Goal: Task Accomplishment & Management: Complete application form

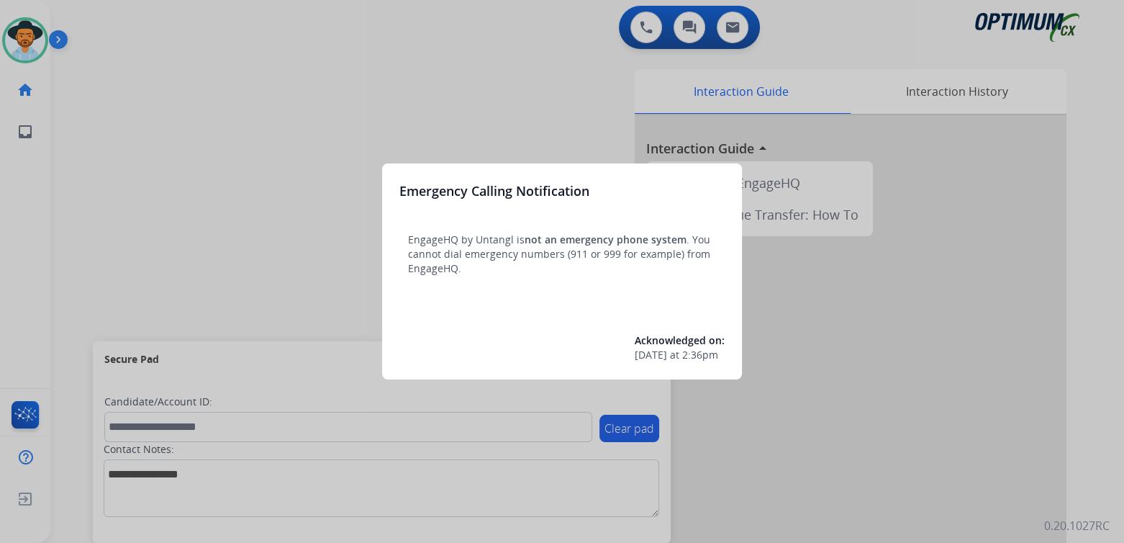
click at [503, 93] on div at bounding box center [562, 271] width 1124 height 543
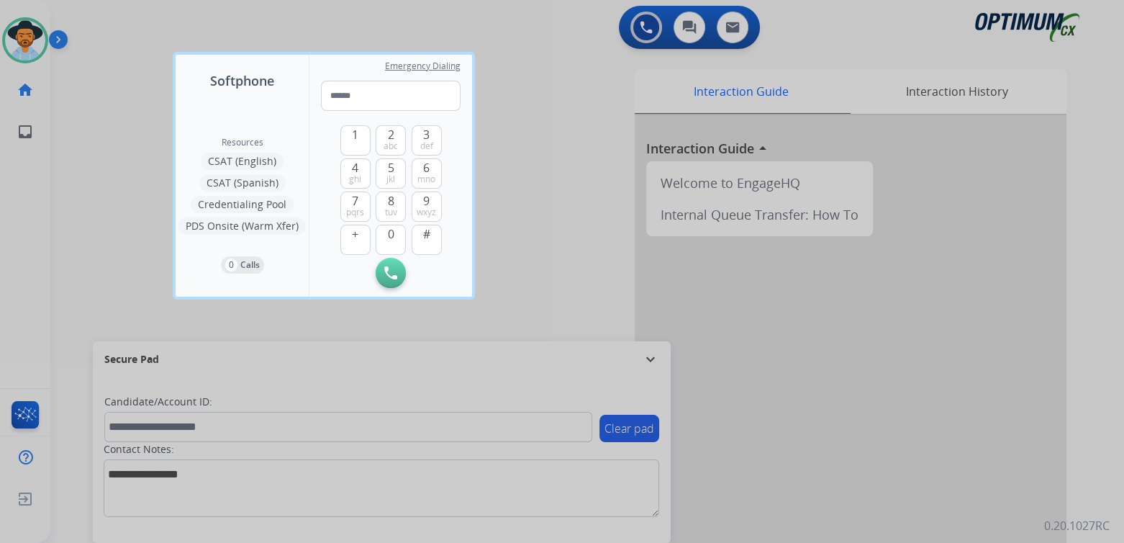
click at [541, 181] on div at bounding box center [562, 271] width 1124 height 543
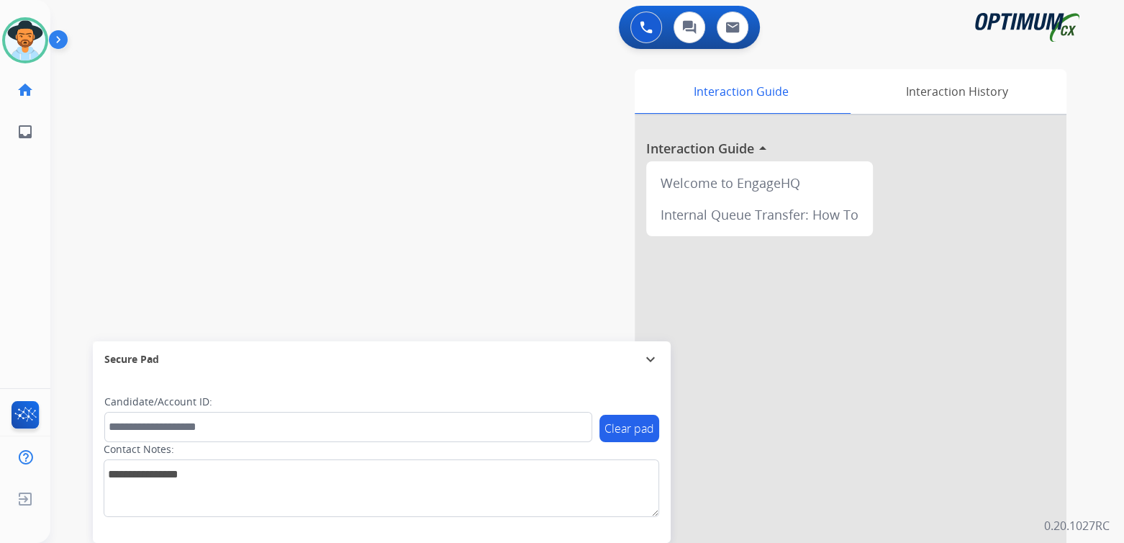
click at [653, 357] on mat-icon "expand_more" at bounding box center [650, 358] width 17 height 17
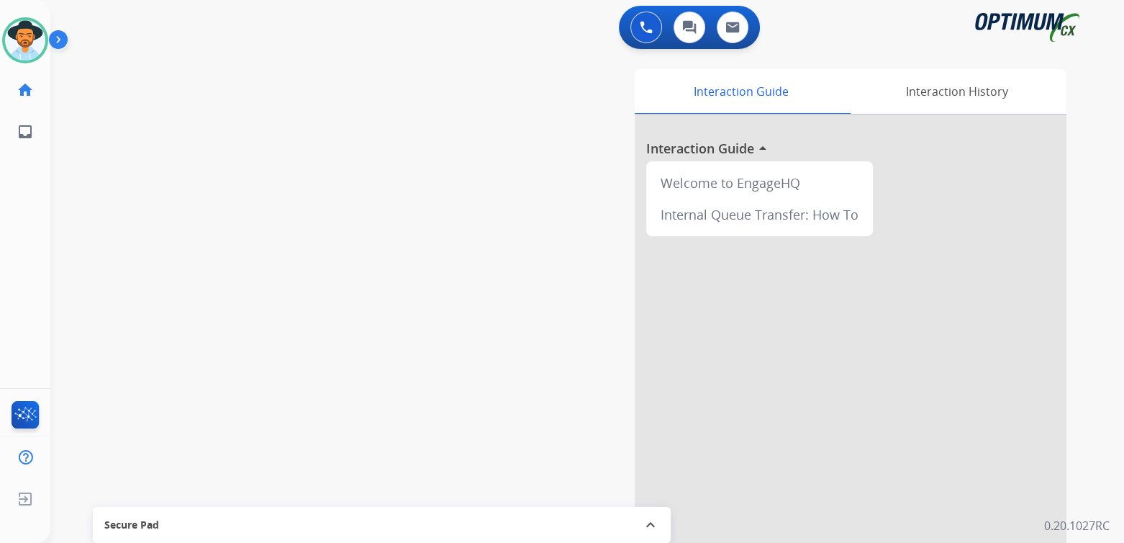
drag, startPoint x: 37, startPoint y: 31, endPoint x: 53, endPoint y: 41, distance: 18.8
click at [39, 33] on img at bounding box center [25, 40] width 40 height 40
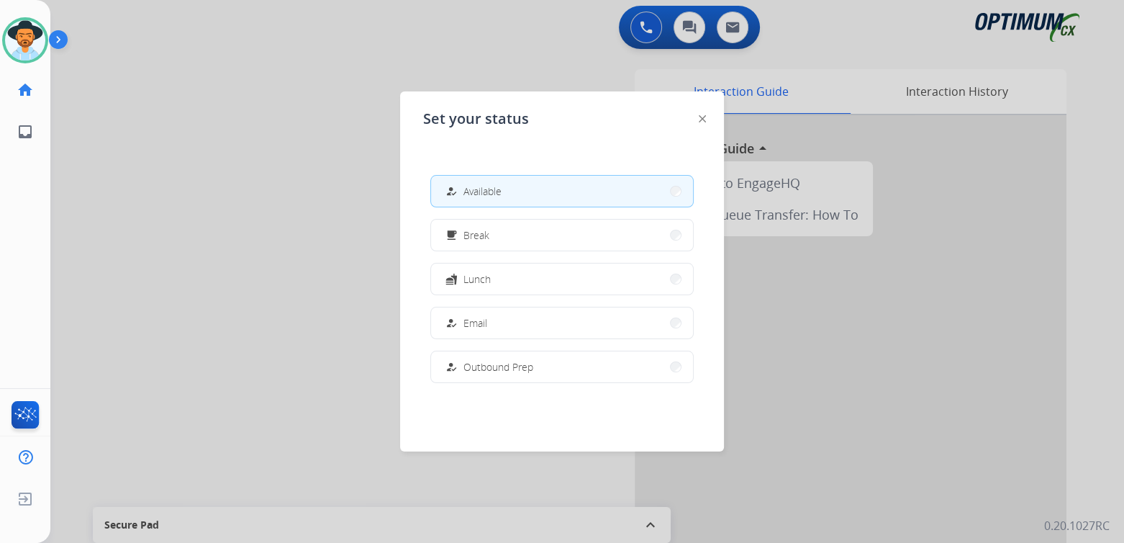
click at [528, 194] on button "how_to_reg Available" at bounding box center [562, 191] width 262 height 31
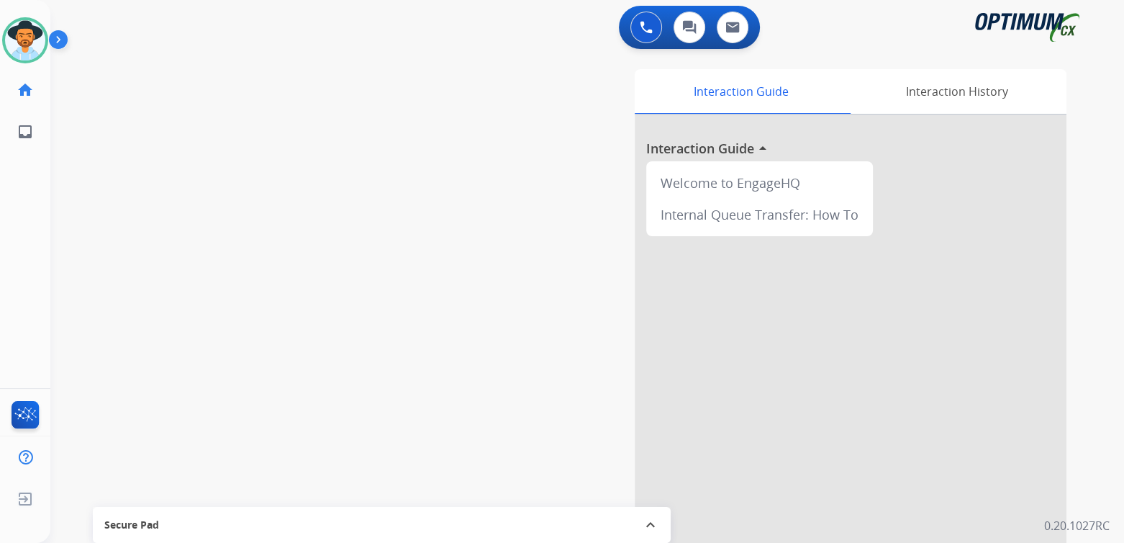
click at [243, 158] on div "swap_horiz Break voice bridge close_fullscreen Connect 3-Way Call merge_type Se…" at bounding box center [569, 352] width 1039 height 600
click at [16, 46] on img at bounding box center [25, 40] width 40 height 40
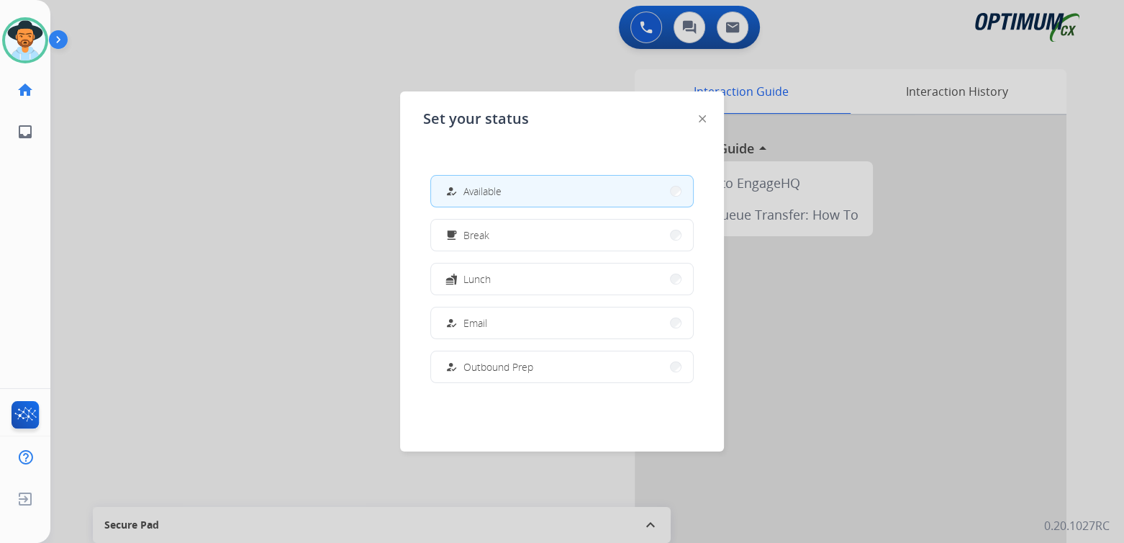
click at [481, 194] on span "Available" at bounding box center [482, 191] width 38 height 15
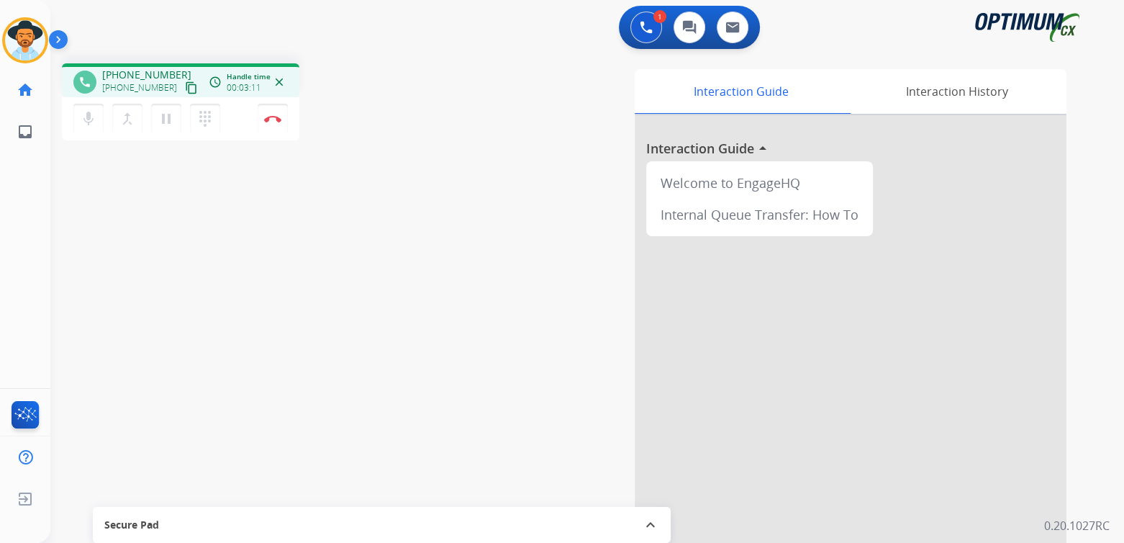
drag, startPoint x: 275, startPoint y: 119, endPoint x: 371, endPoint y: 140, distance: 98.7
click at [275, 119] on img at bounding box center [272, 118] width 17 height 7
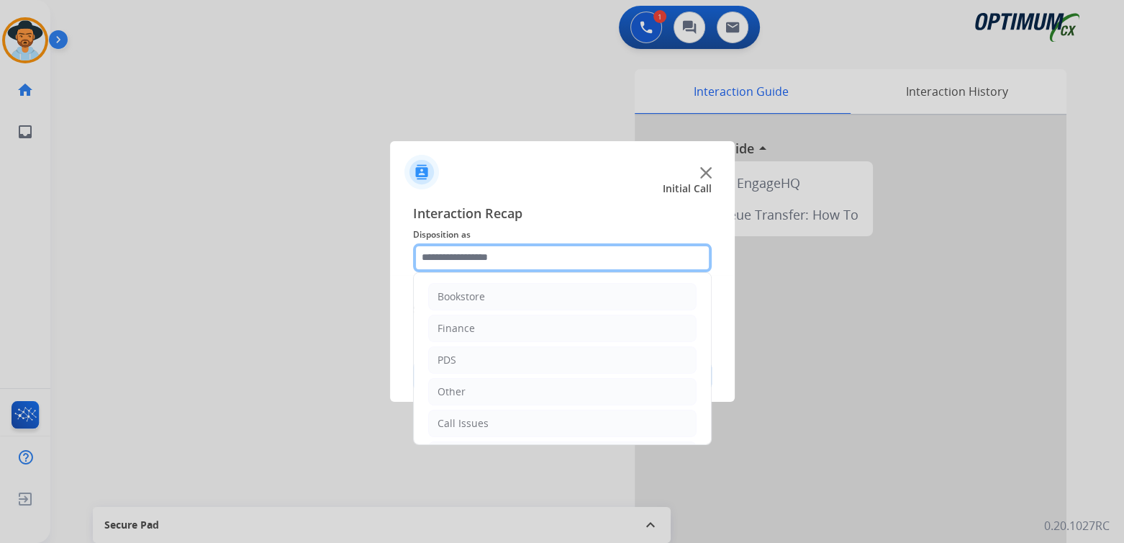
click at [488, 260] on input "text" at bounding box center [562, 257] width 299 height 29
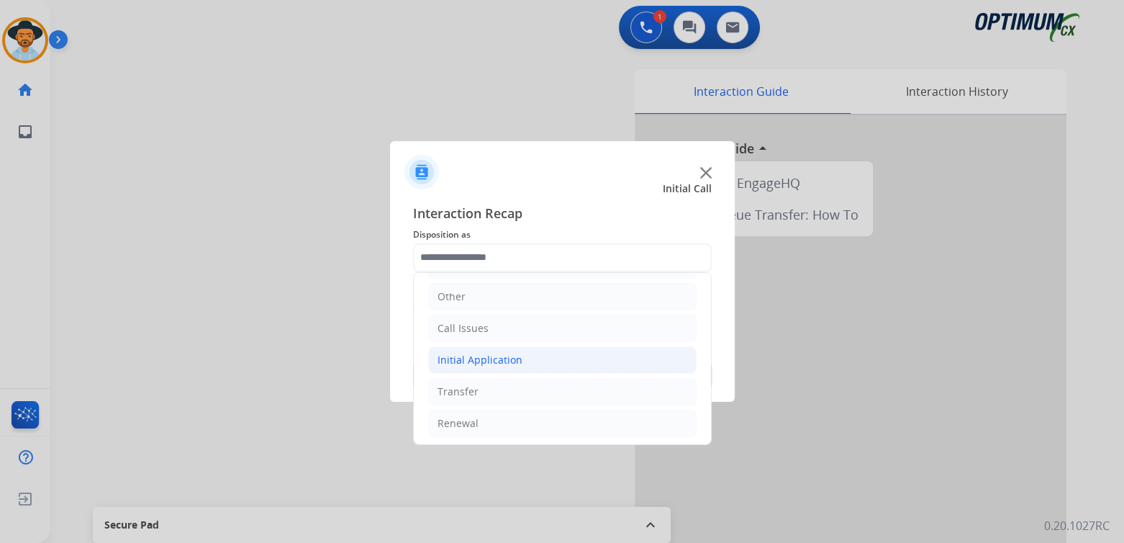
click at [513, 359] on div "Initial Application" at bounding box center [480, 360] width 85 height 14
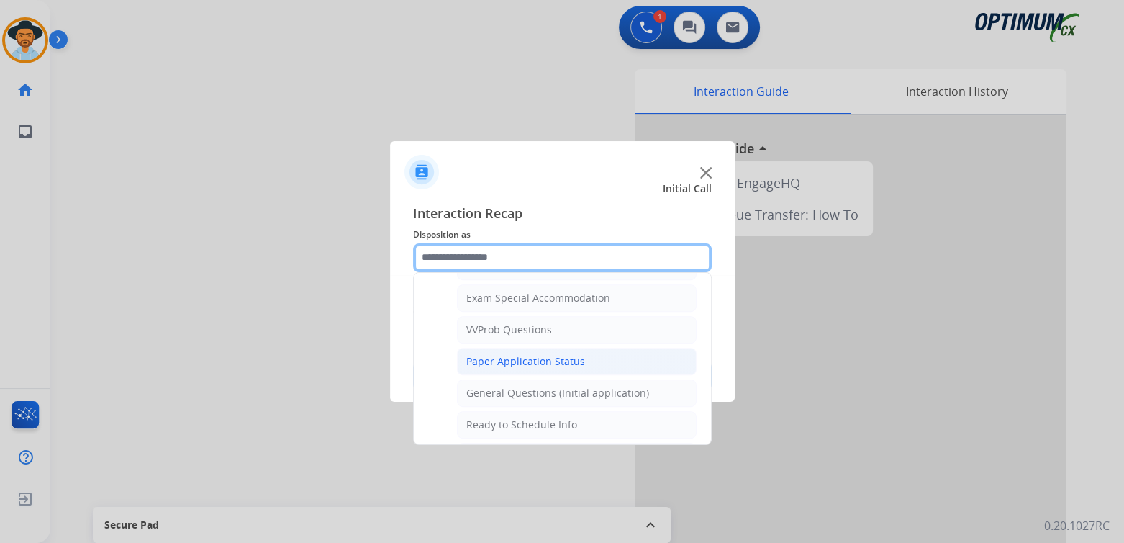
scroll to position [741, 0]
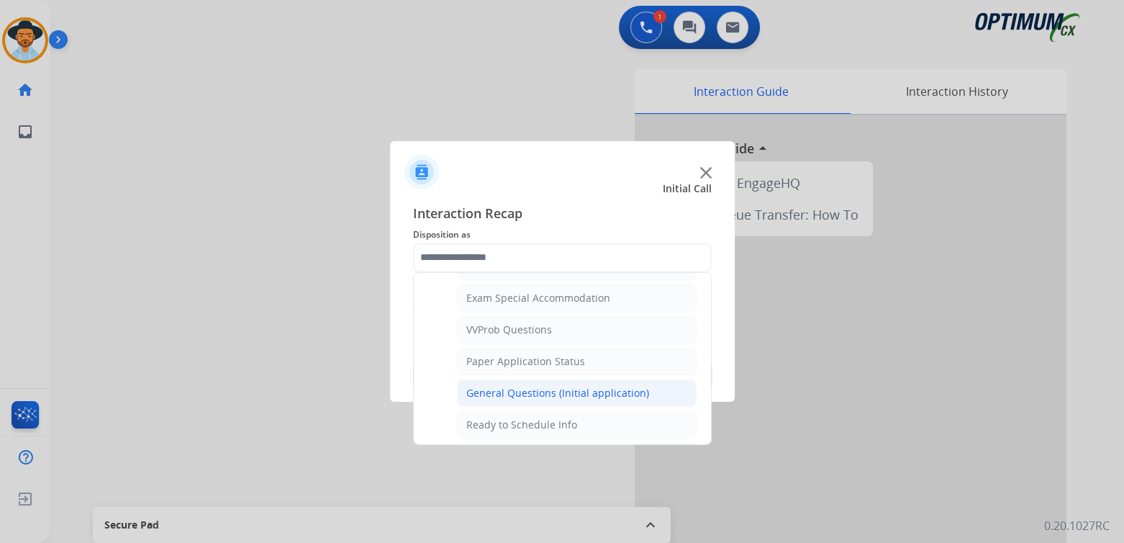
click at [532, 386] on div "General Questions (Initial application)" at bounding box center [557, 393] width 183 height 14
type input "**********"
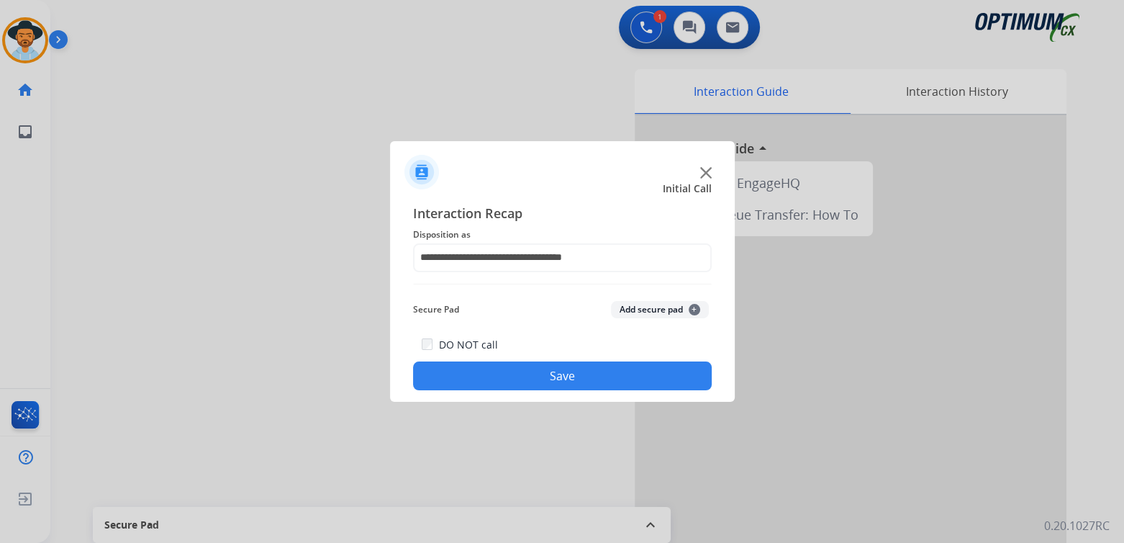
click at [607, 379] on button "Save" at bounding box center [562, 375] width 299 height 29
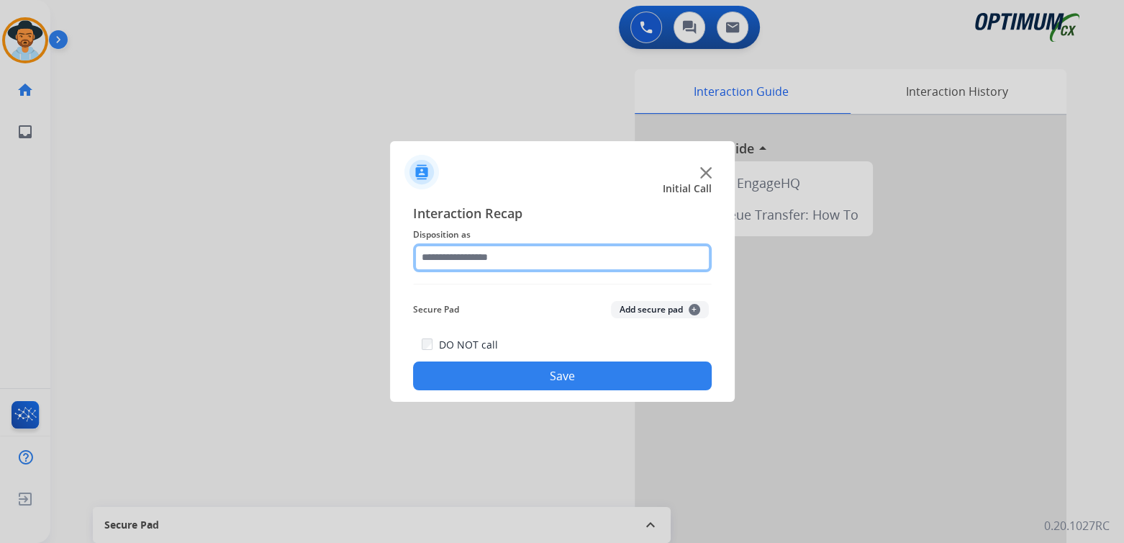
click at [515, 248] on input "text" at bounding box center [562, 257] width 299 height 29
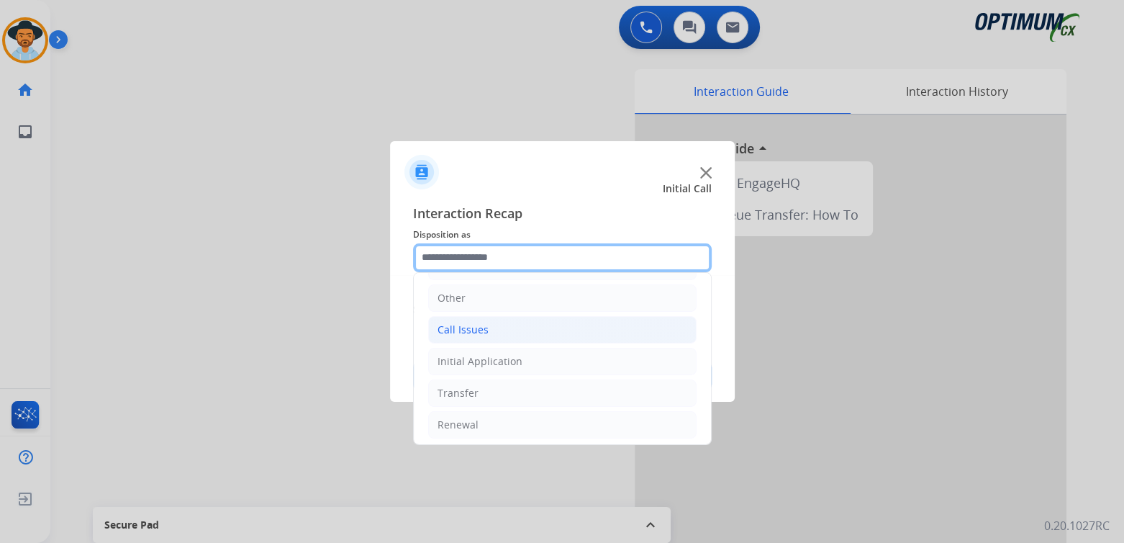
scroll to position [95, 0]
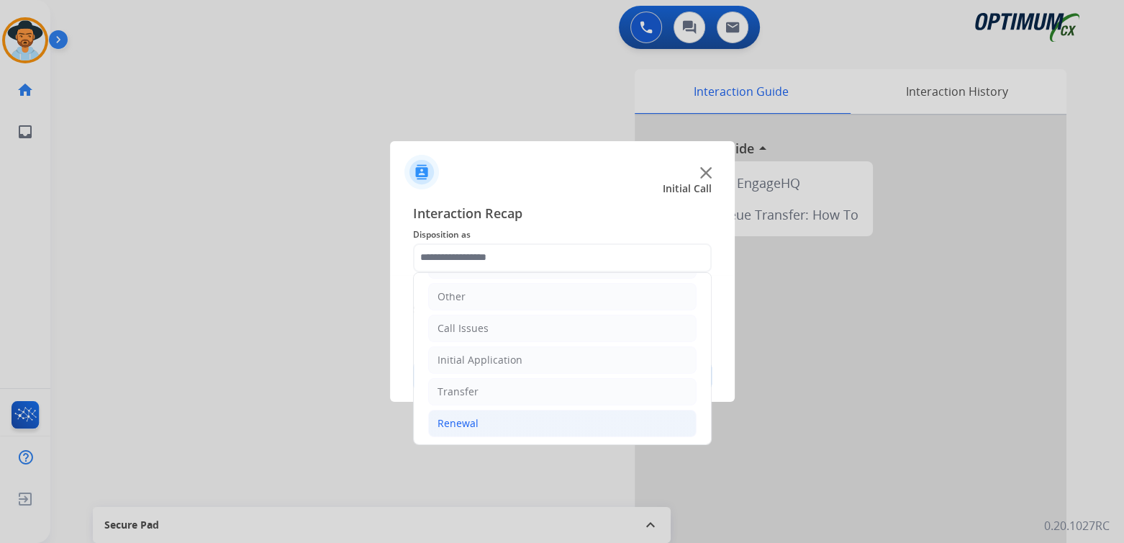
click at [491, 427] on li "Renewal" at bounding box center [562, 422] width 268 height 27
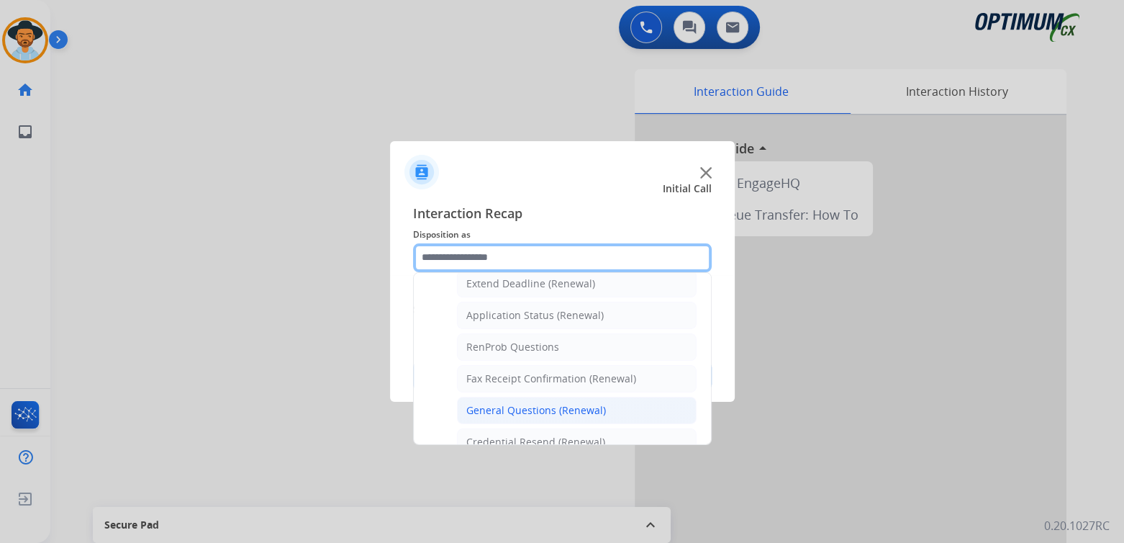
scroll to position [312, 0]
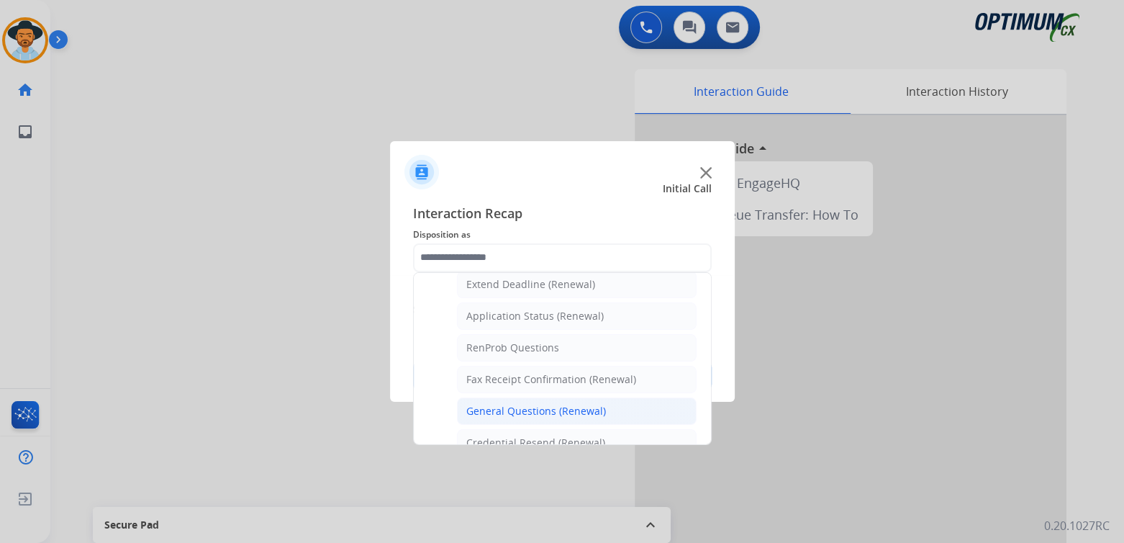
click at [517, 409] on div "General Questions (Renewal)" at bounding box center [536, 411] width 140 height 14
type input "**********"
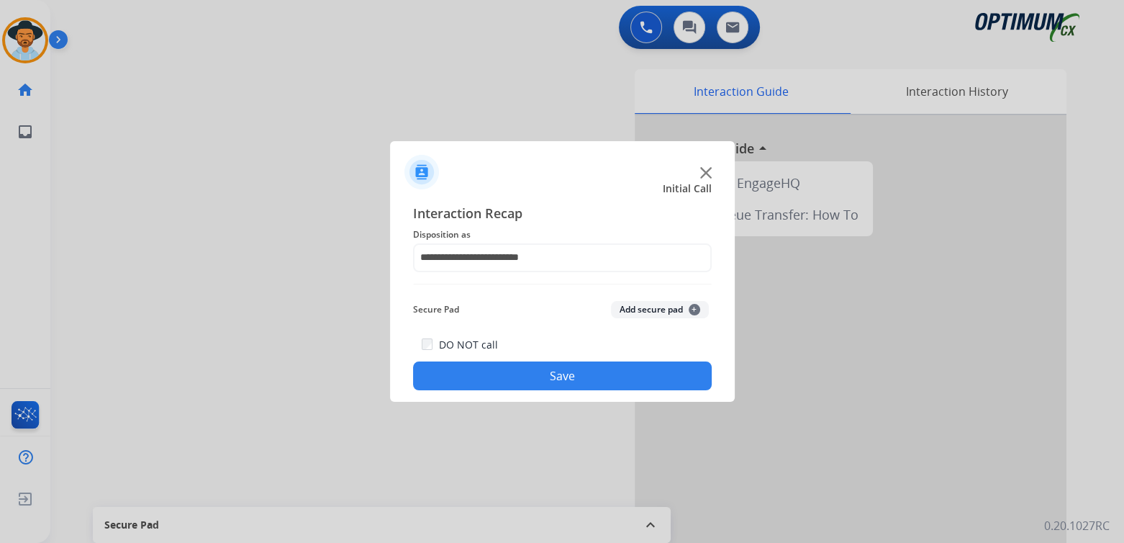
drag, startPoint x: 581, startPoint y: 373, endPoint x: 645, endPoint y: 404, distance: 71.1
click at [581, 374] on button "Save" at bounding box center [562, 375] width 299 height 29
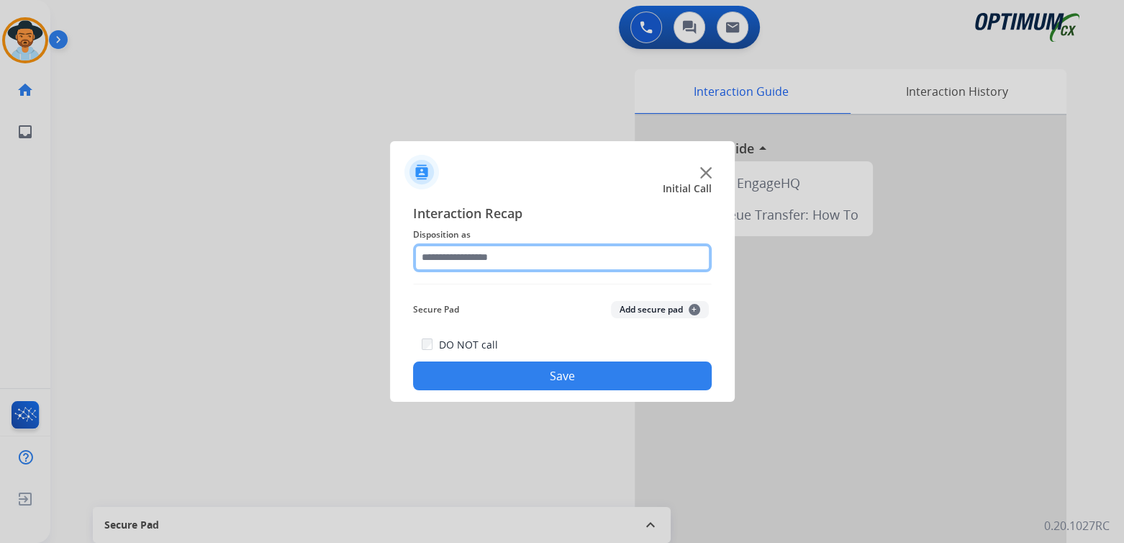
click at [505, 266] on input "text" at bounding box center [562, 257] width 299 height 29
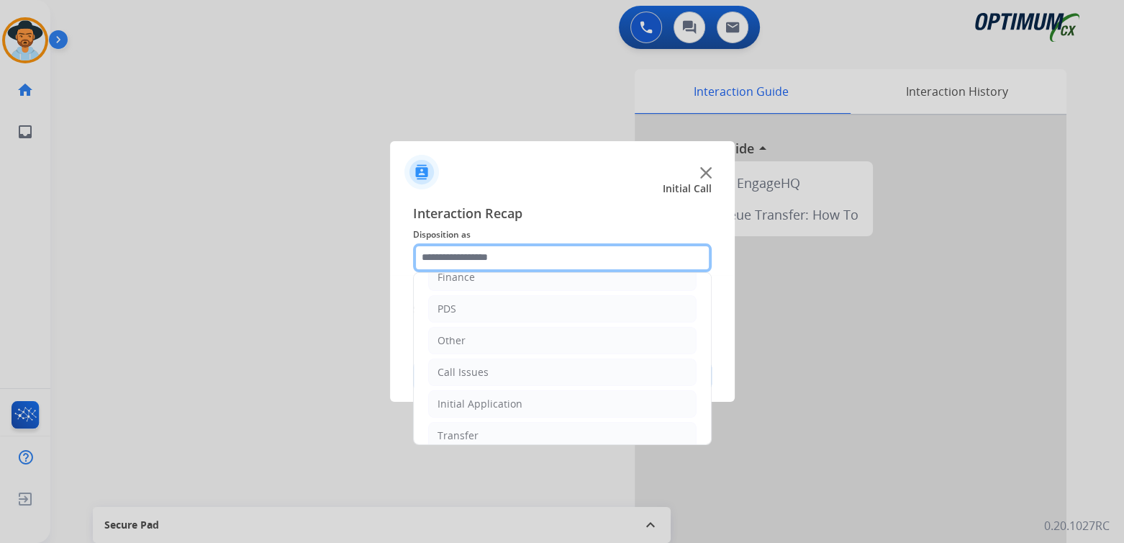
scroll to position [95, 0]
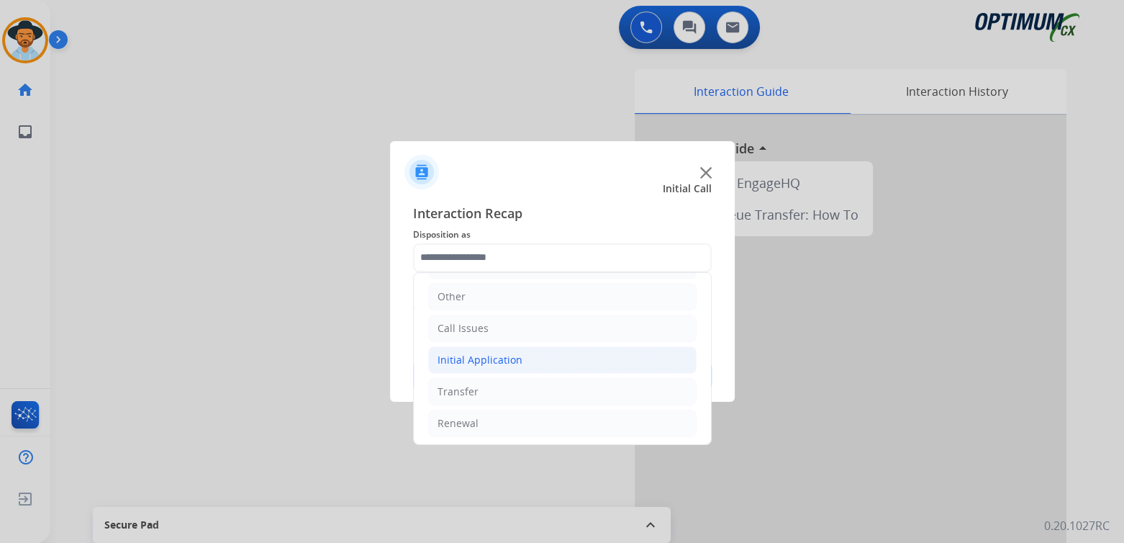
click at [506, 356] on div "Initial Application" at bounding box center [480, 360] width 85 height 14
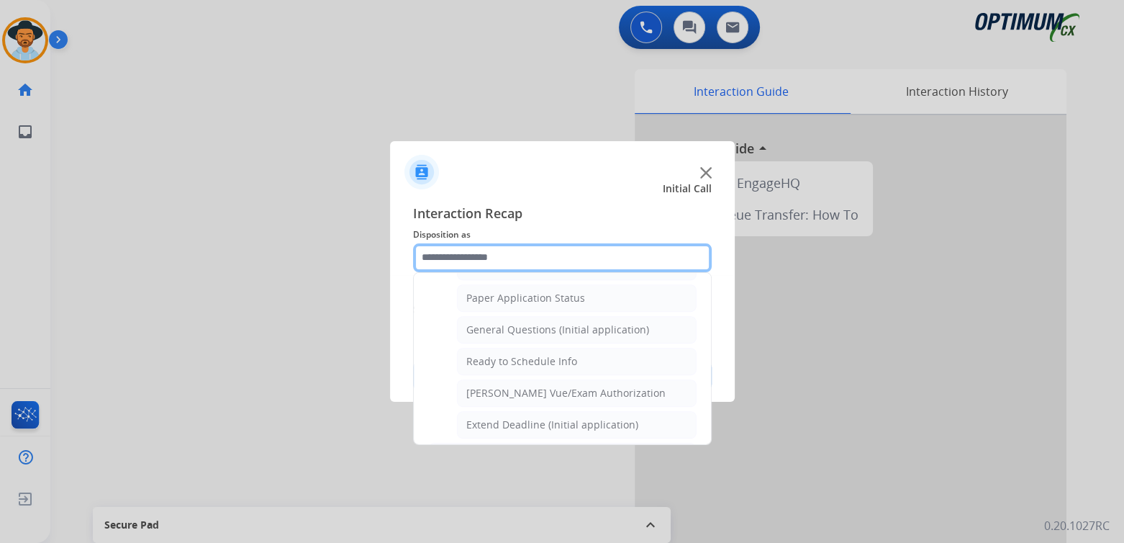
scroll to position [805, 0]
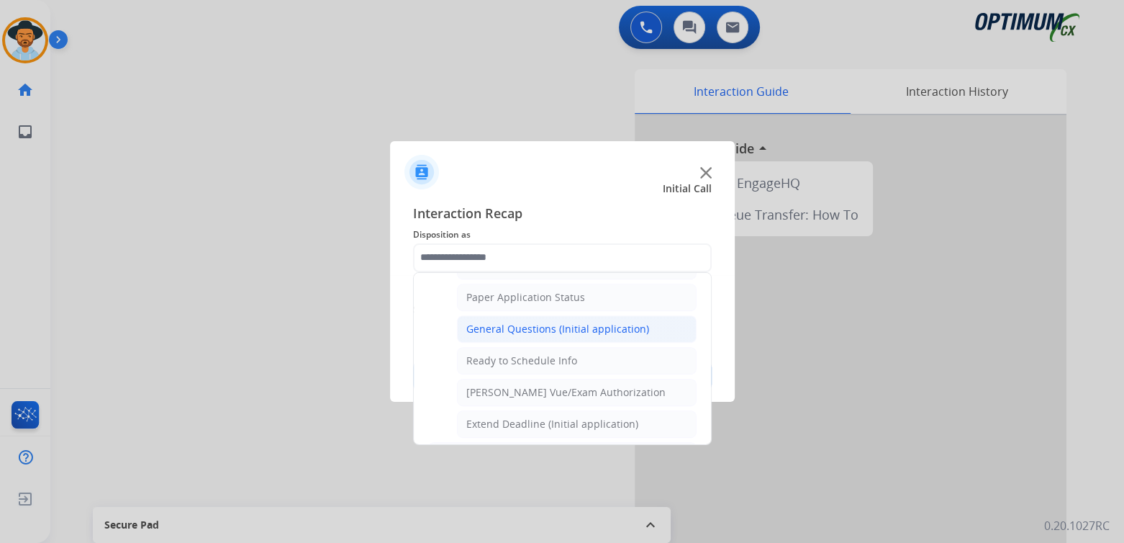
click at [512, 326] on div "General Questions (Initial application)" at bounding box center [557, 329] width 183 height 14
type input "**********"
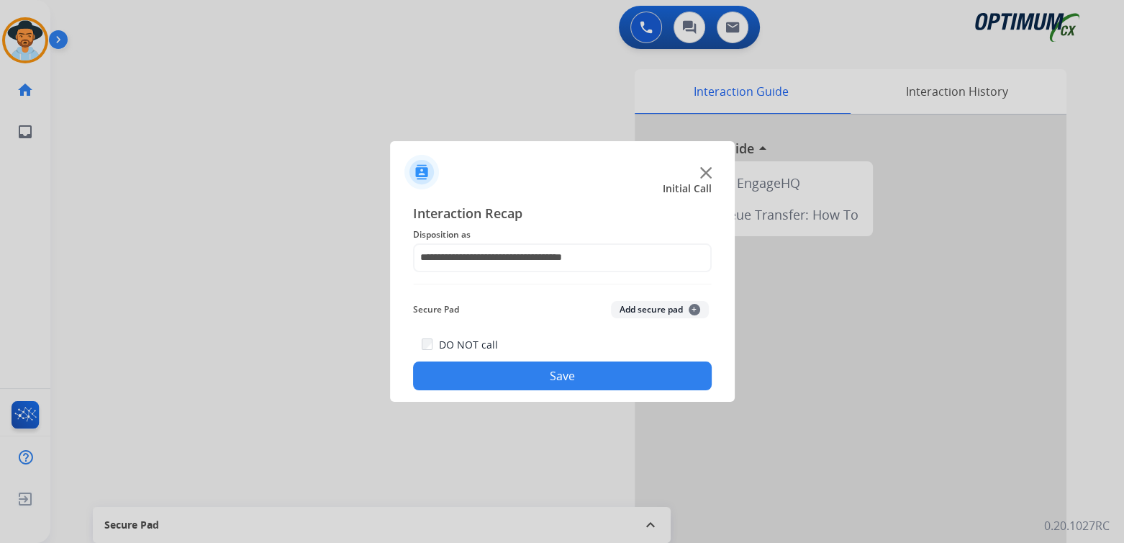
drag, startPoint x: 591, startPoint y: 375, endPoint x: 625, endPoint y: 372, distance: 33.9
click at [592, 376] on button "Save" at bounding box center [562, 375] width 299 height 29
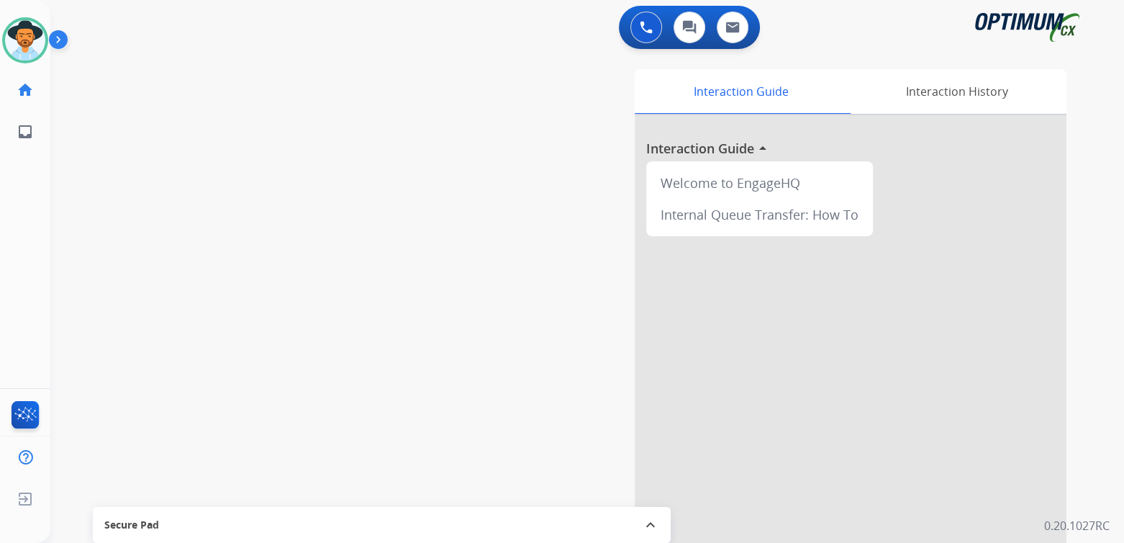
drag, startPoint x: 32, startPoint y: 34, endPoint x: 52, endPoint y: 30, distance: 19.8
click at [32, 34] on img at bounding box center [25, 40] width 40 height 40
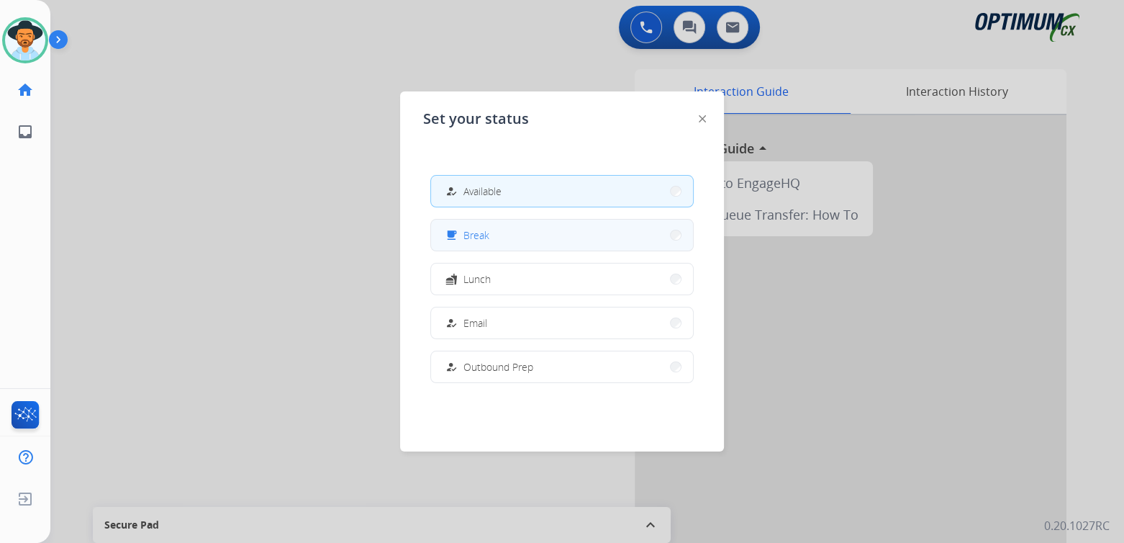
click at [506, 236] on button "free_breakfast Break" at bounding box center [562, 234] width 262 height 31
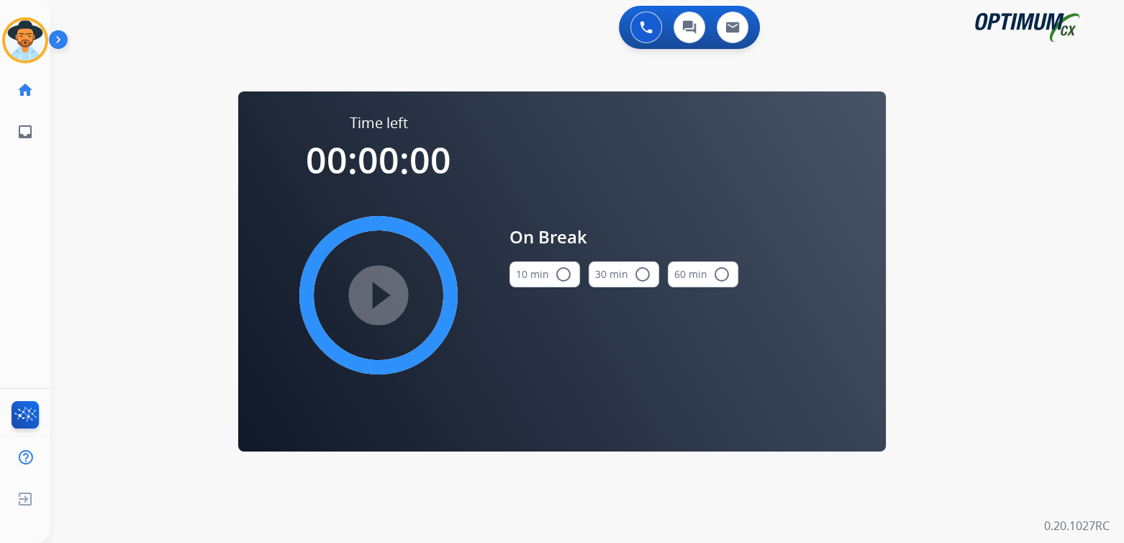
click at [566, 272] on mat-icon "radio_button_unchecked" at bounding box center [563, 274] width 17 height 17
drag, startPoint x: 368, startPoint y: 294, endPoint x: 499, endPoint y: 227, distance: 147.1
click at [370, 293] on mat-icon "play_circle_filled" at bounding box center [378, 294] width 17 height 17
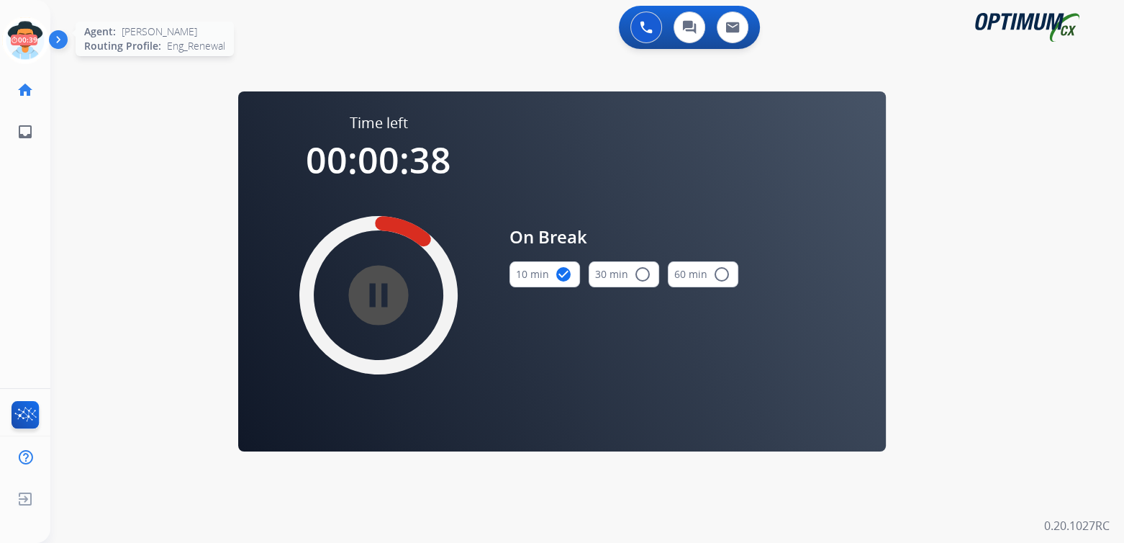
click at [22, 32] on icon at bounding box center [25, 40] width 47 height 47
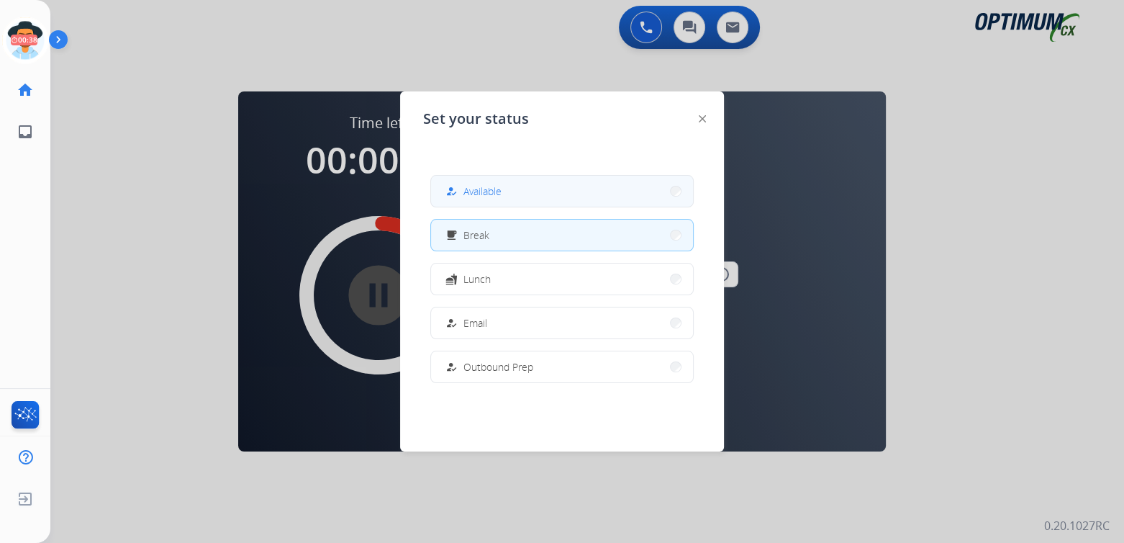
click at [522, 201] on button "how_to_reg Available" at bounding box center [562, 191] width 262 height 31
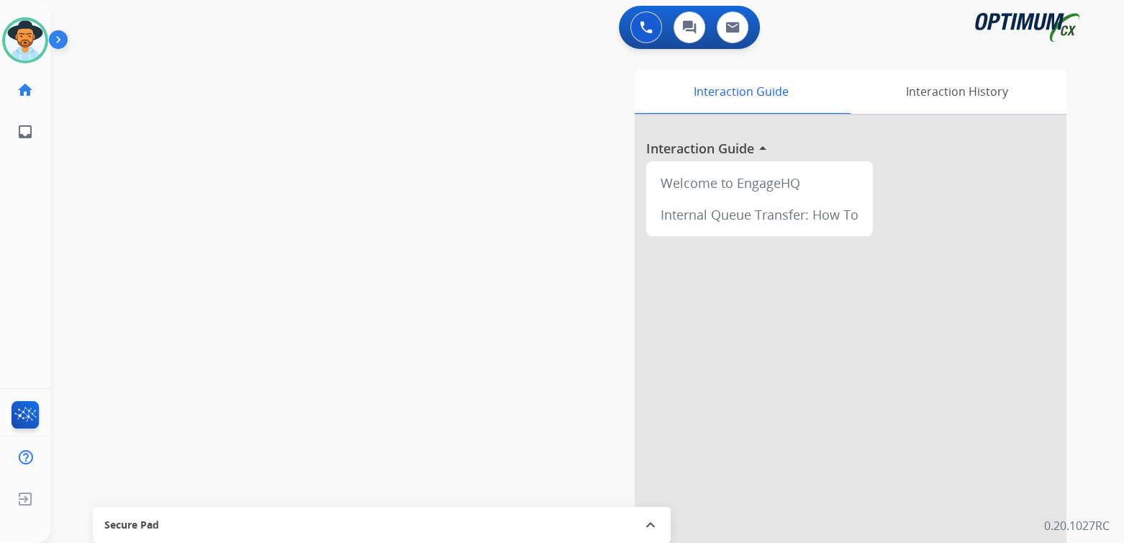
click at [375, 235] on div "swap_horiz Break voice bridge close_fullscreen Connect 3-Way Call merge_type Se…" at bounding box center [569, 352] width 1039 height 600
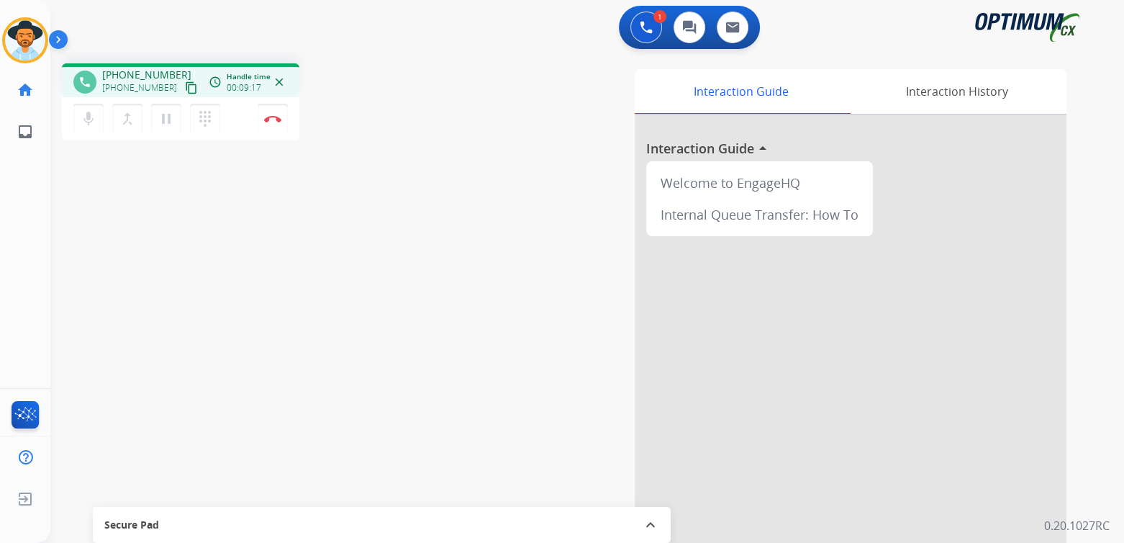
drag, startPoint x: 275, startPoint y: 119, endPoint x: 291, endPoint y: 127, distance: 18.0
click at [275, 119] on img at bounding box center [272, 118] width 17 height 7
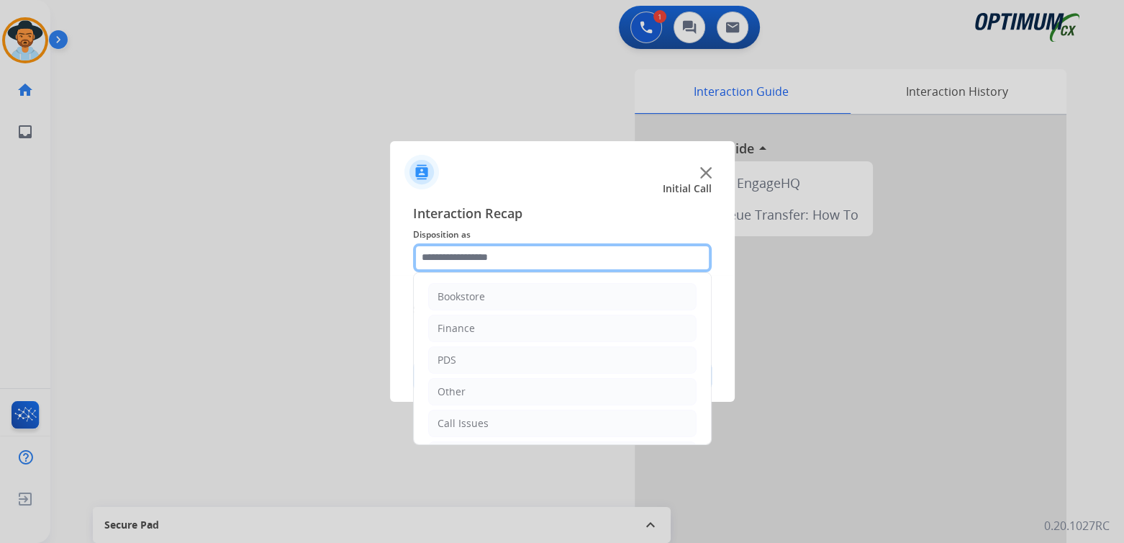
click at [496, 253] on input "text" at bounding box center [562, 257] width 299 height 29
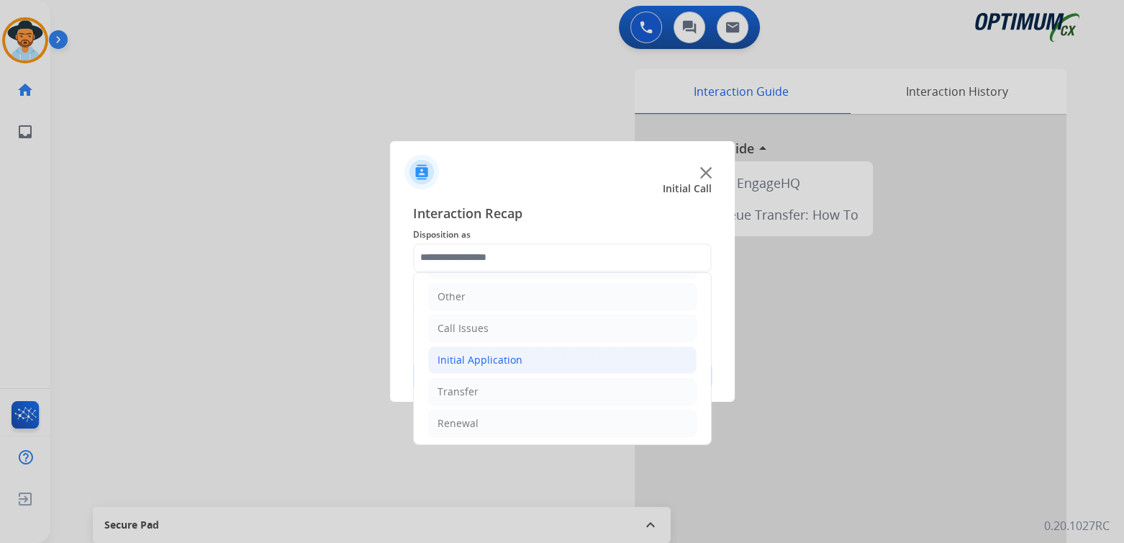
click at [537, 364] on li "Initial Application" at bounding box center [562, 359] width 268 height 27
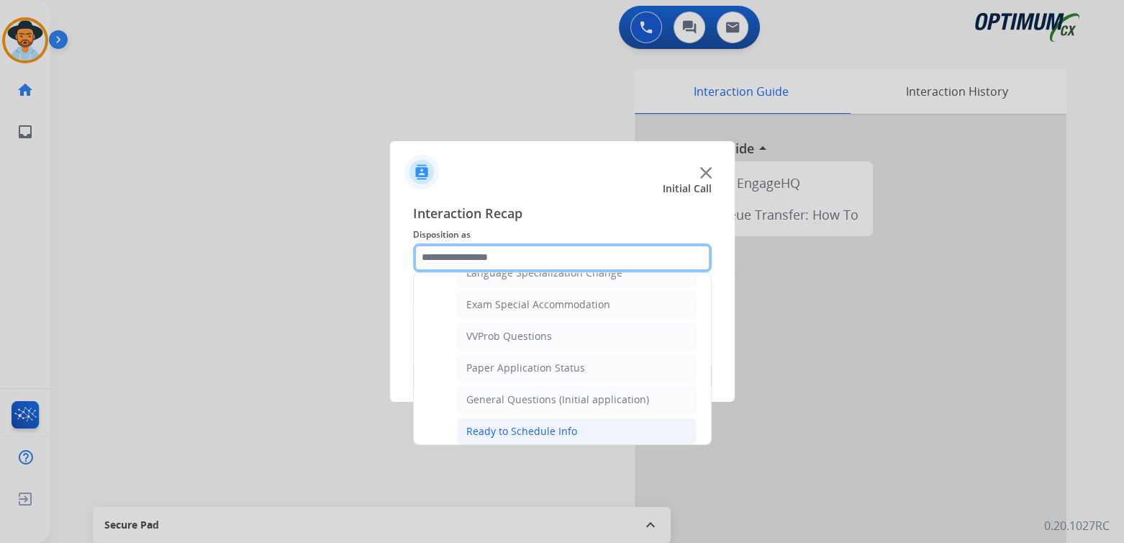
scroll to position [734, 0]
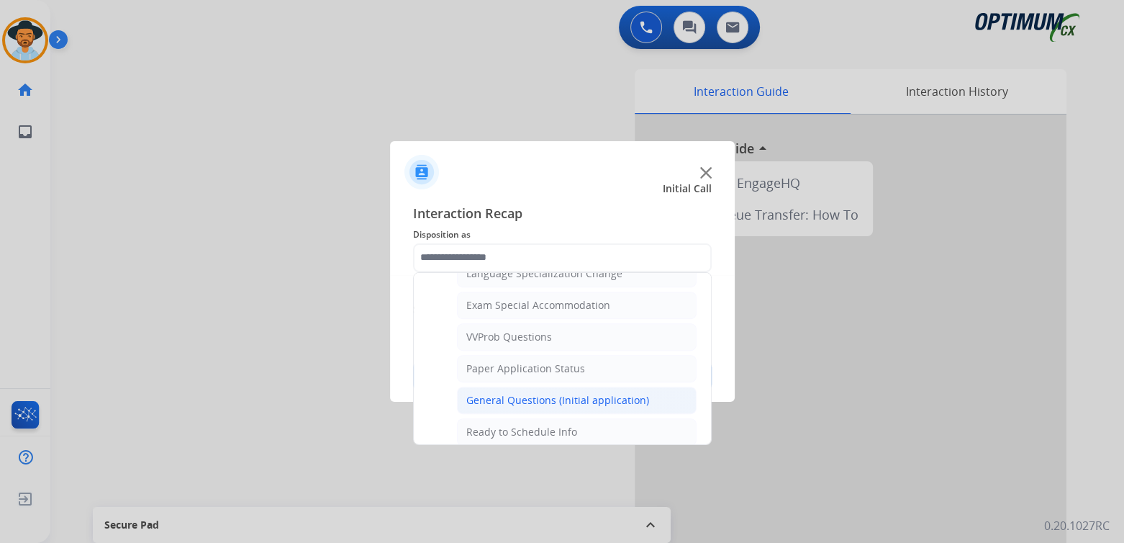
click at [548, 395] on div "General Questions (Initial application)" at bounding box center [557, 400] width 183 height 14
type input "**********"
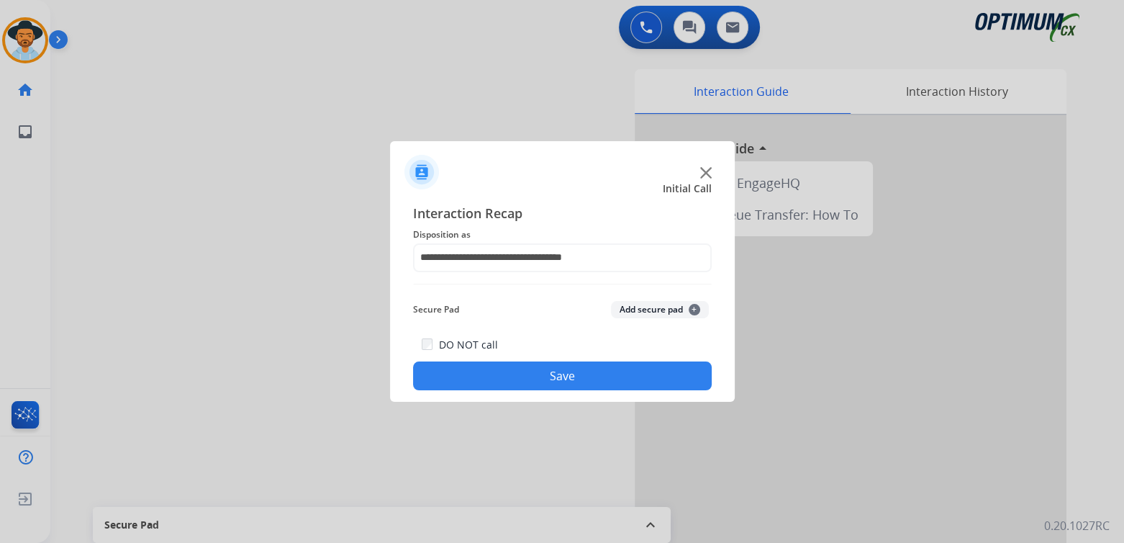
click at [617, 371] on button "Save" at bounding box center [562, 375] width 299 height 29
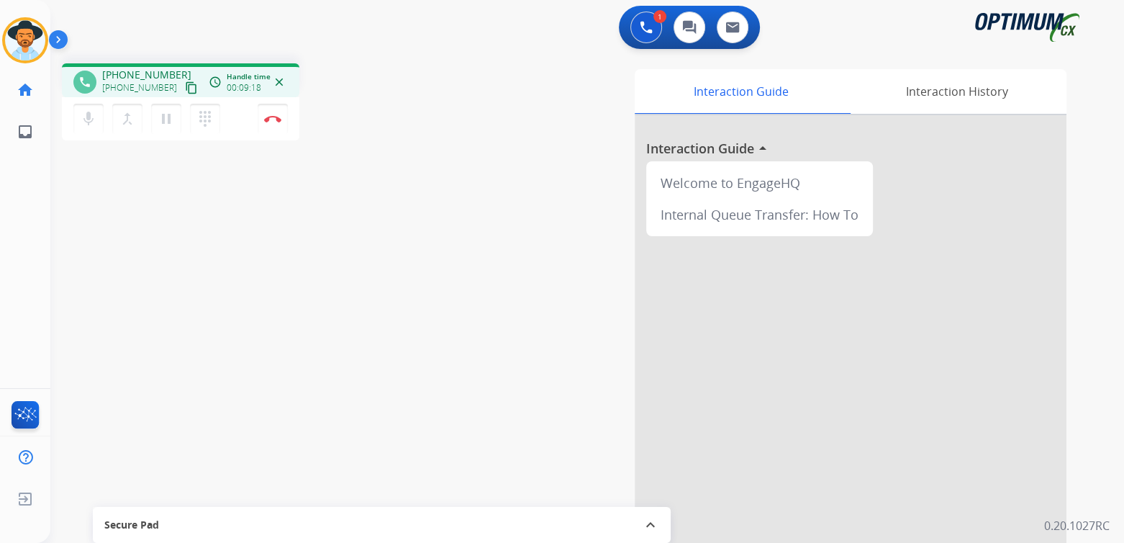
drag, startPoint x: 274, startPoint y: 119, endPoint x: 288, endPoint y: 119, distance: 13.7
click at [274, 119] on img at bounding box center [272, 118] width 17 height 7
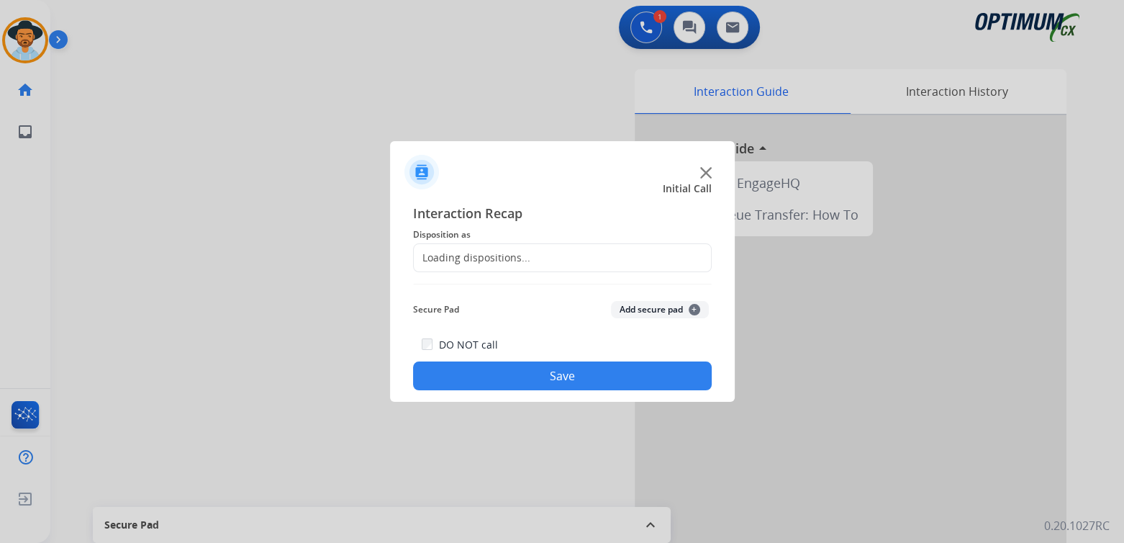
click at [523, 252] on div "Loading dispositions..." at bounding box center [472, 257] width 117 height 14
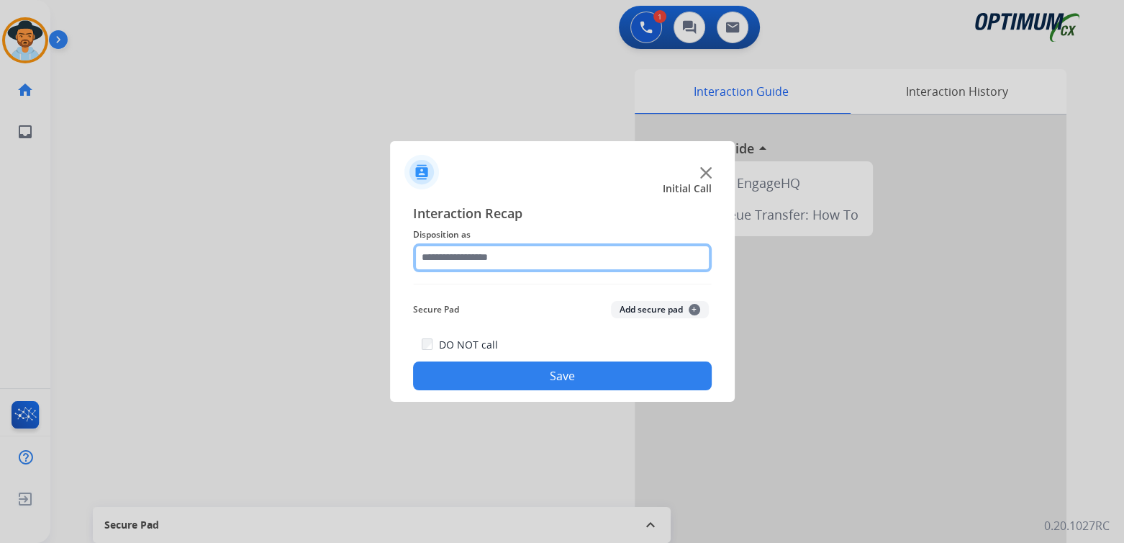
click at [512, 259] on input "text" at bounding box center [562, 257] width 299 height 29
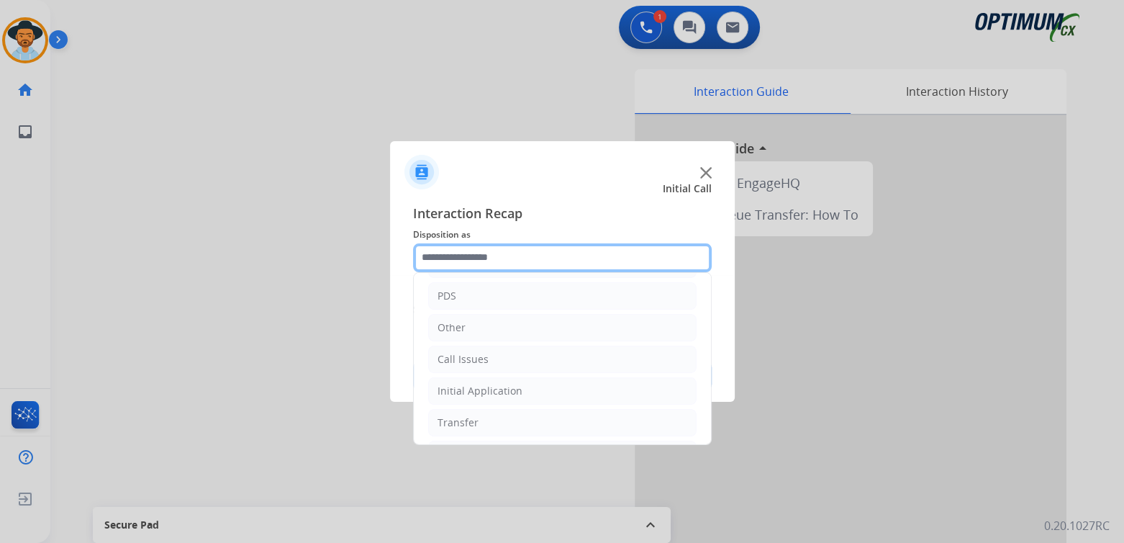
scroll to position [95, 0]
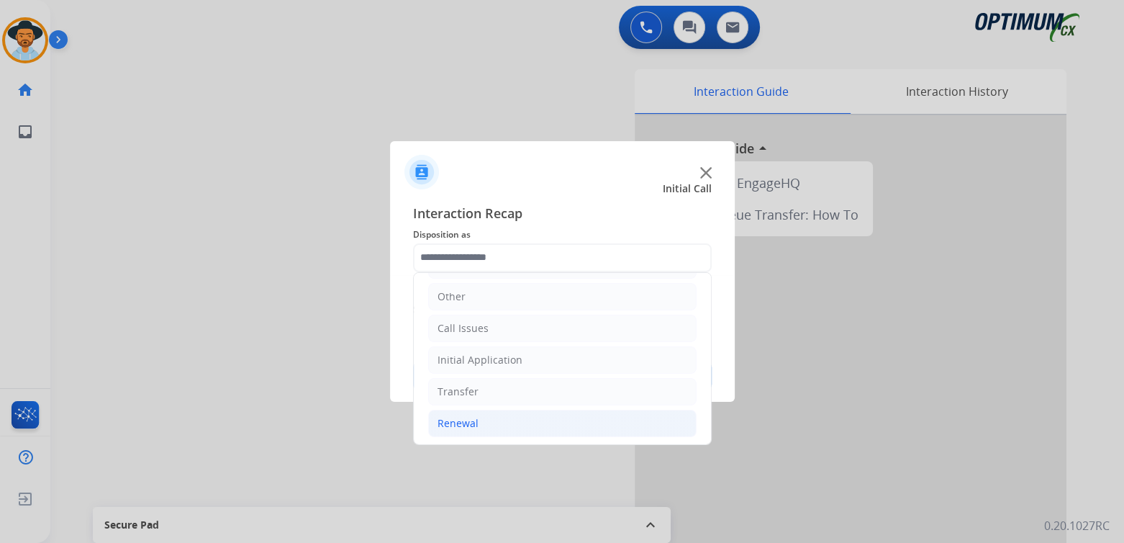
click at [463, 428] on li "Renewal" at bounding box center [562, 422] width 268 height 27
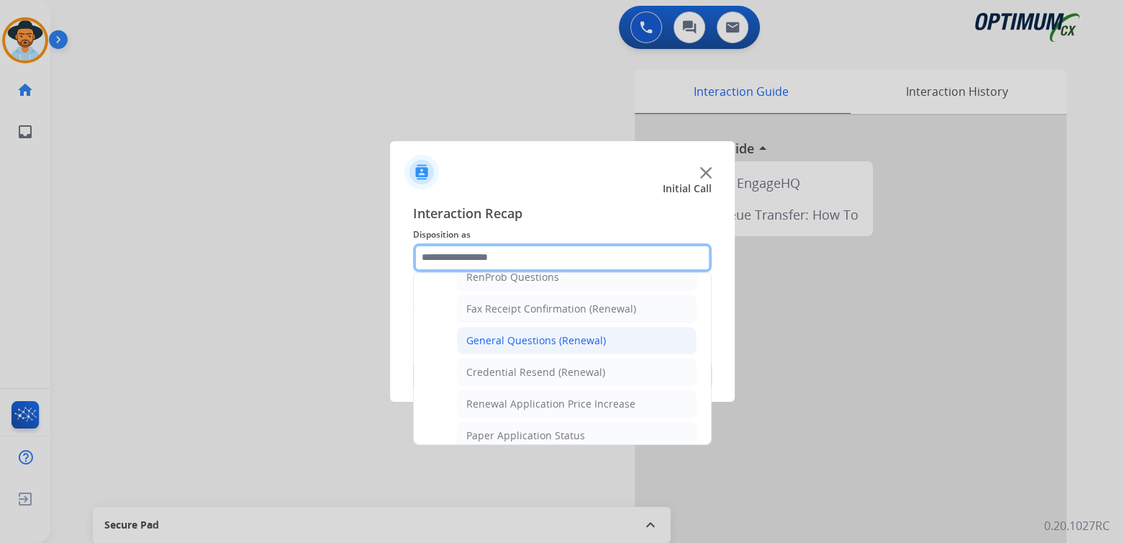
scroll to position [383, 0]
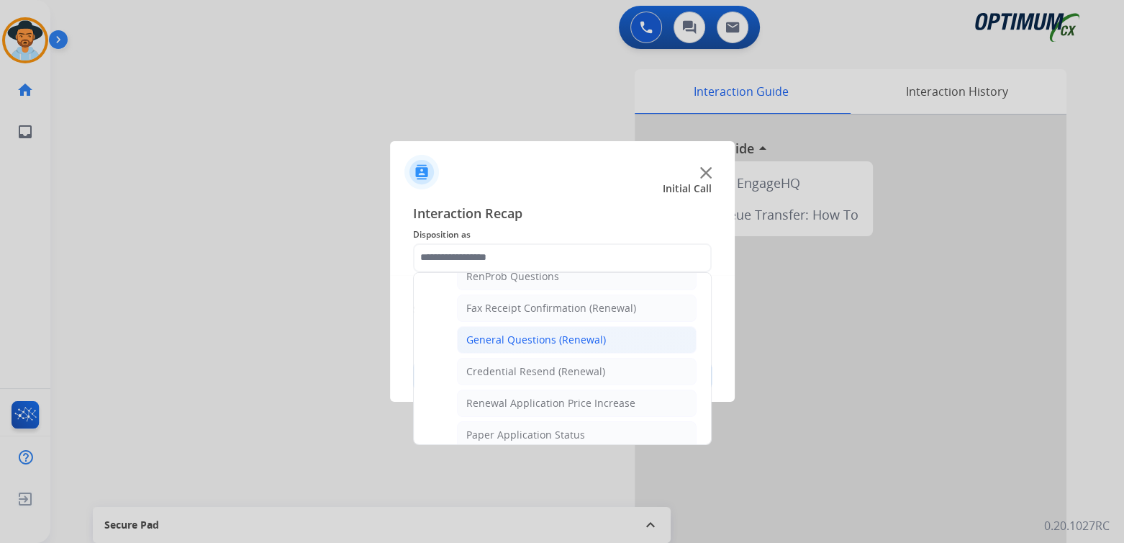
click at [513, 335] on div "General Questions (Renewal)" at bounding box center [536, 339] width 140 height 14
type input "**********"
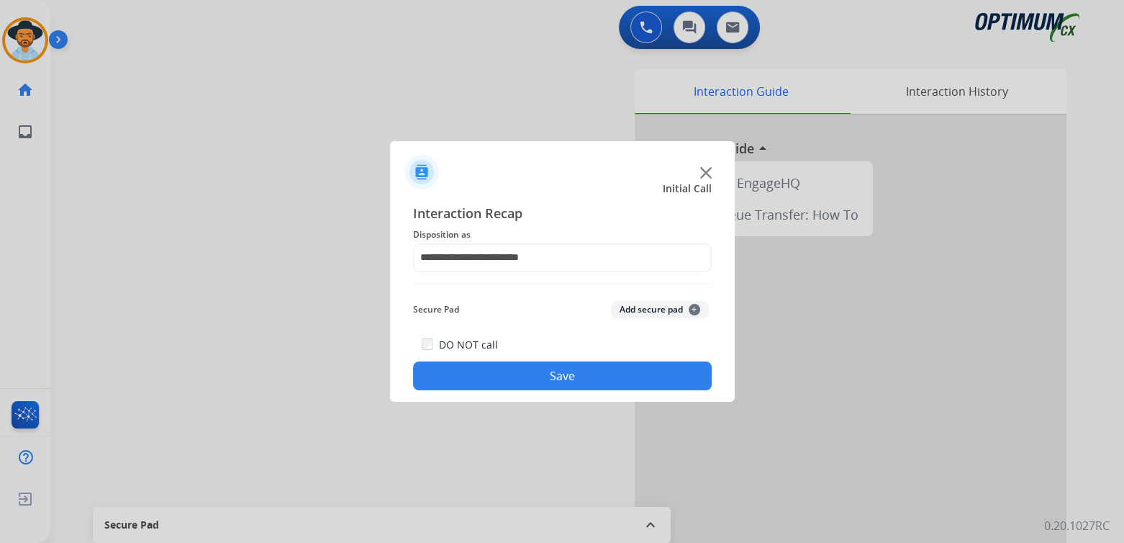
drag, startPoint x: 587, startPoint y: 384, endPoint x: 781, endPoint y: 407, distance: 195.7
click at [588, 384] on button "Save" at bounding box center [562, 375] width 299 height 29
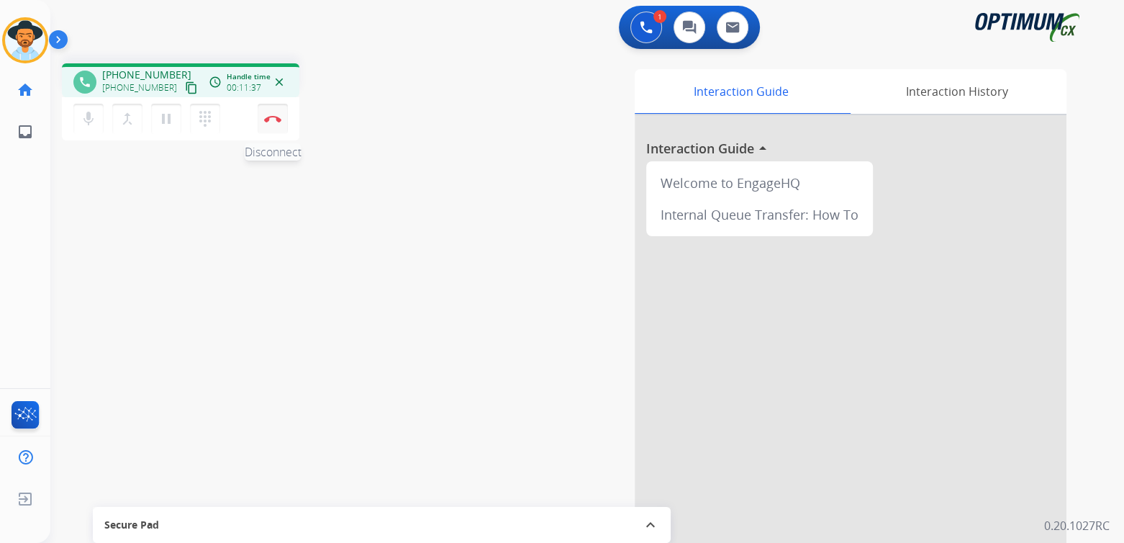
click at [272, 119] on img at bounding box center [272, 118] width 17 height 7
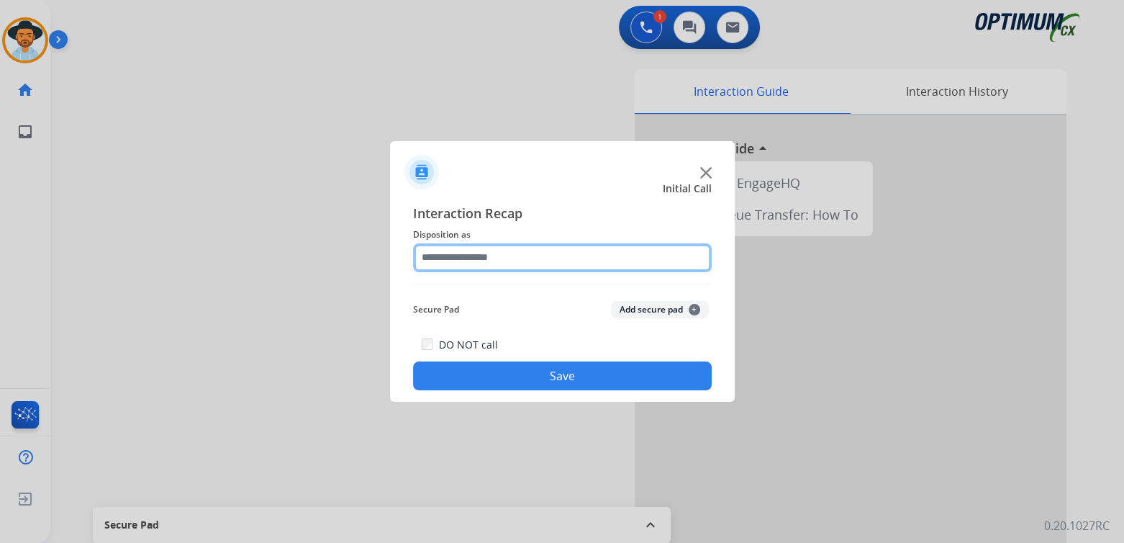
click at [484, 259] on input "text" at bounding box center [562, 257] width 299 height 29
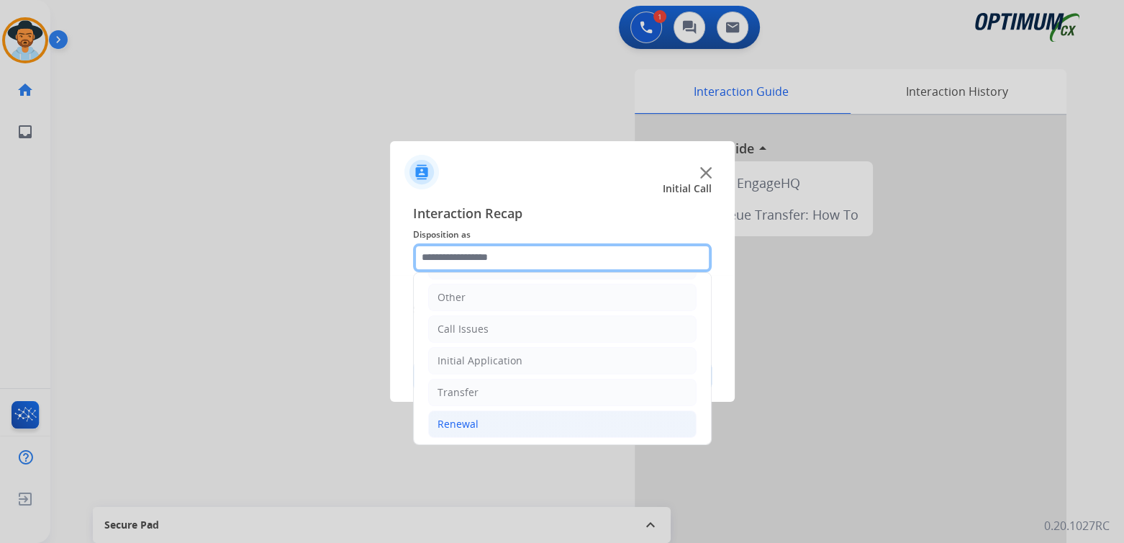
scroll to position [95, 0]
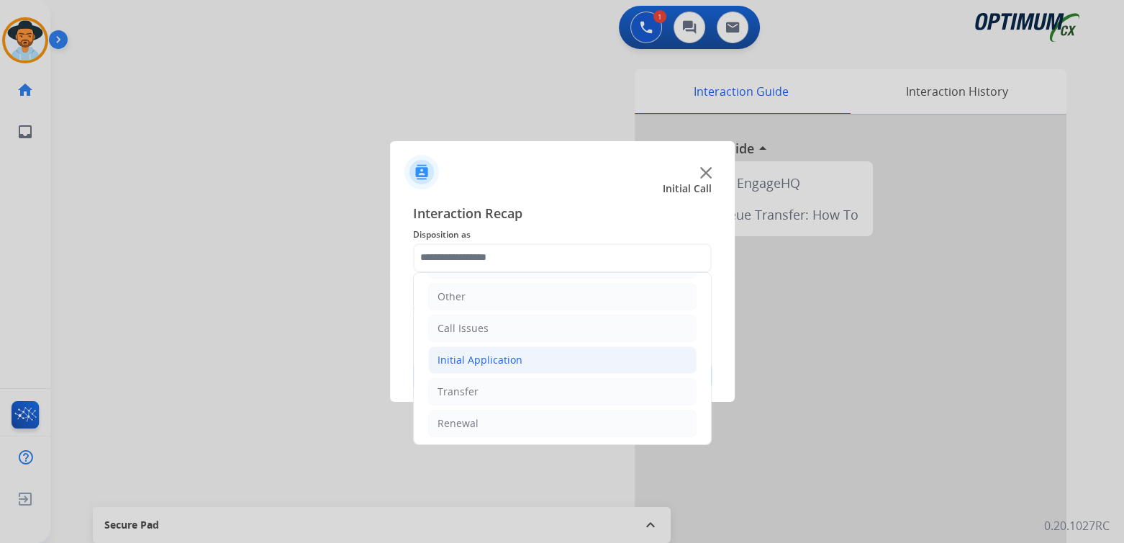
click at [512, 358] on div "Initial Application" at bounding box center [480, 360] width 85 height 14
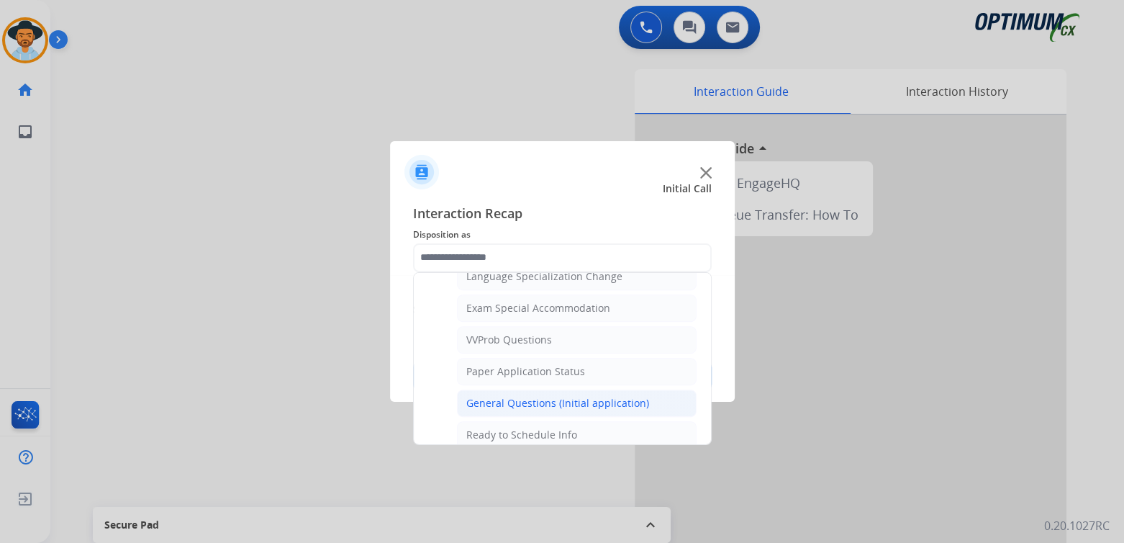
scroll to position [0, 0]
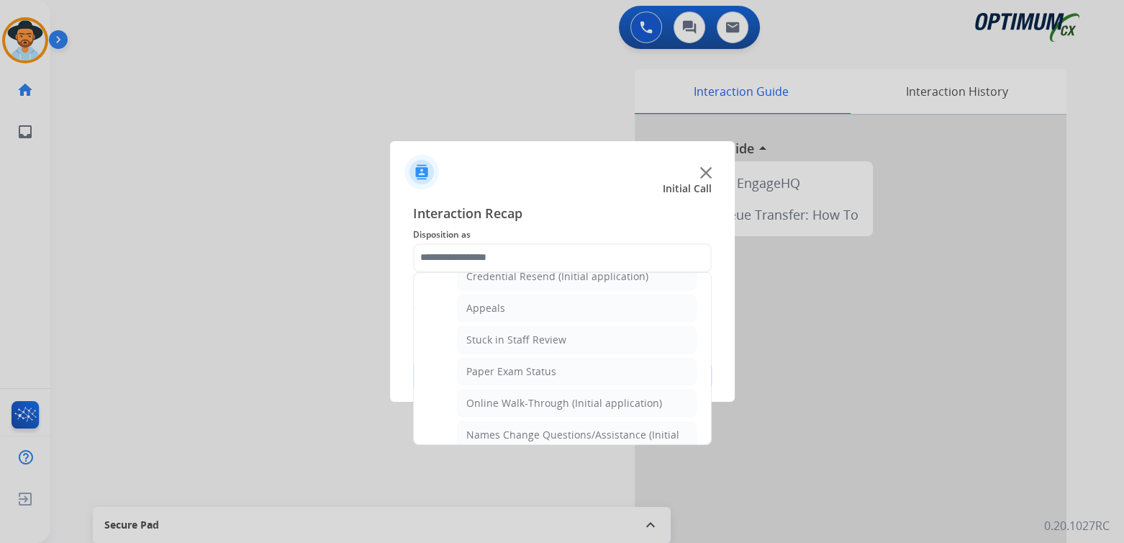
type input "**********"
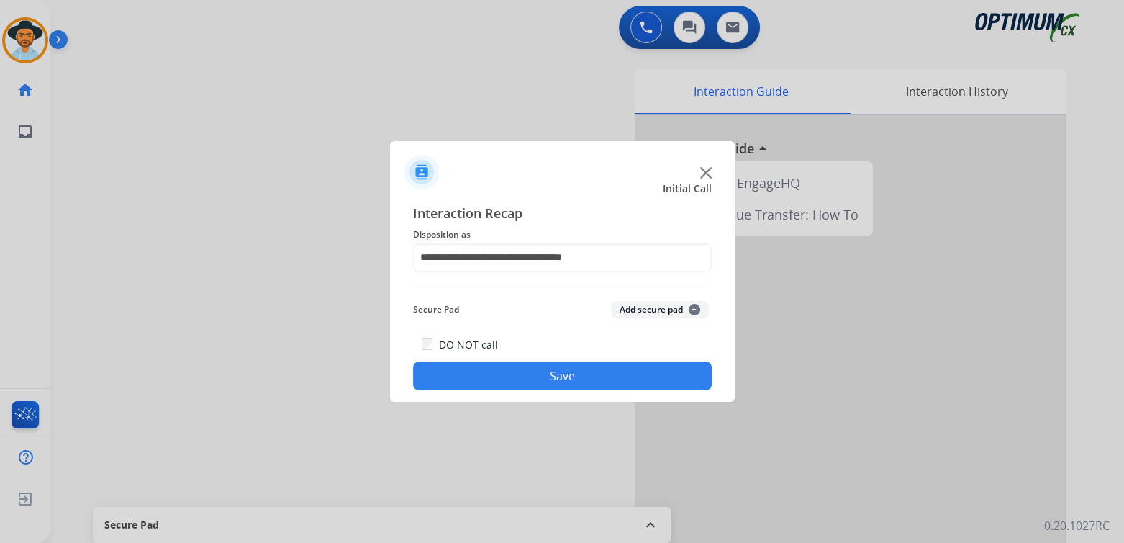
click at [600, 376] on button "Save" at bounding box center [562, 375] width 299 height 29
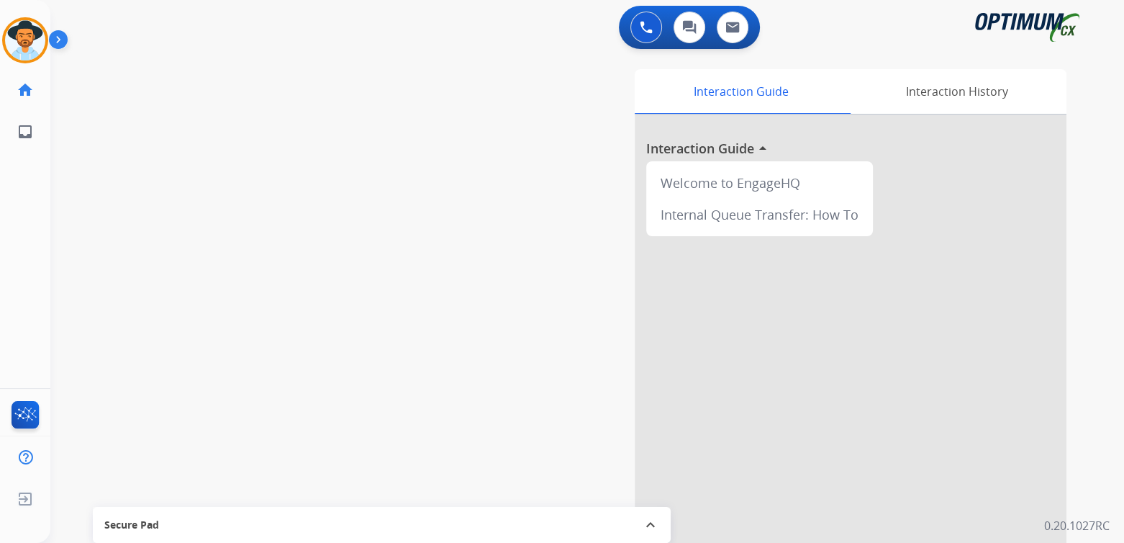
scroll to position [1, 0]
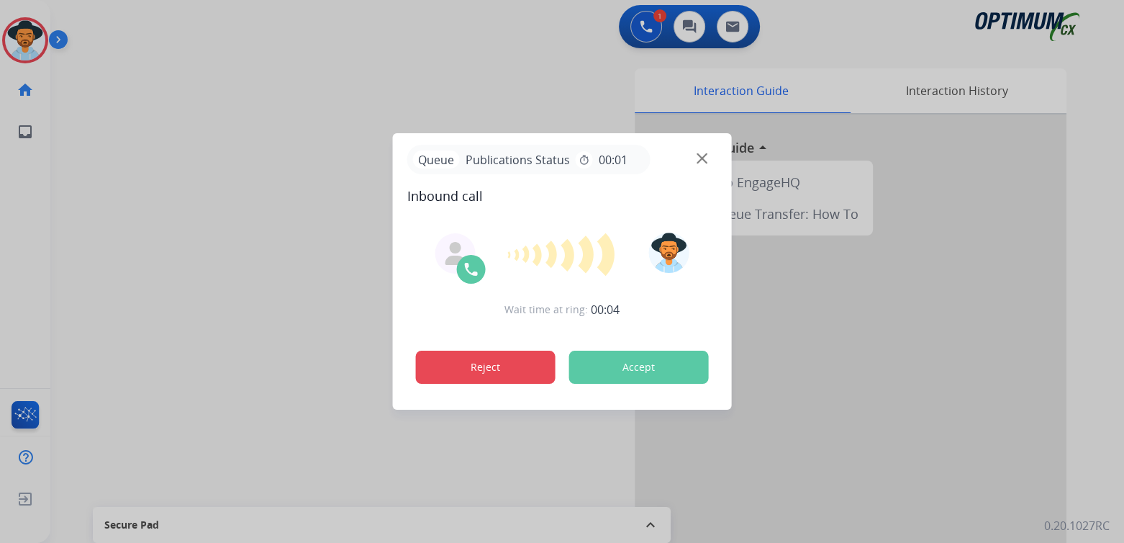
click at [473, 364] on button "Reject" at bounding box center [486, 366] width 140 height 33
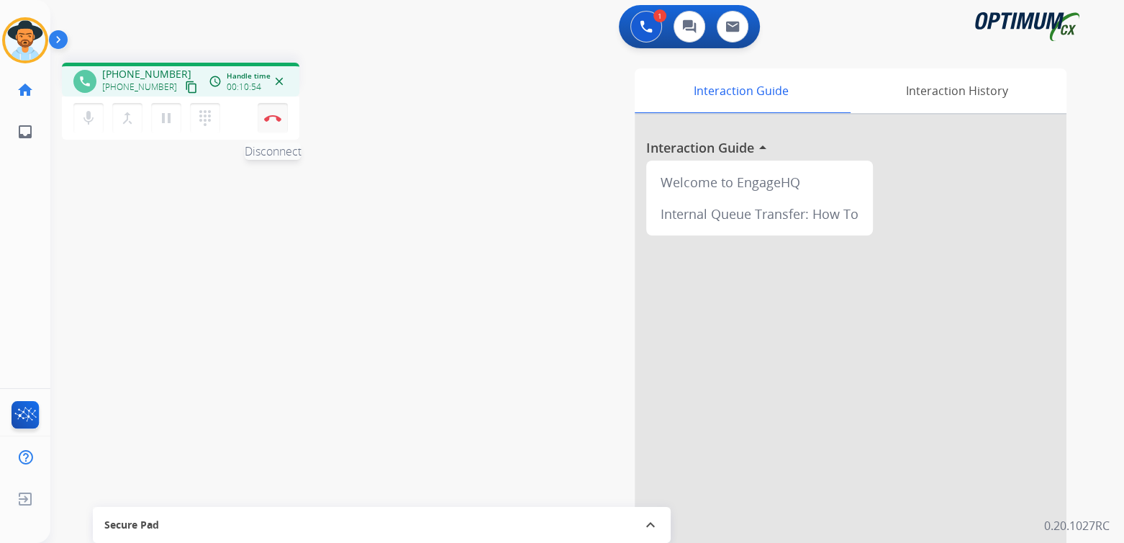
click at [276, 103] on button "Disconnect" at bounding box center [273, 118] width 30 height 30
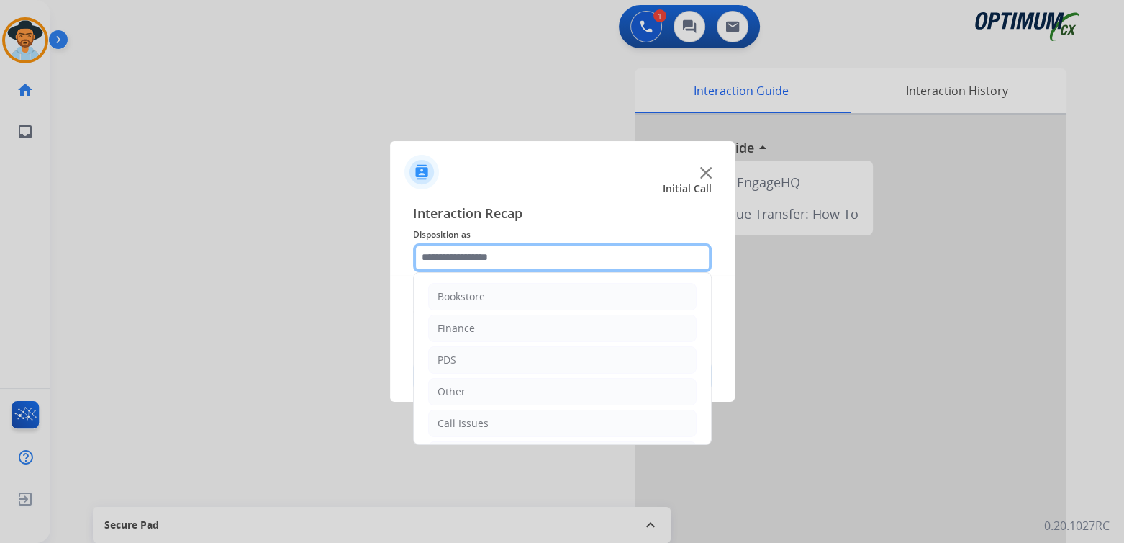
drag, startPoint x: 491, startPoint y: 266, endPoint x: 486, endPoint y: 250, distance: 16.4
click at [493, 266] on input "text" at bounding box center [562, 257] width 299 height 29
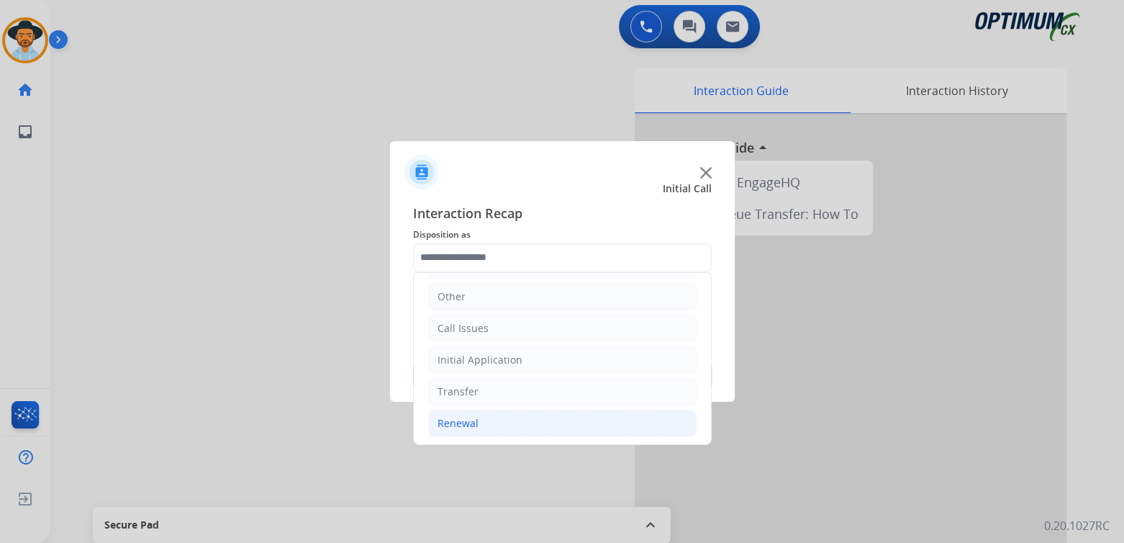
click at [466, 425] on div "Renewal" at bounding box center [458, 423] width 41 height 14
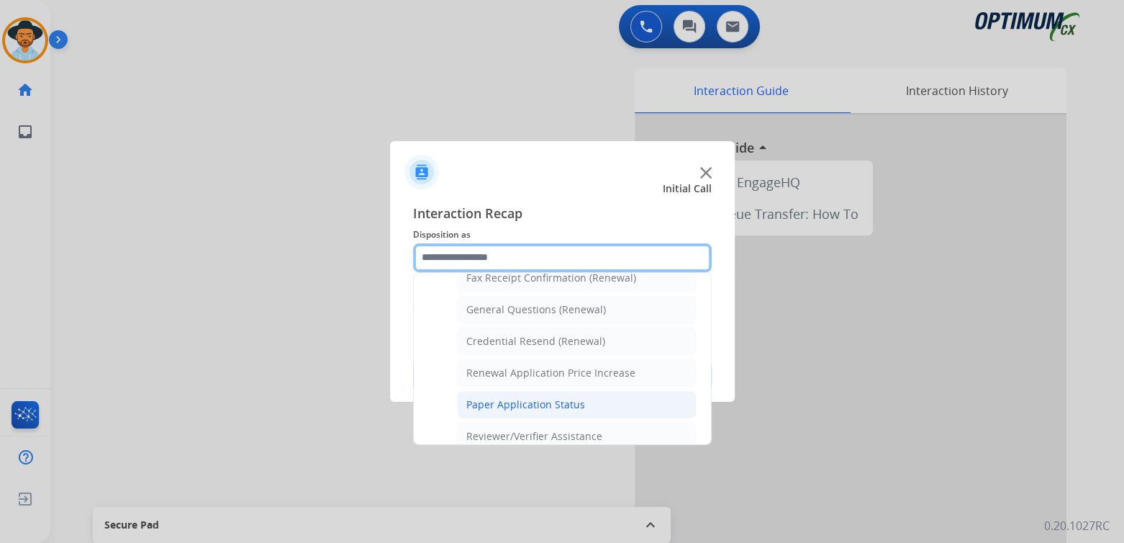
scroll to position [412, 0]
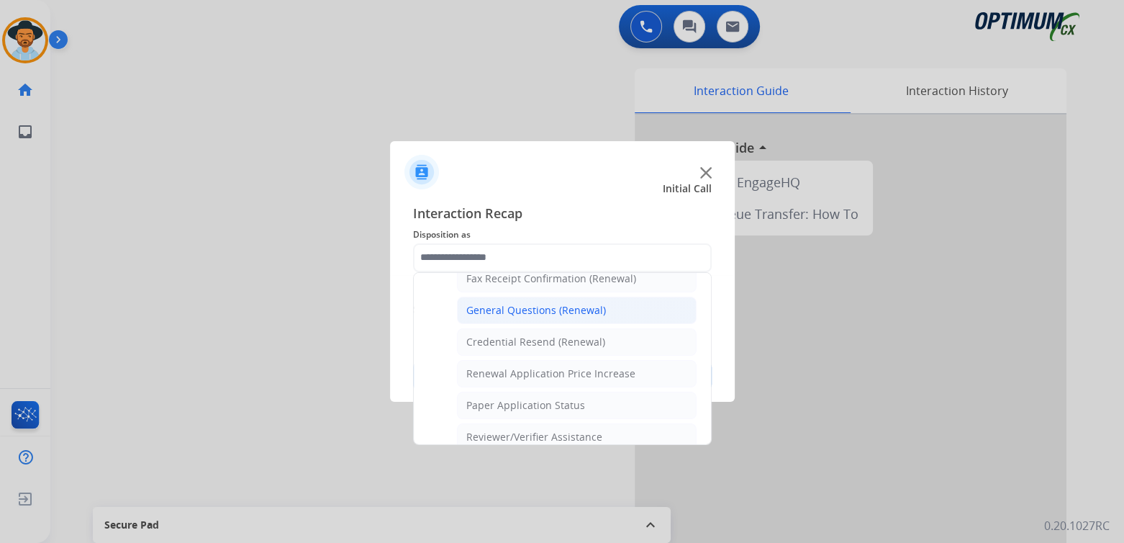
click at [522, 307] on div "General Questions (Renewal)" at bounding box center [536, 310] width 140 height 14
type input "**********"
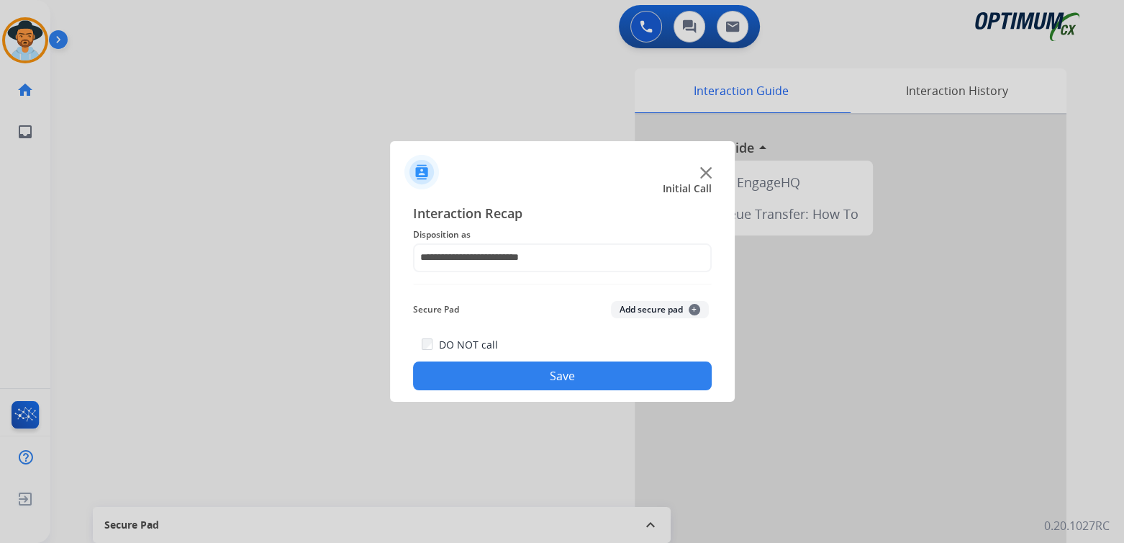
click at [616, 366] on button "Save" at bounding box center [562, 375] width 299 height 29
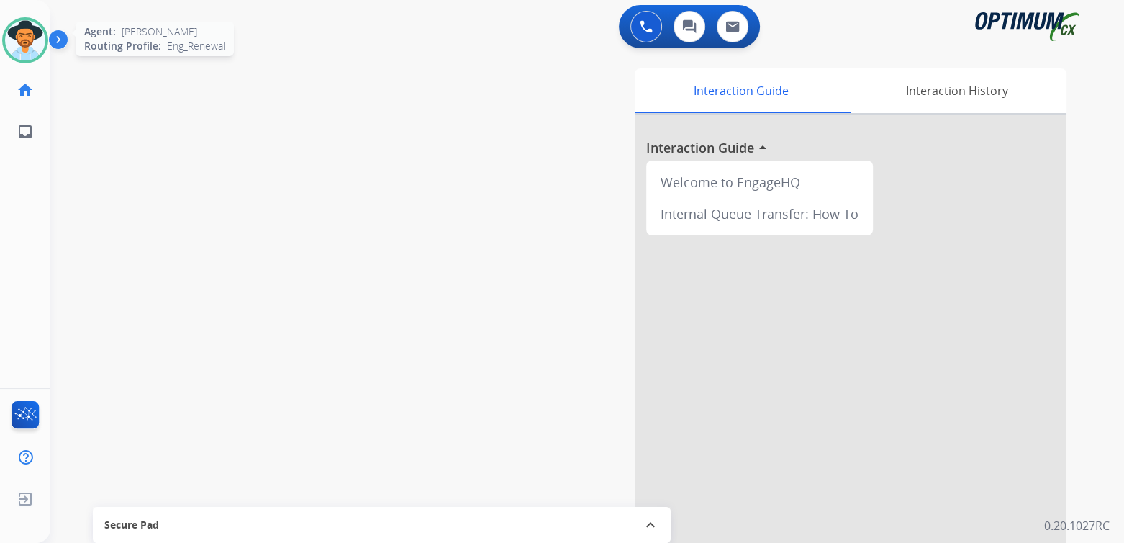
click at [28, 34] on img at bounding box center [25, 40] width 40 height 40
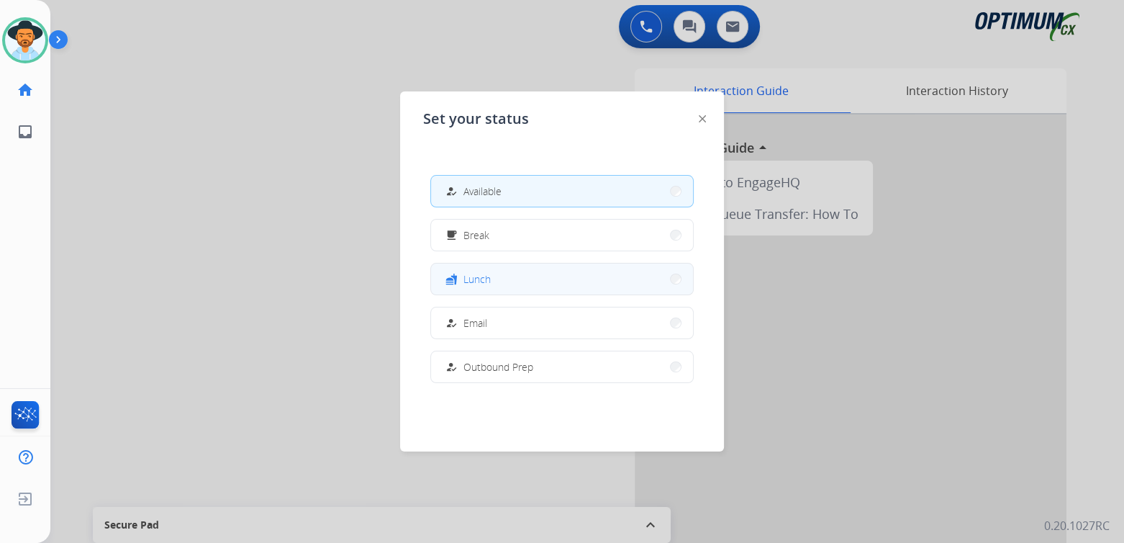
click at [513, 281] on button "fastfood Lunch" at bounding box center [562, 278] width 262 height 31
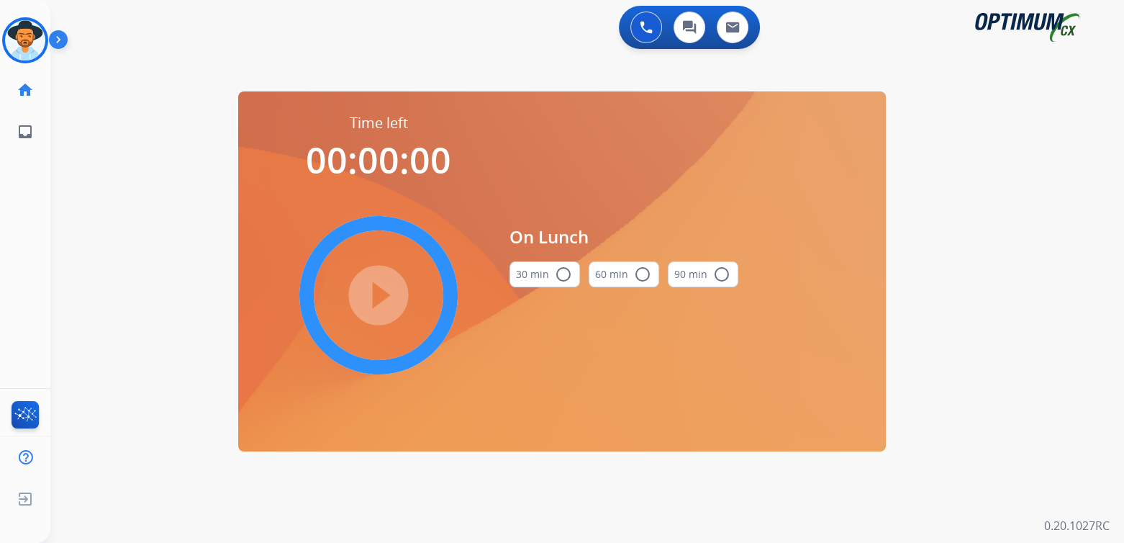
scroll to position [0, 0]
click at [564, 273] on mat-icon "radio_button_unchecked" at bounding box center [563, 274] width 17 height 17
click at [387, 293] on mat-icon "play_circle_filled" at bounding box center [378, 294] width 17 height 17
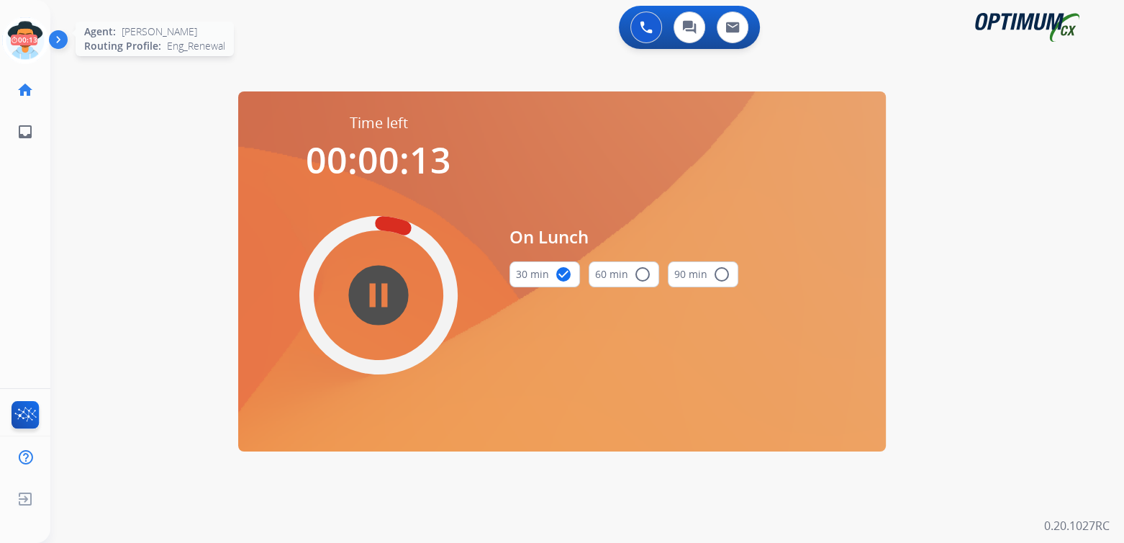
drag, startPoint x: 27, startPoint y: 40, endPoint x: 34, endPoint y: 42, distance: 7.5
click at [27, 40] on icon at bounding box center [25, 40] width 47 height 47
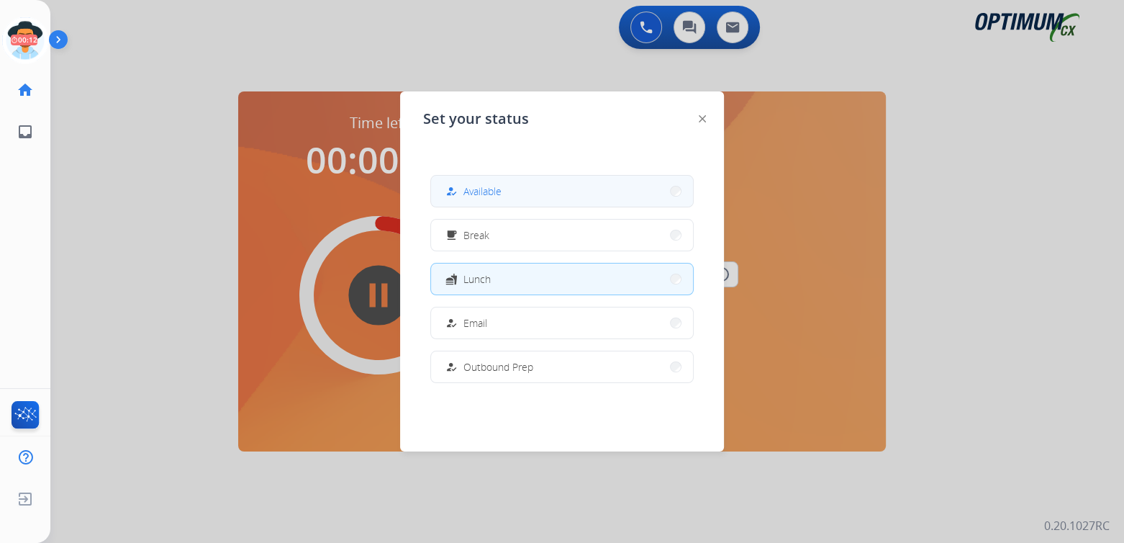
click at [529, 181] on button "how_to_reg Available" at bounding box center [562, 191] width 262 height 31
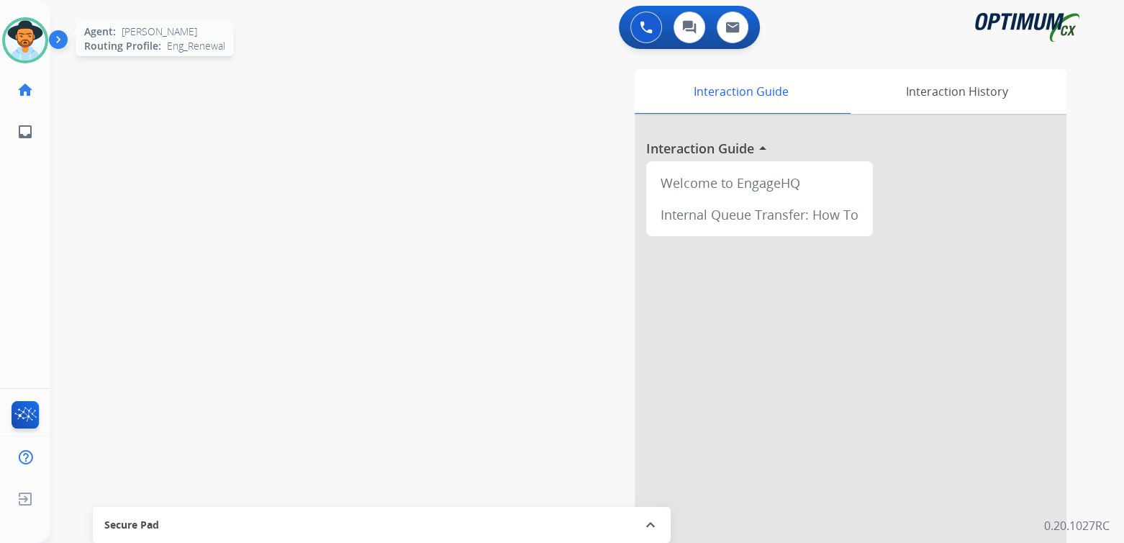
drag, startPoint x: 25, startPoint y: 37, endPoint x: 42, endPoint y: 34, distance: 16.9
click at [24, 37] on img at bounding box center [25, 40] width 40 height 40
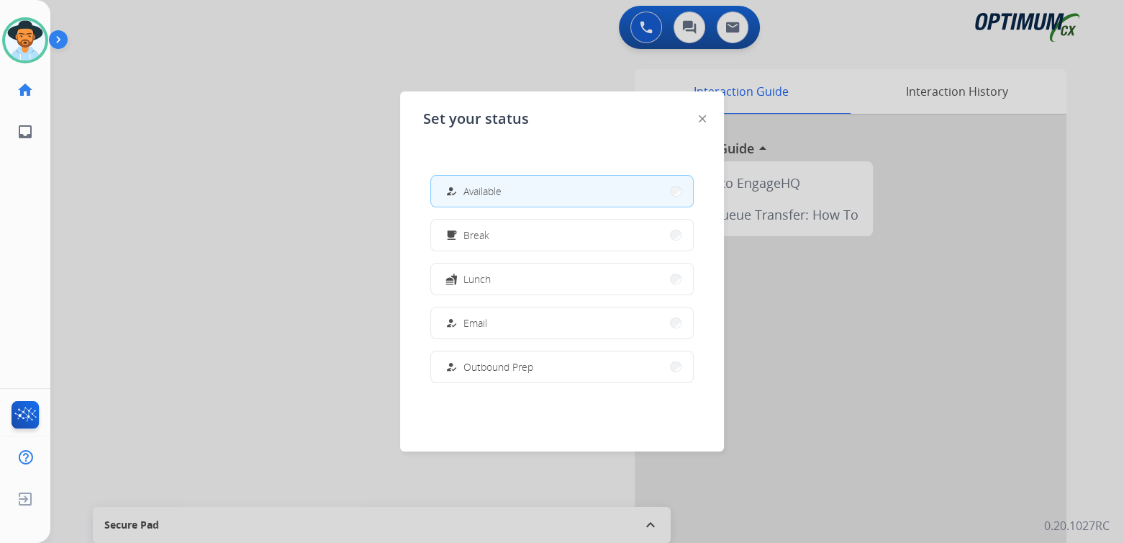
click at [316, 182] on div at bounding box center [562, 271] width 1124 height 543
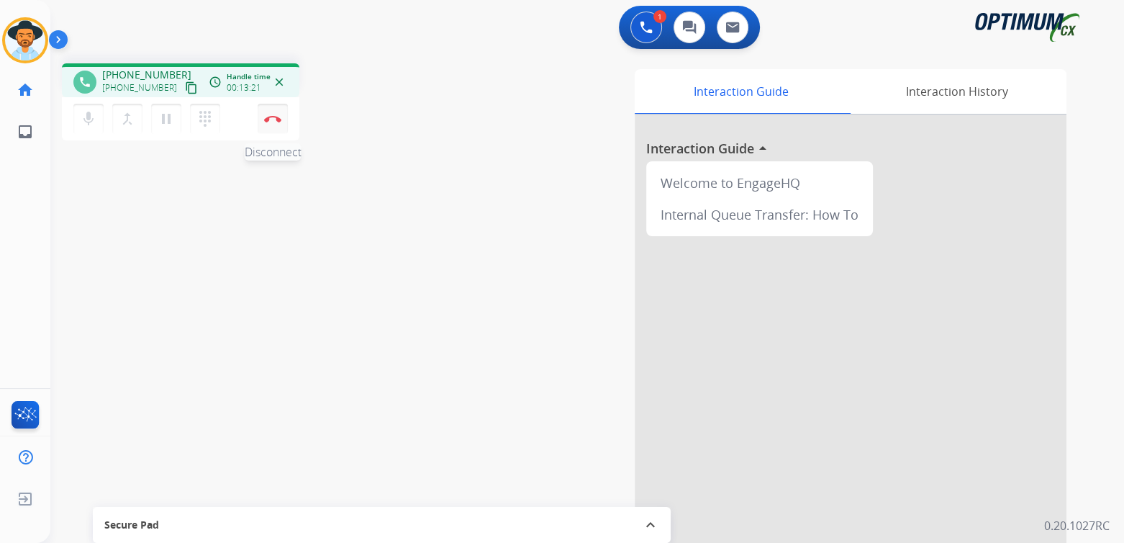
click at [273, 115] on img at bounding box center [272, 118] width 17 height 7
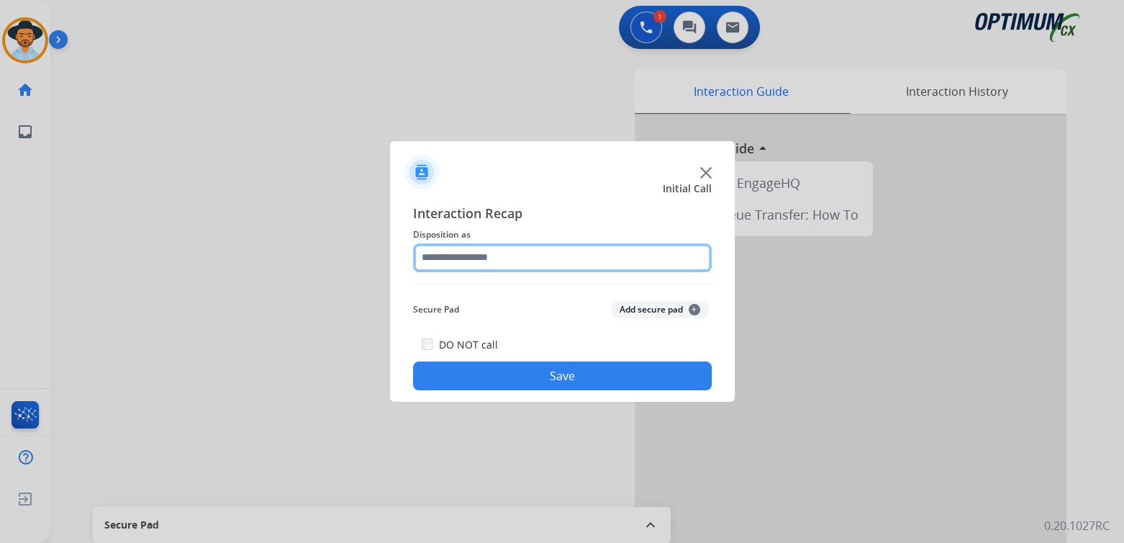
click at [498, 258] on input "text" at bounding box center [562, 257] width 299 height 29
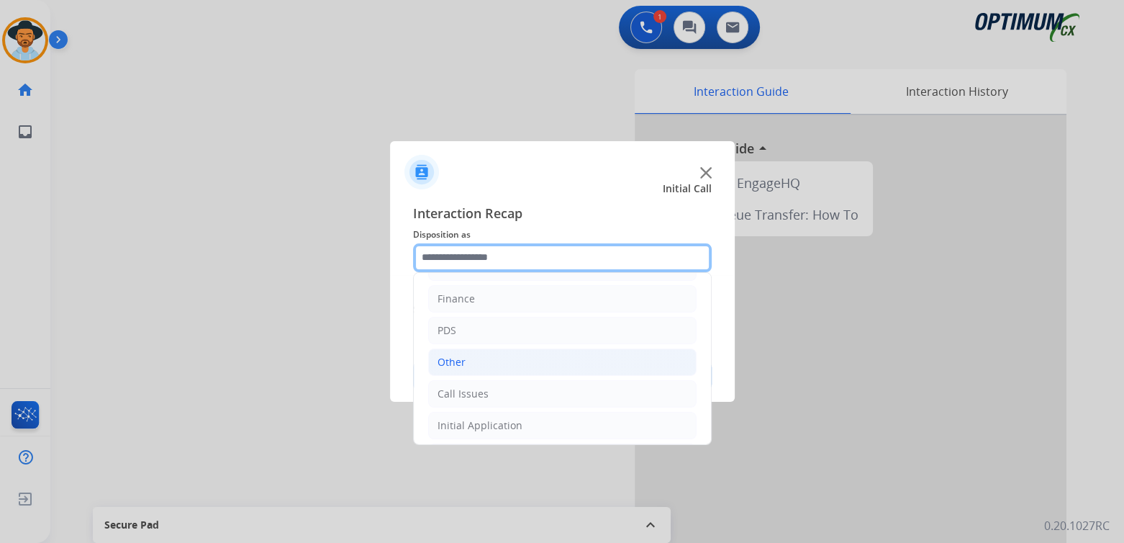
scroll to position [95, 0]
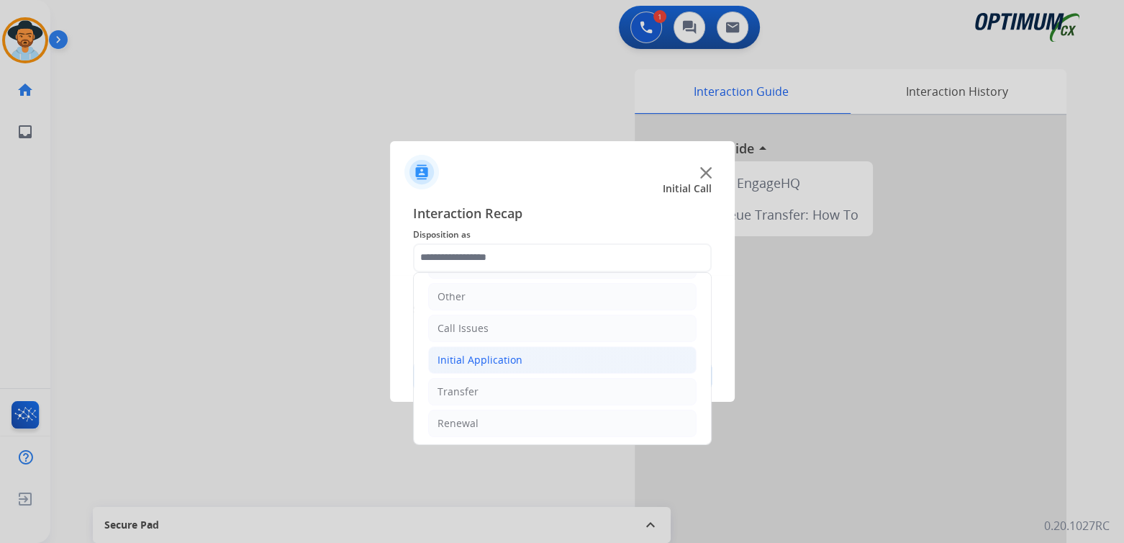
click at [497, 356] on div "Initial Application" at bounding box center [480, 360] width 85 height 14
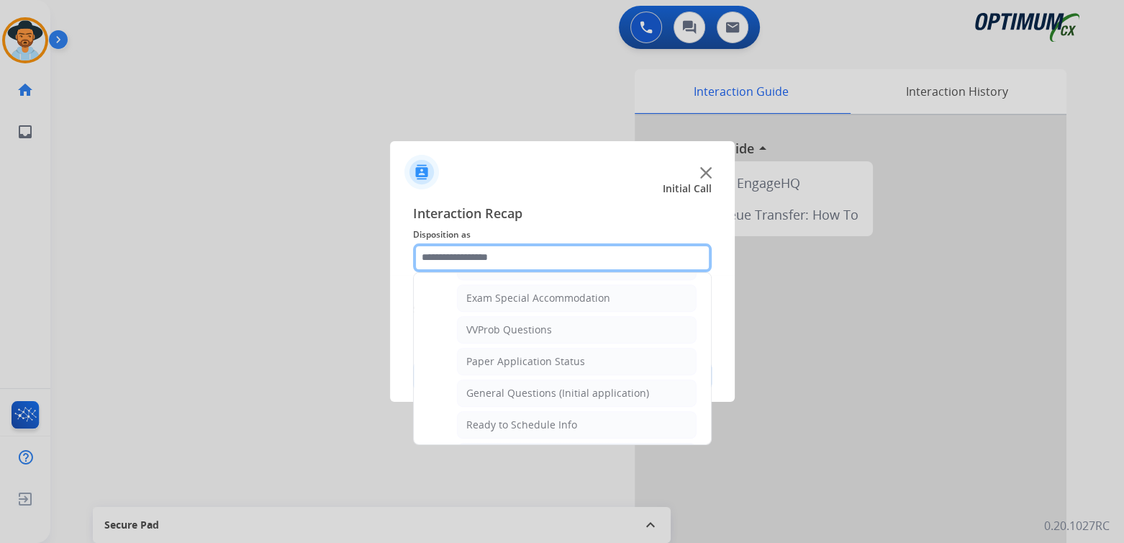
scroll to position [742, 0]
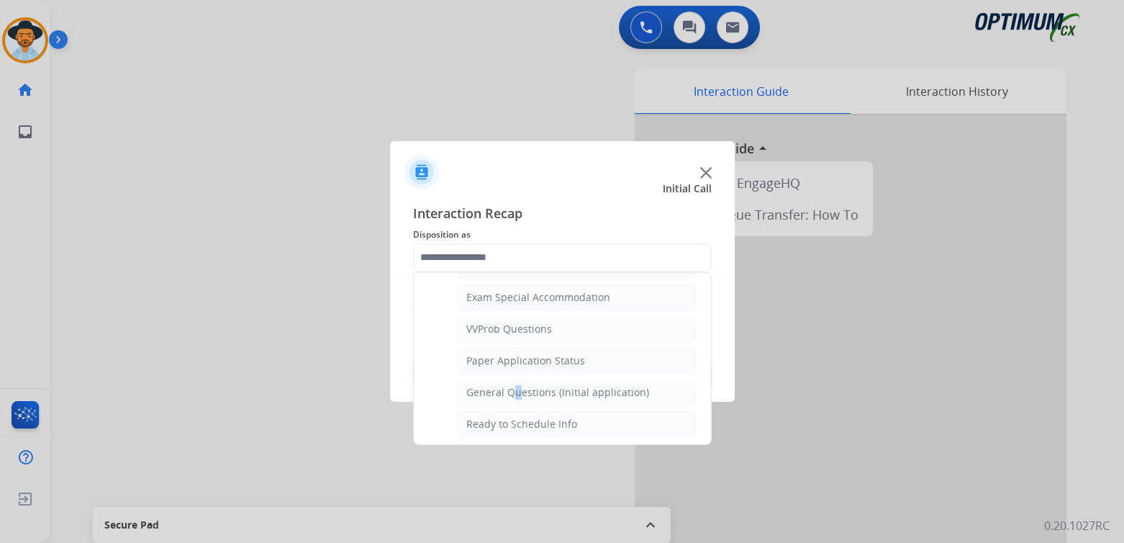
click at [509, 385] on div "General Questions (Initial application)" at bounding box center [557, 392] width 183 height 14
type input "**********"
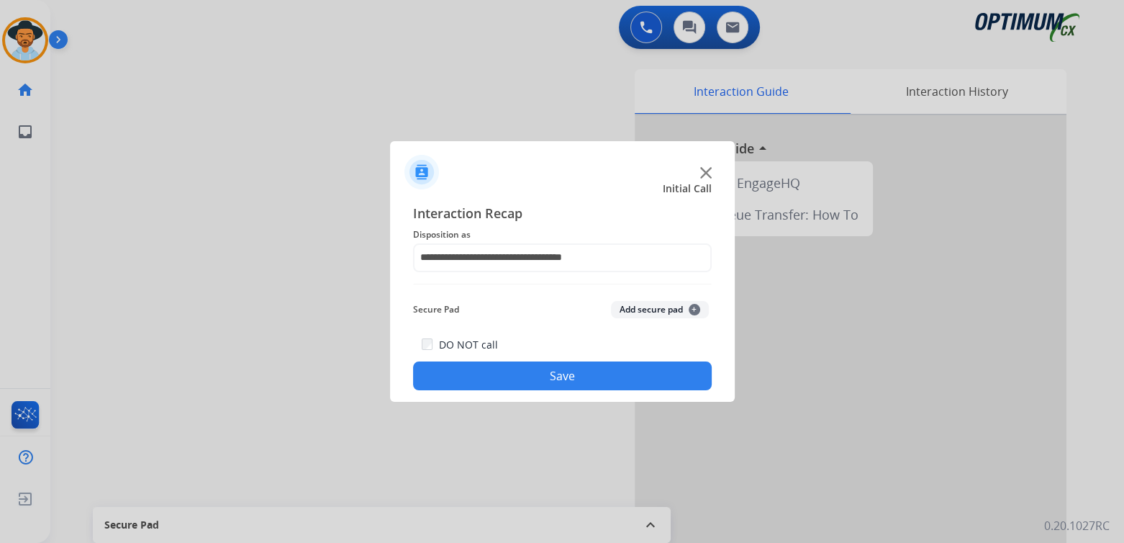
click at [643, 375] on button "Save" at bounding box center [562, 375] width 299 height 29
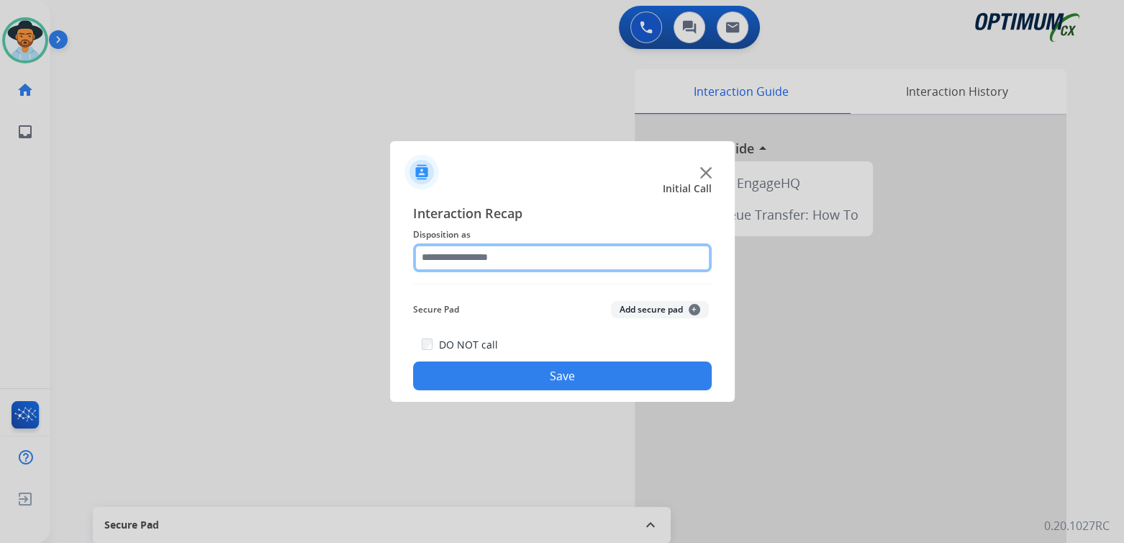
click at [487, 256] on input "text" at bounding box center [562, 257] width 299 height 29
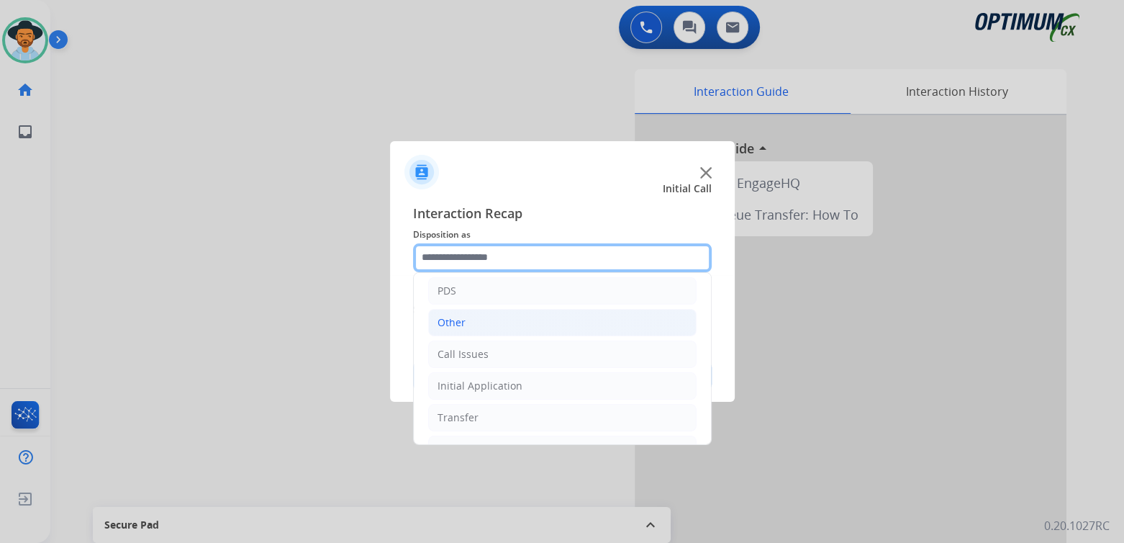
scroll to position [71, 0]
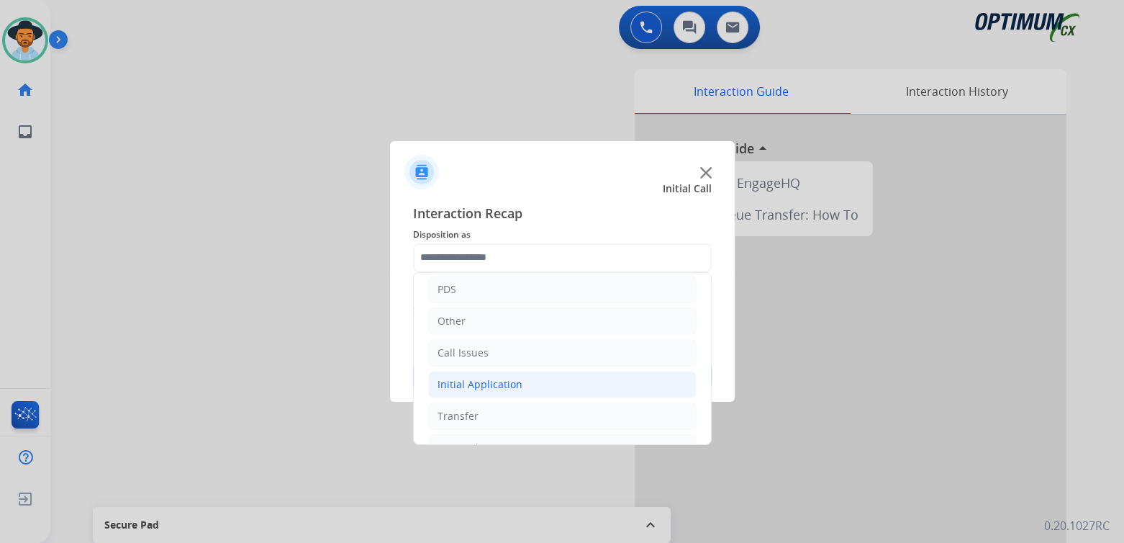
click at [496, 381] on div "Initial Application" at bounding box center [480, 384] width 85 height 14
click at [574, 414] on div "Credential Resend (Initial application)" at bounding box center [557, 416] width 182 height 14
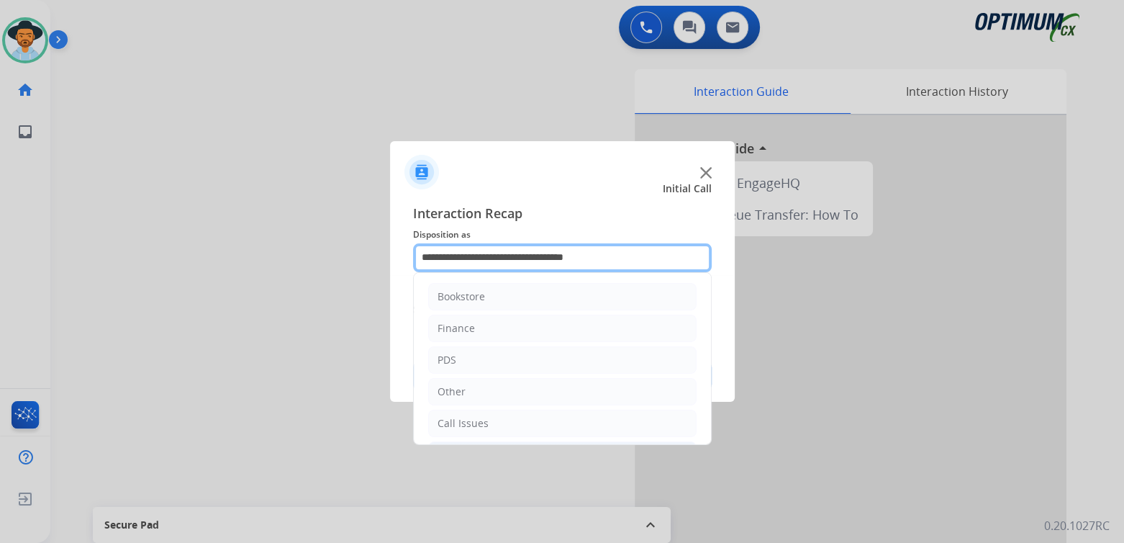
click at [470, 256] on input "**********" at bounding box center [562, 257] width 299 height 29
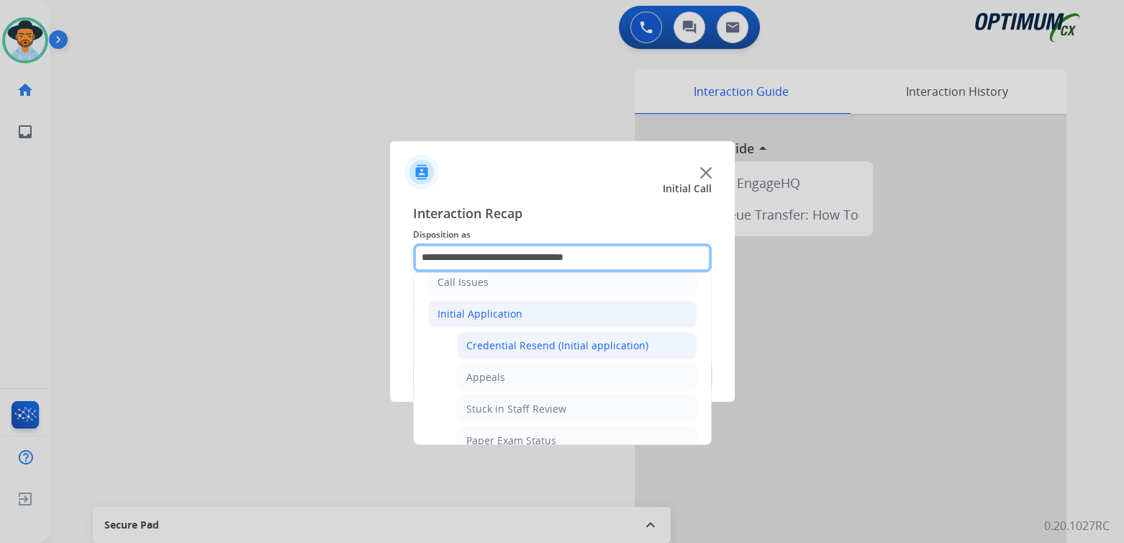
scroll to position [142, 0]
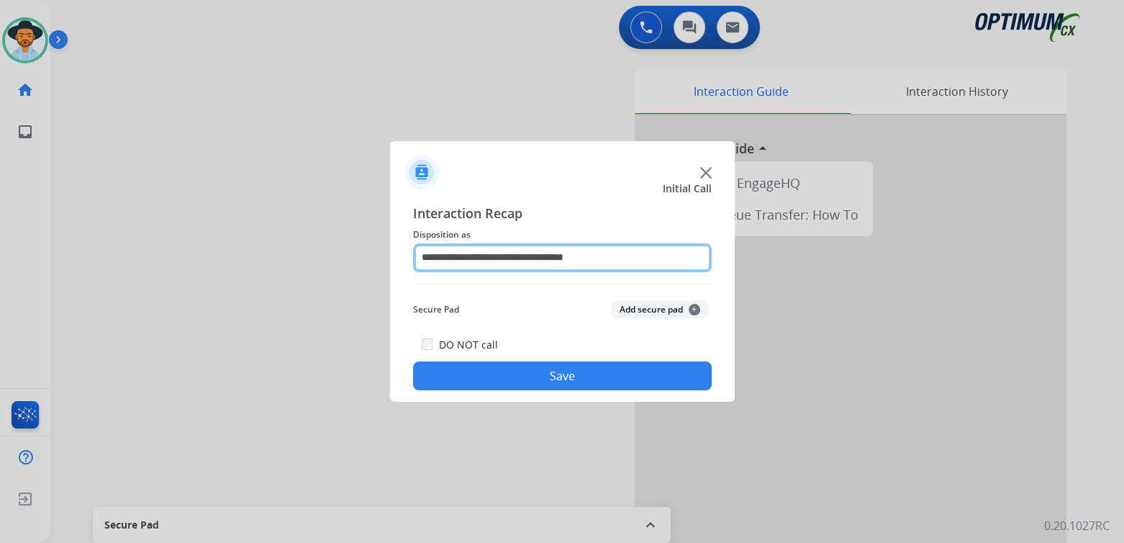
click at [491, 260] on input "**********" at bounding box center [562, 257] width 299 height 29
click at [535, 255] on input "**********" at bounding box center [562, 257] width 299 height 29
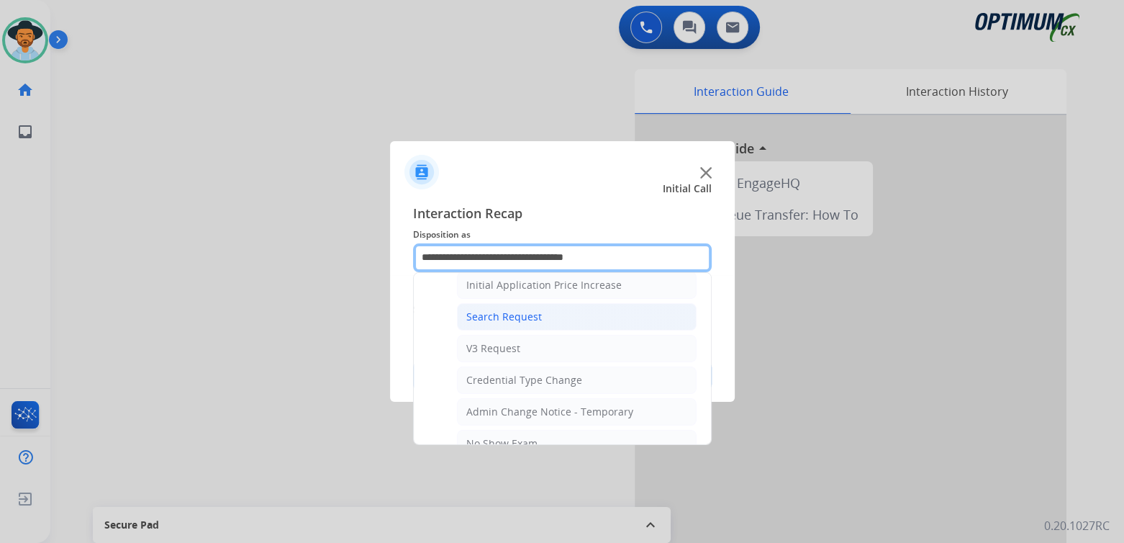
scroll to position [502, 0]
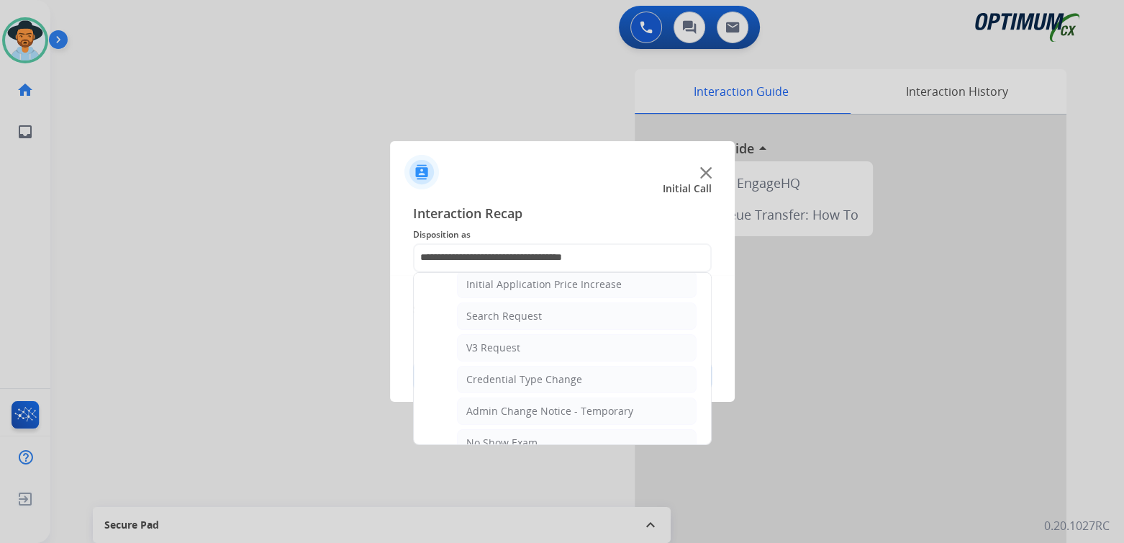
drag, startPoint x: 489, startPoint y: 308, endPoint x: 516, endPoint y: 327, distance: 33.0
click at [491, 309] on div "Search Request" at bounding box center [504, 316] width 76 height 14
type input "**********"
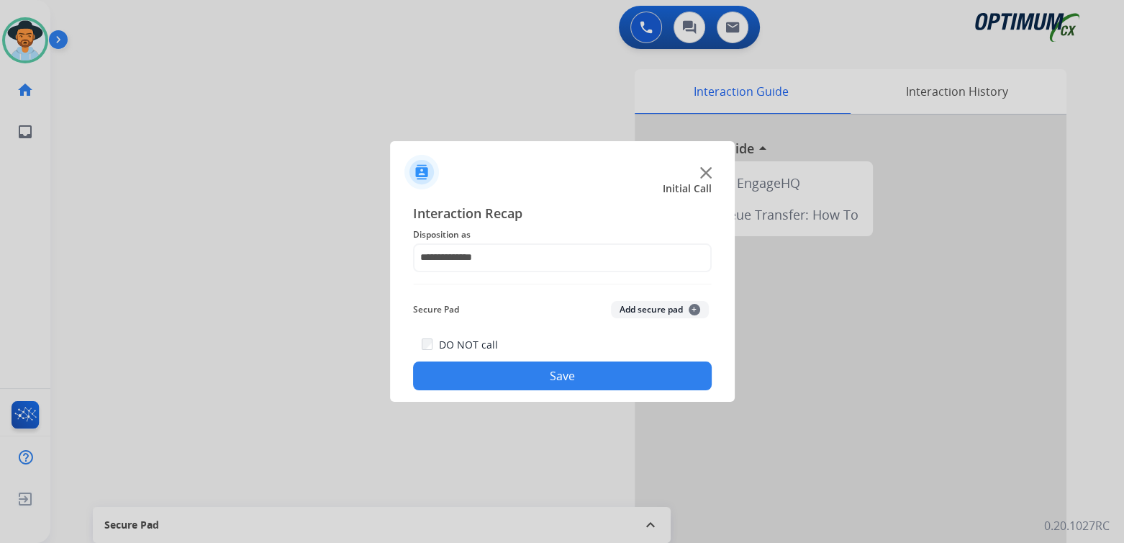
click at [623, 375] on button "Save" at bounding box center [562, 375] width 299 height 29
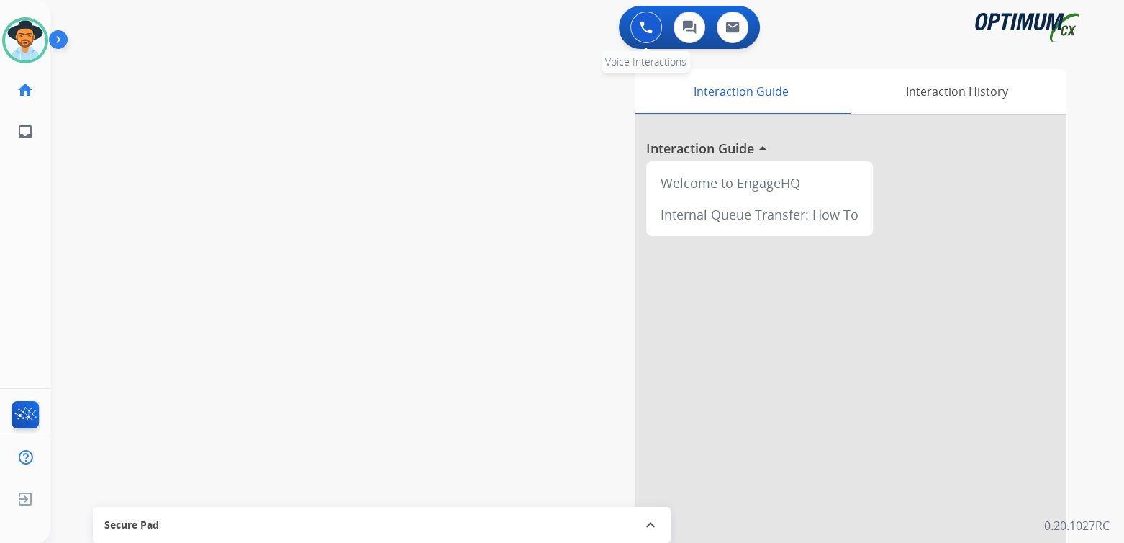
click at [644, 18] on button at bounding box center [646, 28] width 32 height 32
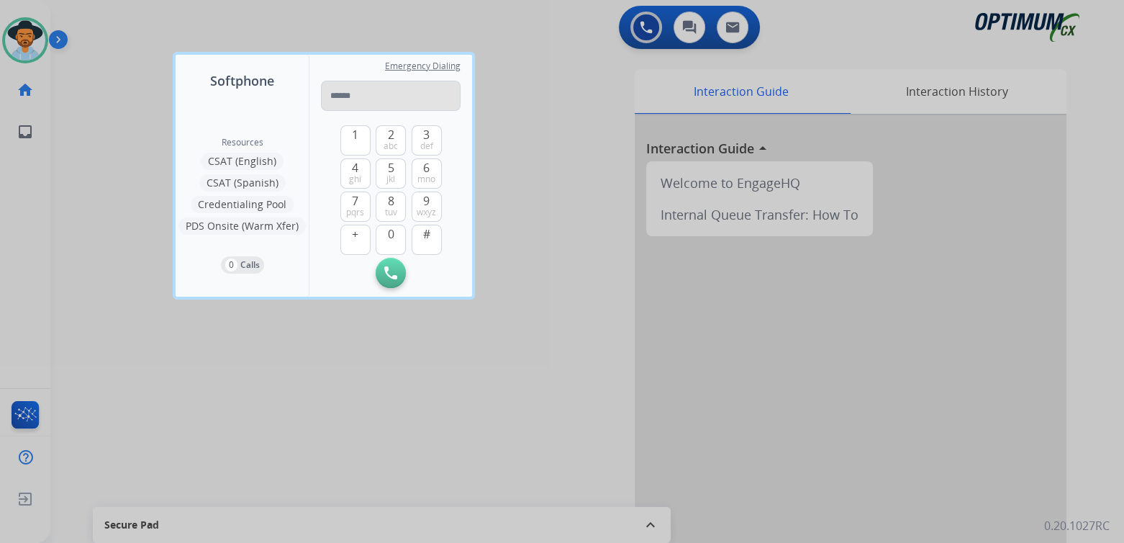
click at [357, 101] on input "tel" at bounding box center [391, 96] width 140 height 30
click at [374, 96] on input "tel" at bounding box center [391, 96] width 140 height 30
type input "**********"
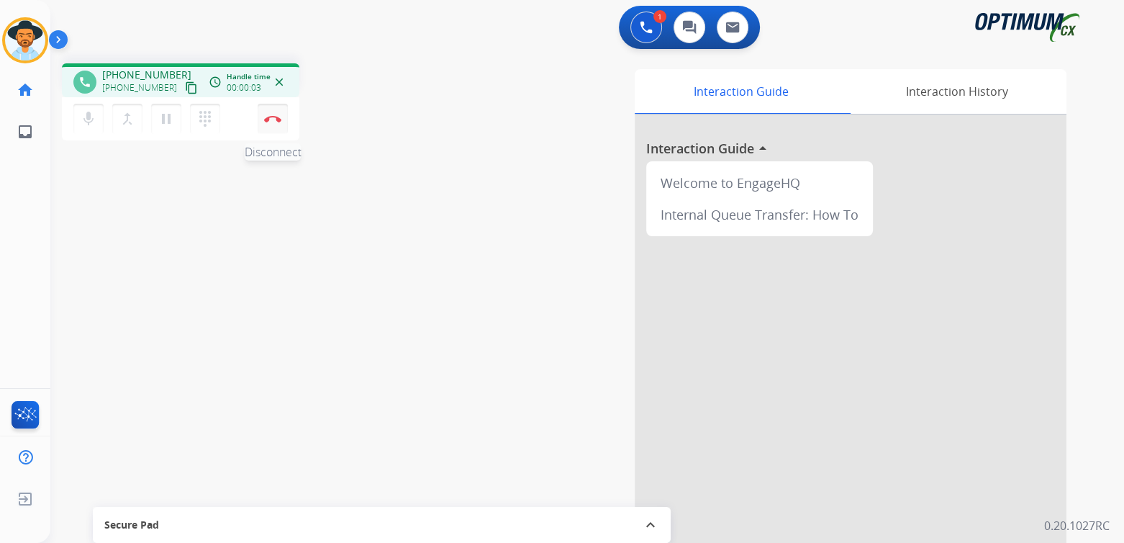
drag, startPoint x: 262, startPoint y: 122, endPoint x: 278, endPoint y: 109, distance: 20.0
click at [272, 115] on button "Disconnect" at bounding box center [273, 119] width 30 height 30
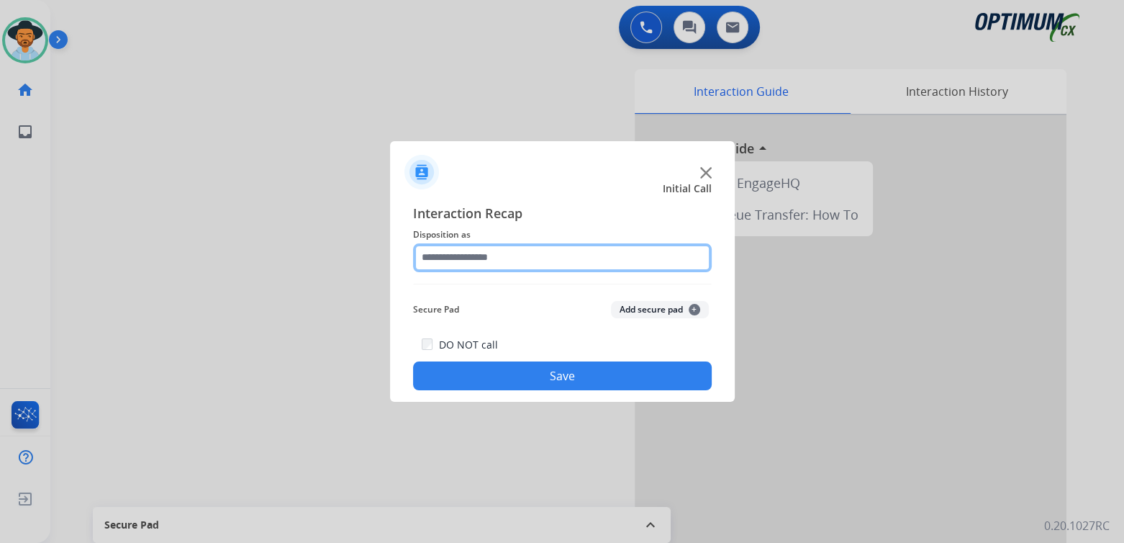
click at [490, 258] on input "text" at bounding box center [562, 257] width 299 height 29
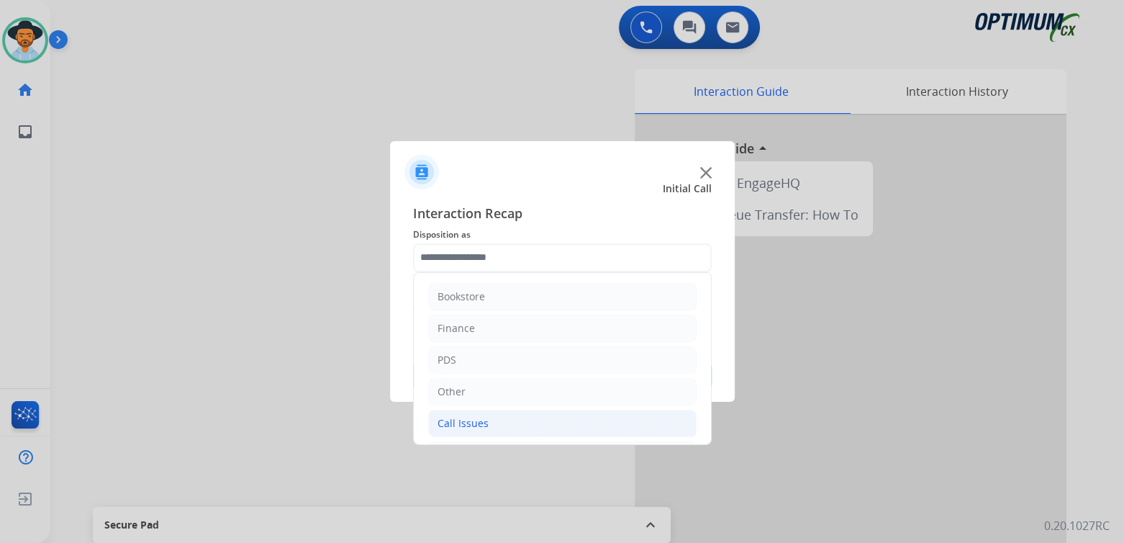
click at [471, 420] on div "Call Issues" at bounding box center [463, 423] width 51 height 14
click at [469, 424] on div "Call Issues" at bounding box center [463, 423] width 51 height 14
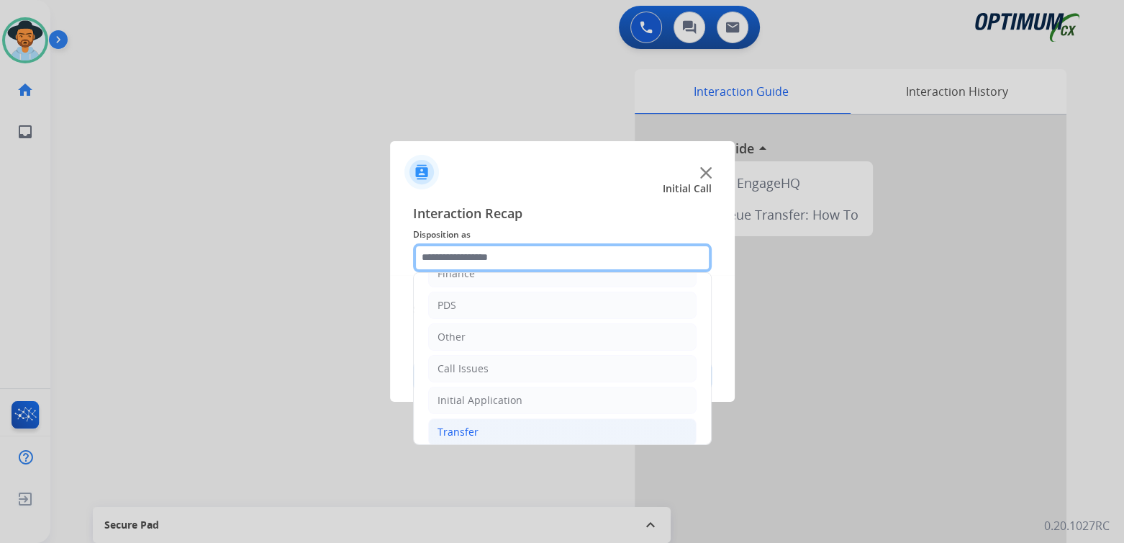
scroll to position [95, 0]
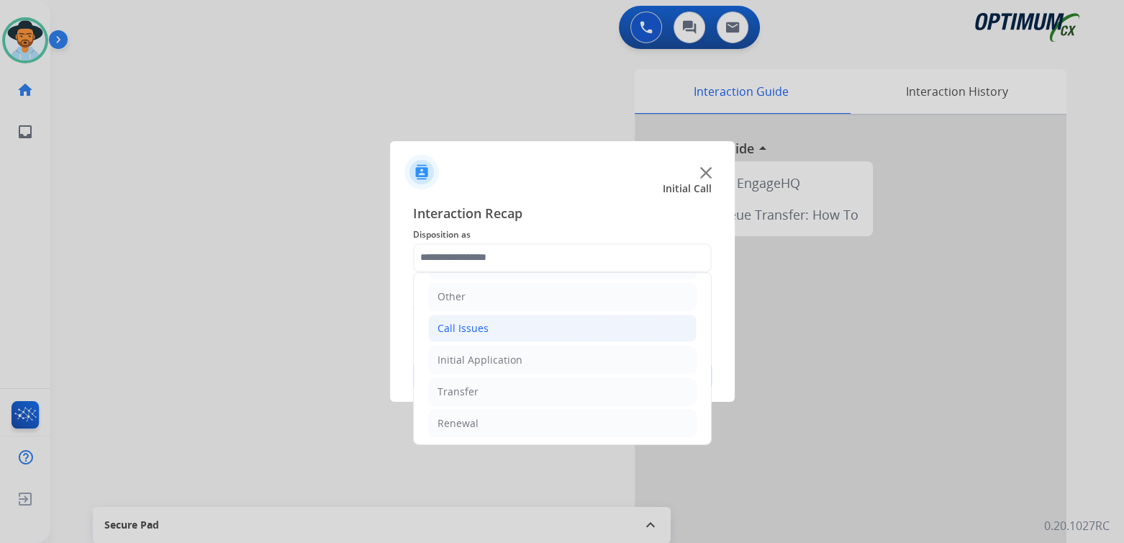
click at [474, 322] on div "Call Issues" at bounding box center [463, 328] width 51 height 14
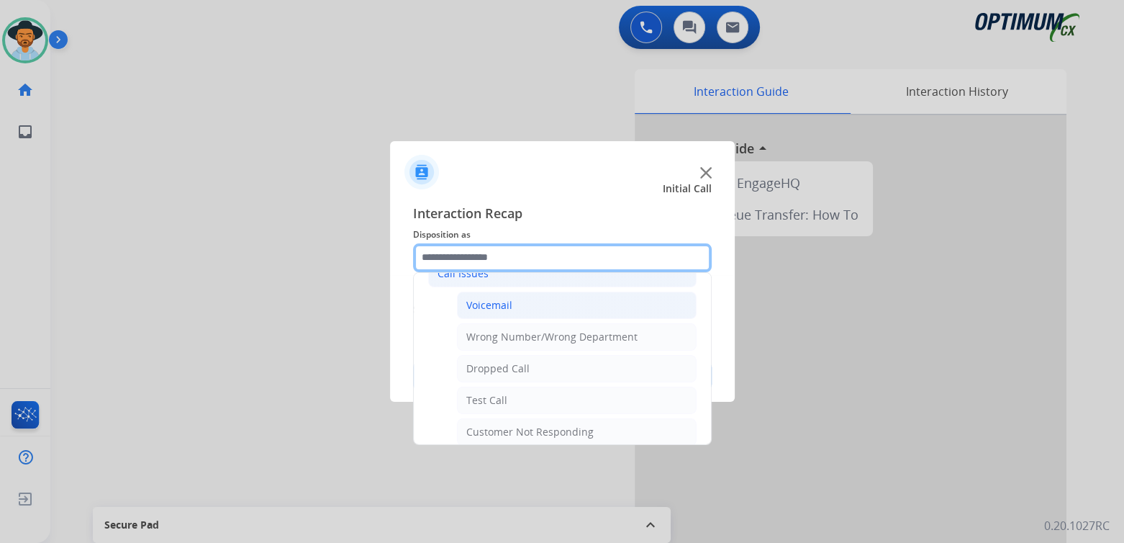
scroll to position [153, 0]
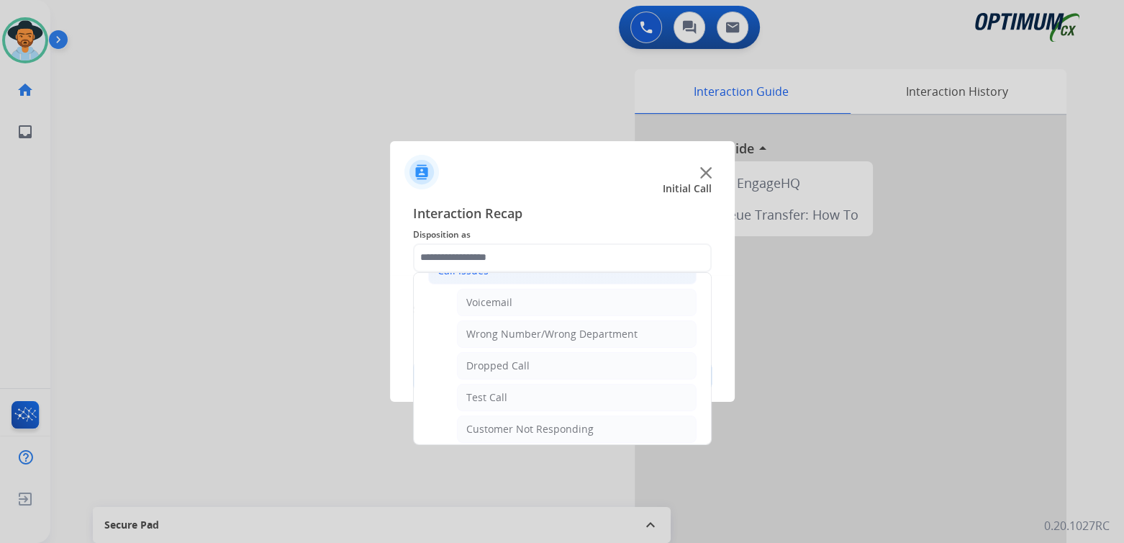
click at [498, 301] on div "Voicemail" at bounding box center [489, 302] width 46 height 14
type input "*********"
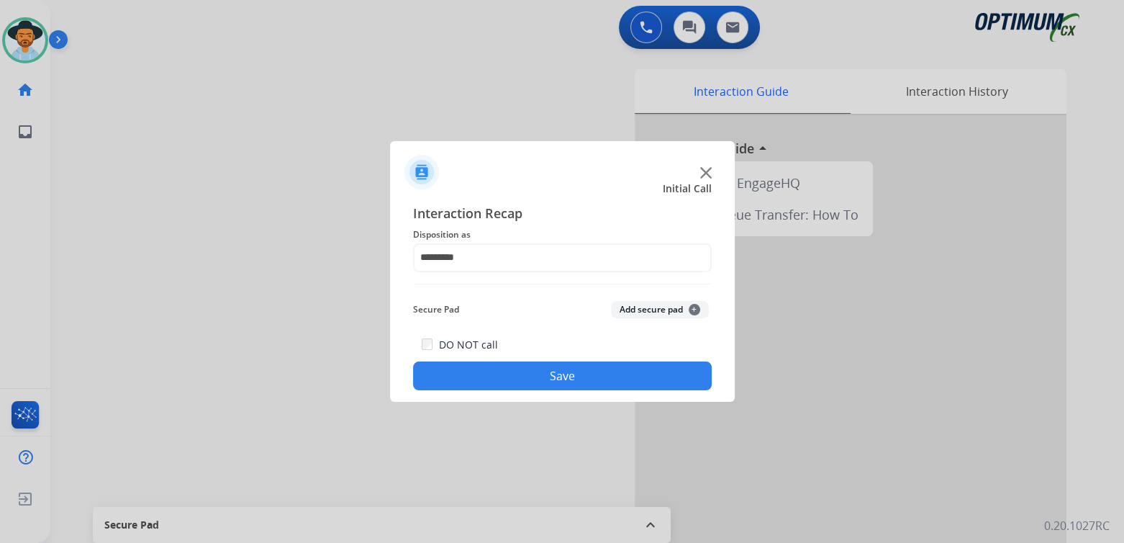
drag, startPoint x: 653, startPoint y: 420, endPoint x: 642, endPoint y: 401, distance: 21.6
click at [651, 414] on div at bounding box center [562, 271] width 1124 height 543
click at [638, 384] on button "Save" at bounding box center [562, 375] width 299 height 29
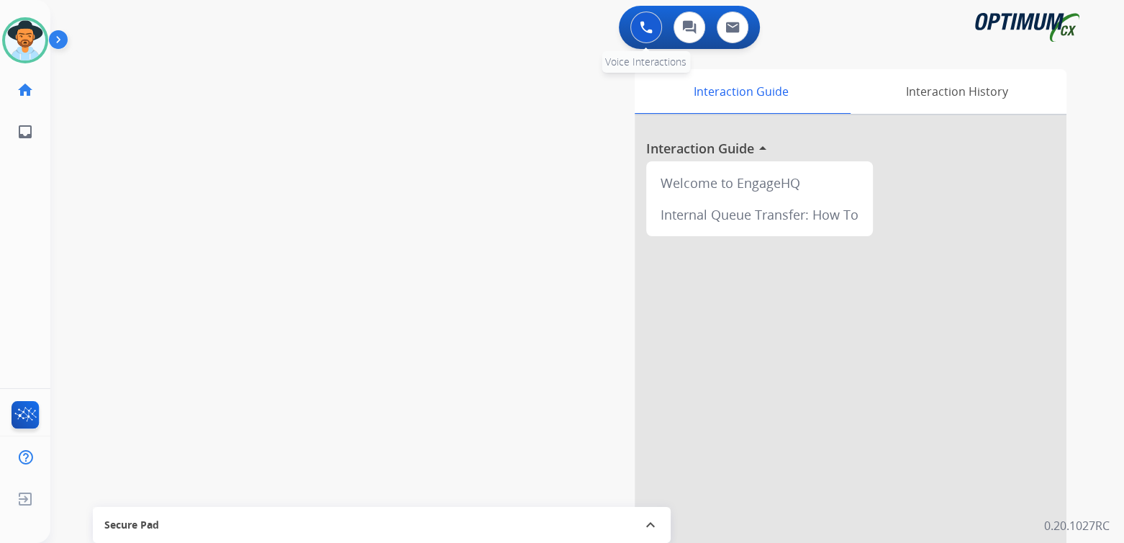
click at [642, 30] on img at bounding box center [646, 27] width 13 height 13
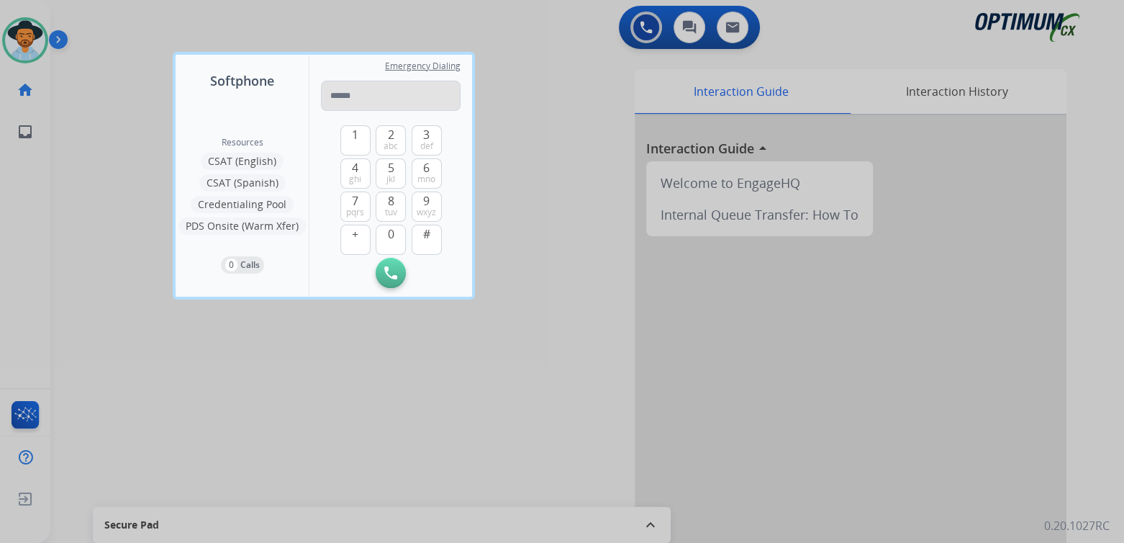
click at [352, 89] on input "tel" at bounding box center [391, 96] width 140 height 30
type input "**********"
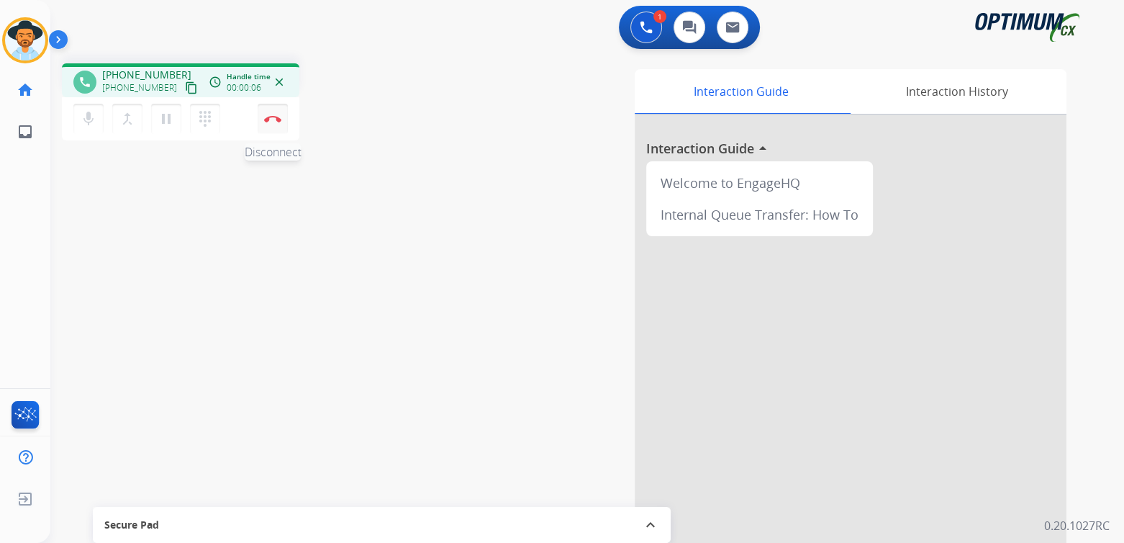
click at [277, 115] on img at bounding box center [272, 118] width 17 height 7
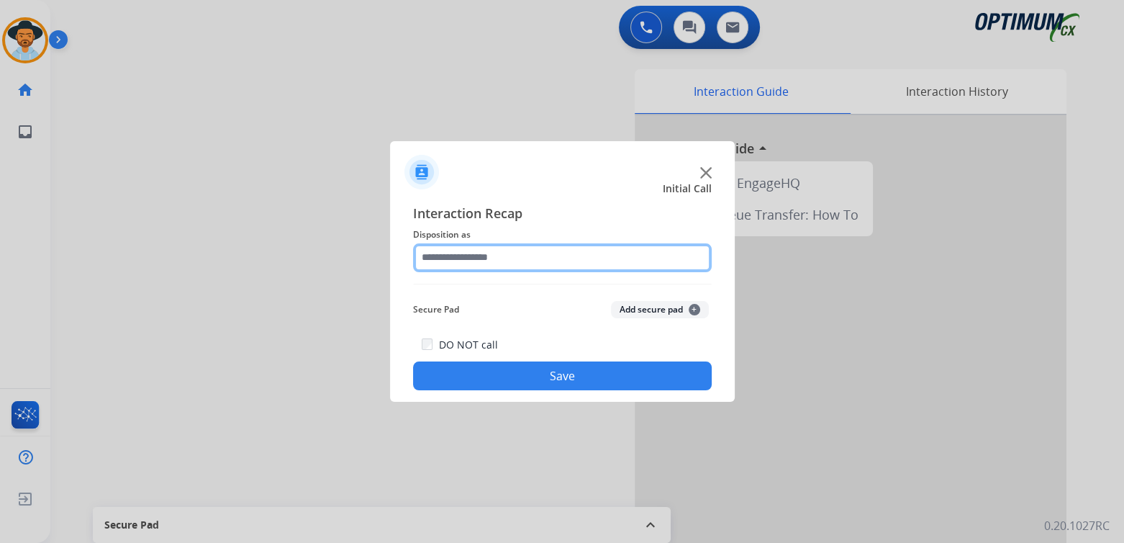
click at [494, 263] on input "text" at bounding box center [562, 257] width 299 height 29
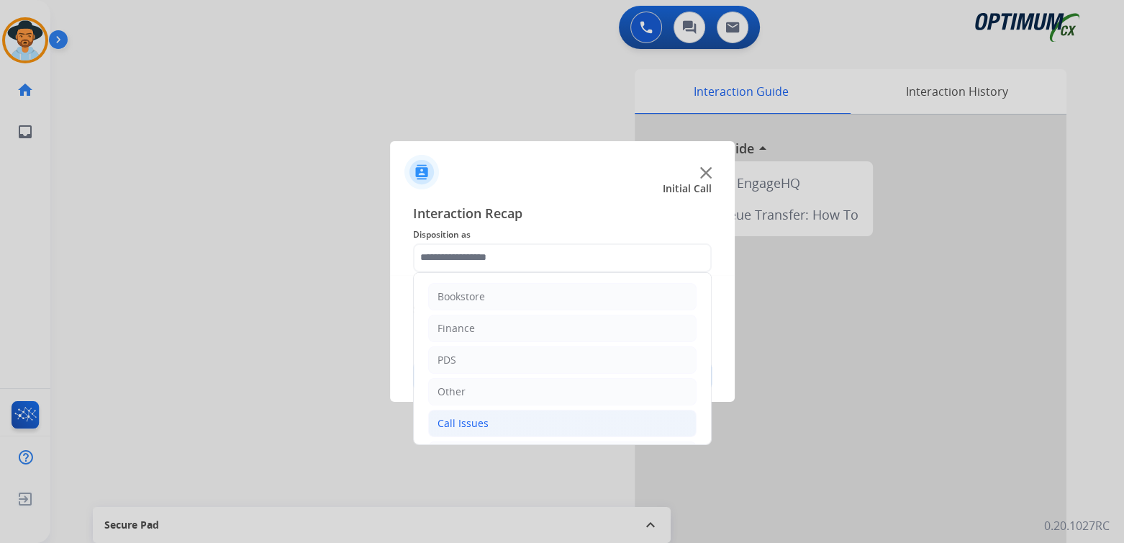
click at [477, 420] on div "Call Issues" at bounding box center [463, 423] width 51 height 14
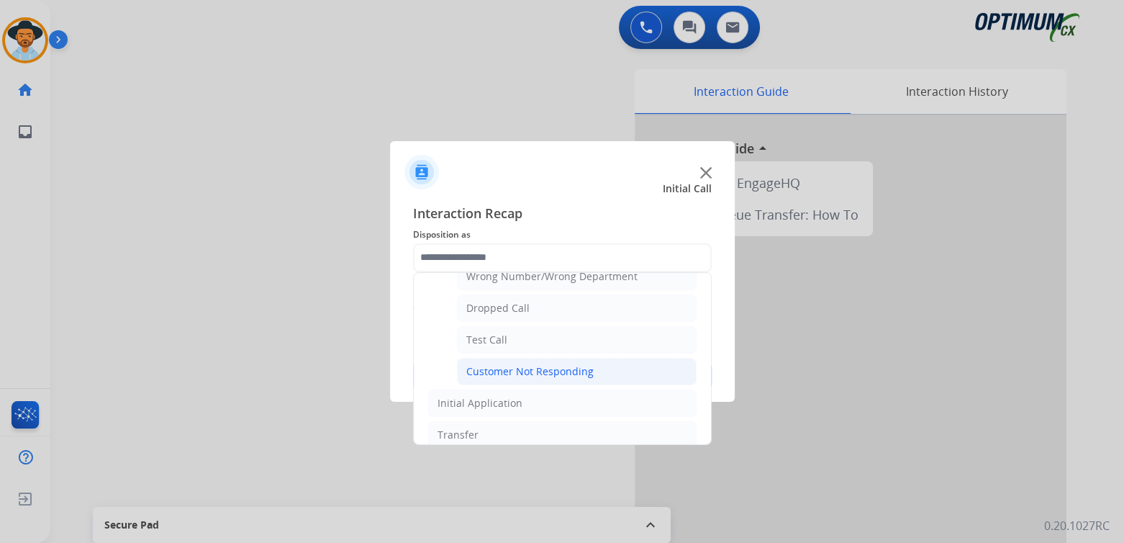
scroll to position [212, 0]
click at [553, 365] on div "Customer Not Responding" at bounding box center [529, 370] width 127 height 14
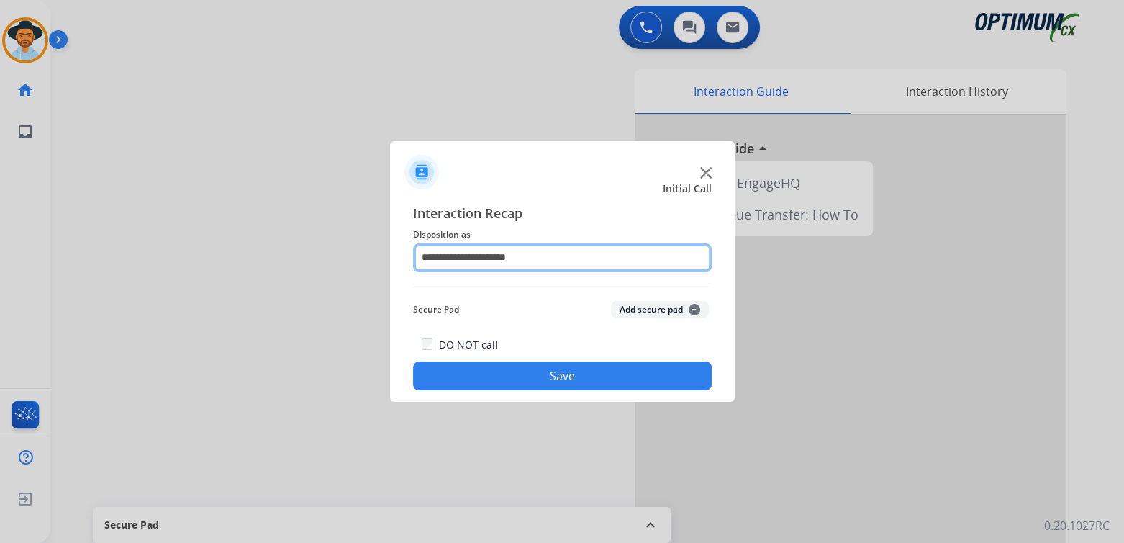
click at [498, 255] on input "**********" at bounding box center [562, 257] width 299 height 29
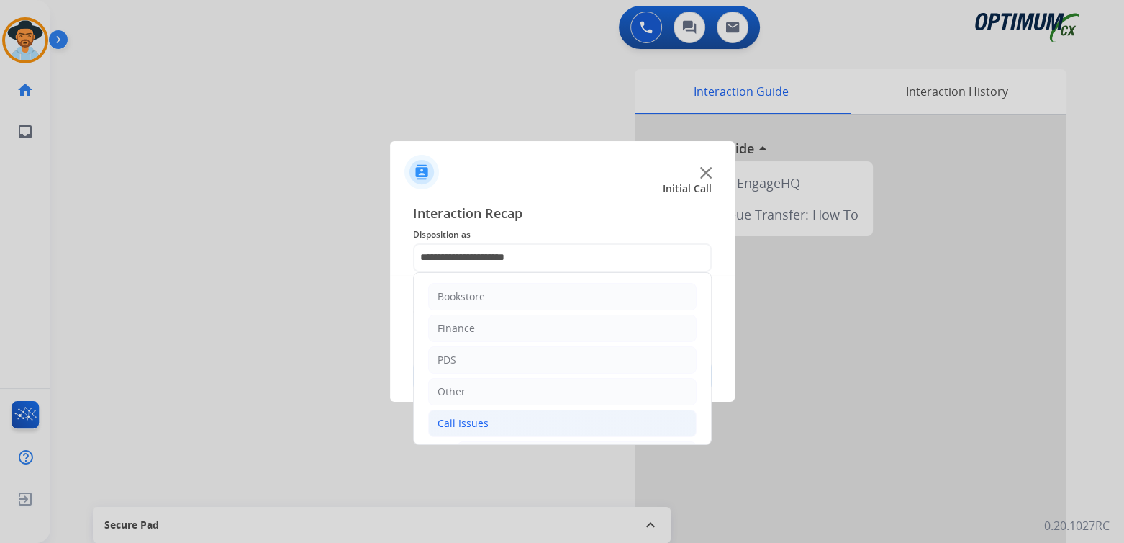
click at [479, 424] on div "Call Issues" at bounding box center [463, 423] width 51 height 14
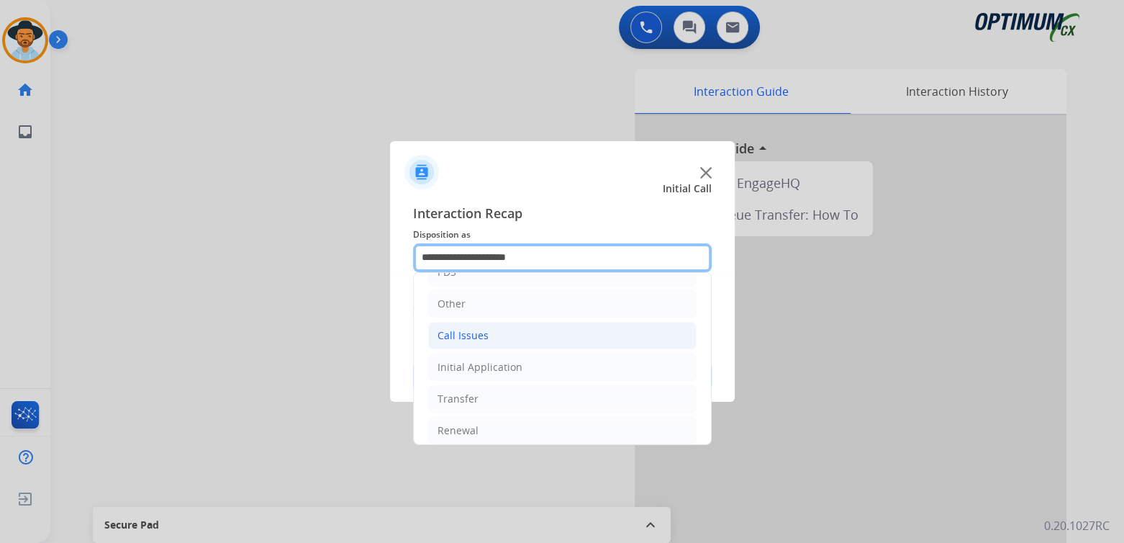
scroll to position [95, 0]
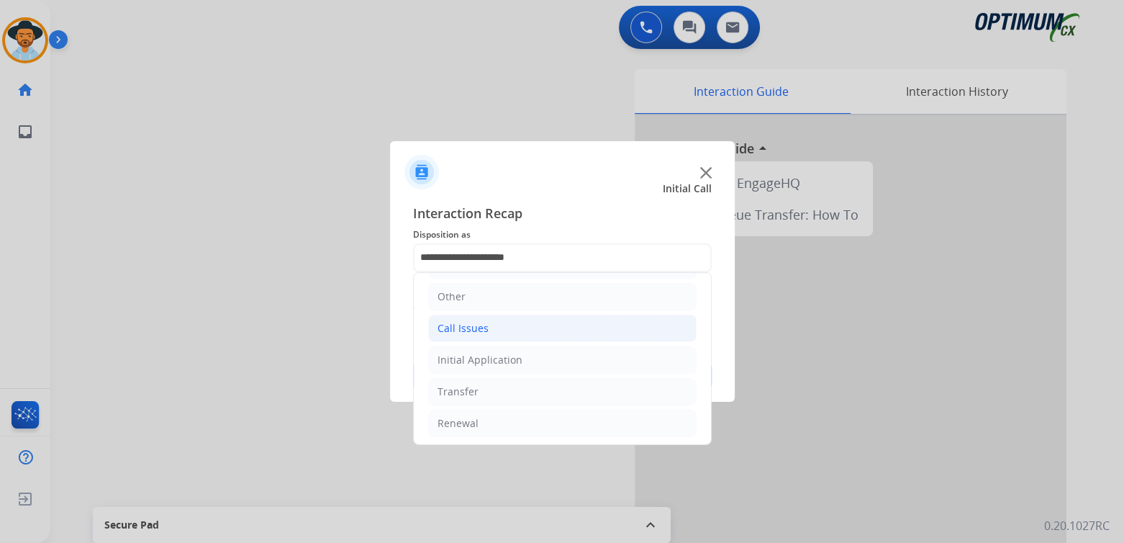
click at [480, 328] on div "Call Issues" at bounding box center [463, 328] width 51 height 14
click at [527, 358] on li "Voicemail" at bounding box center [577, 359] width 240 height 27
type input "*********"
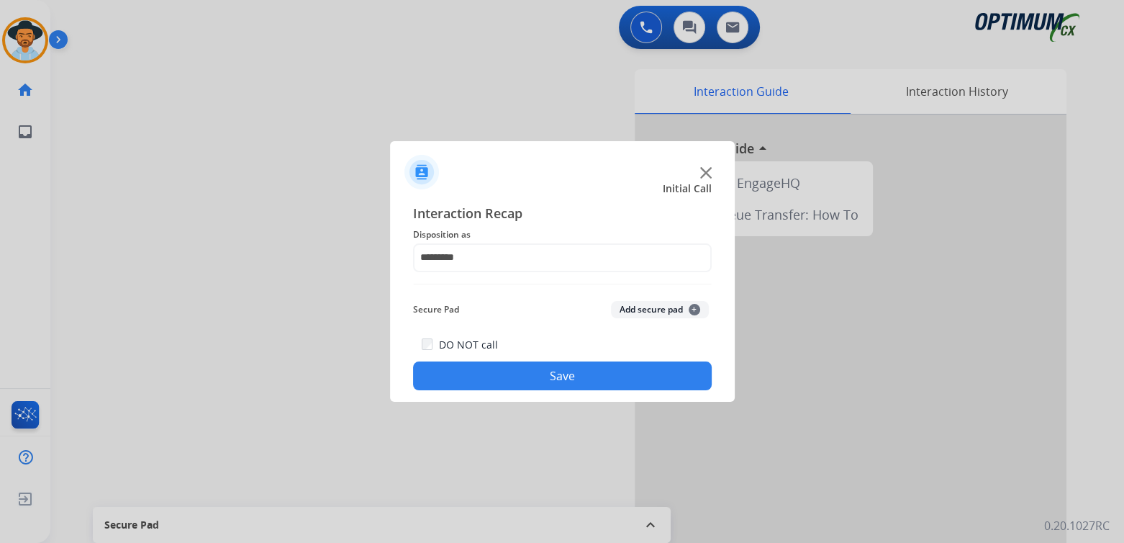
click at [636, 363] on button "Save" at bounding box center [562, 375] width 299 height 29
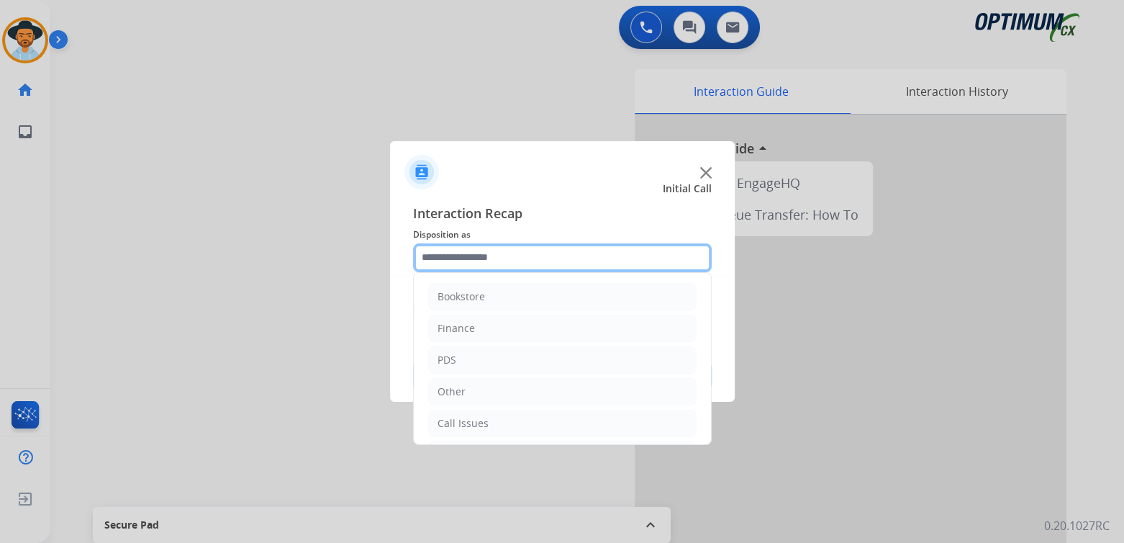
click at [488, 260] on input "text" at bounding box center [562, 257] width 299 height 29
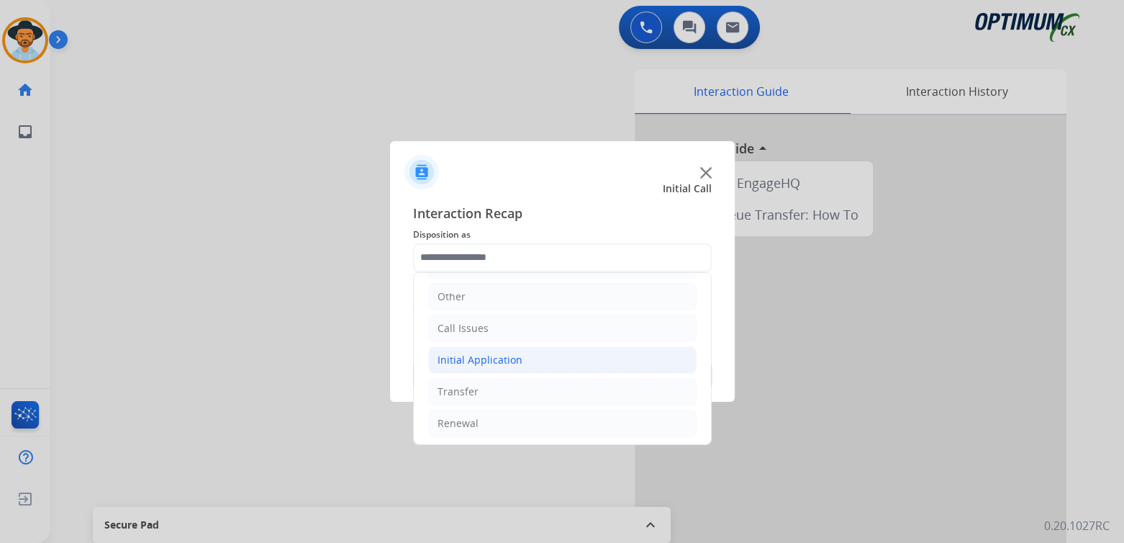
click at [502, 361] on div "Initial Application" at bounding box center [480, 360] width 85 height 14
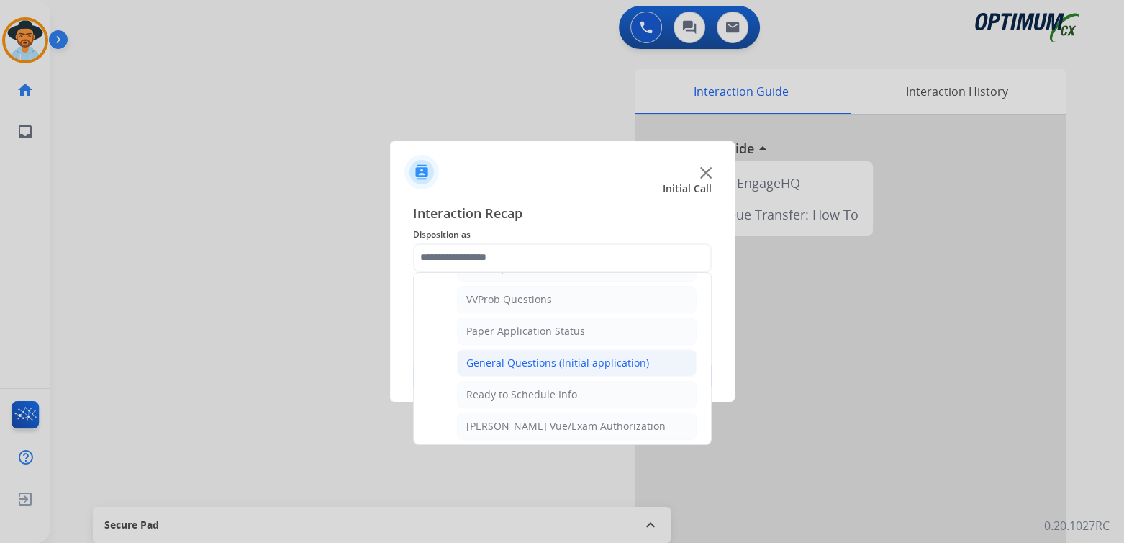
scroll to position [0, 0]
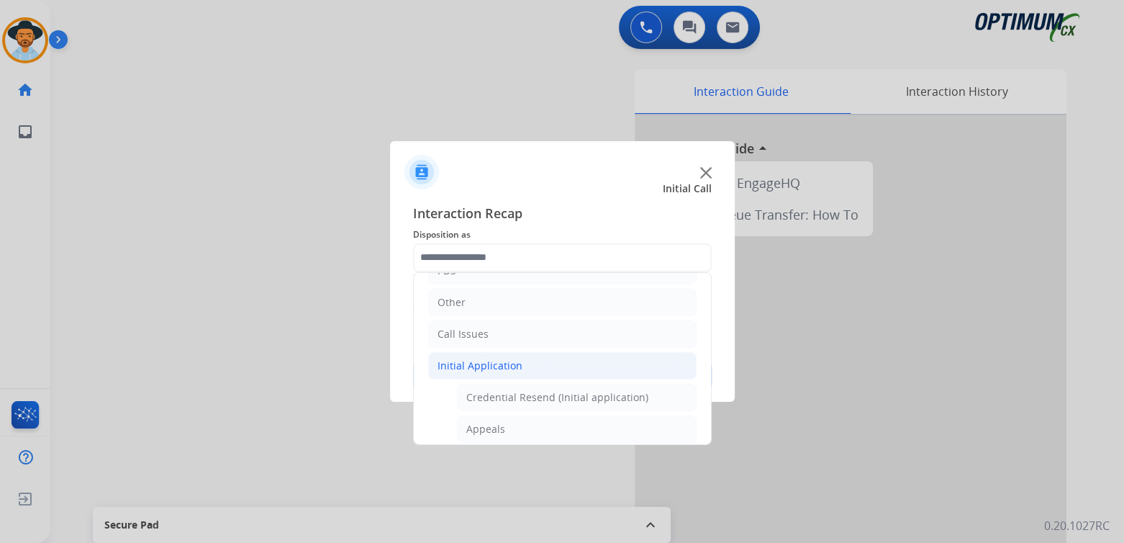
type input "**********"
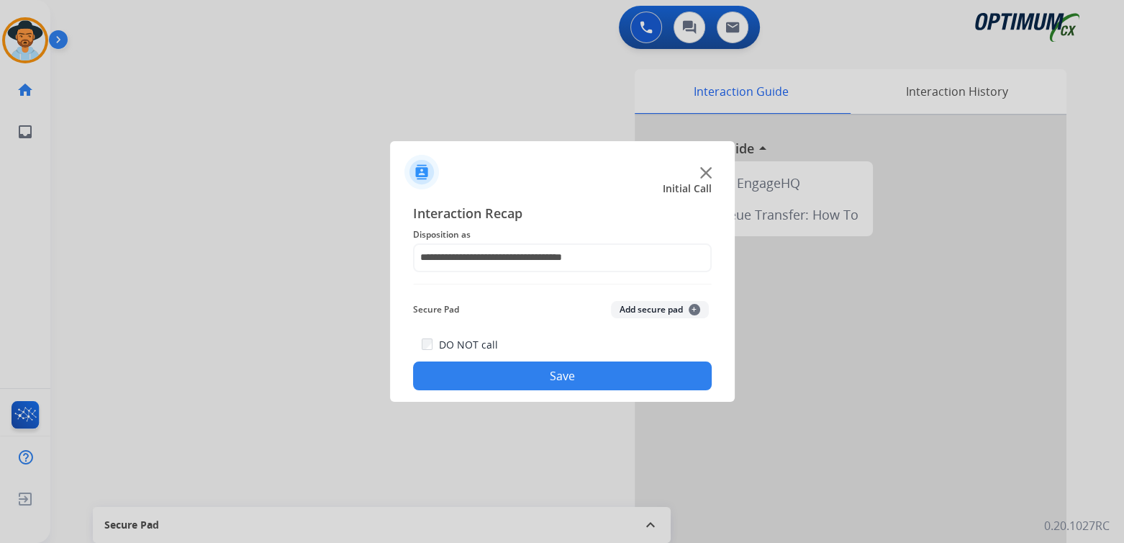
click at [594, 375] on button "Save" at bounding box center [562, 375] width 299 height 29
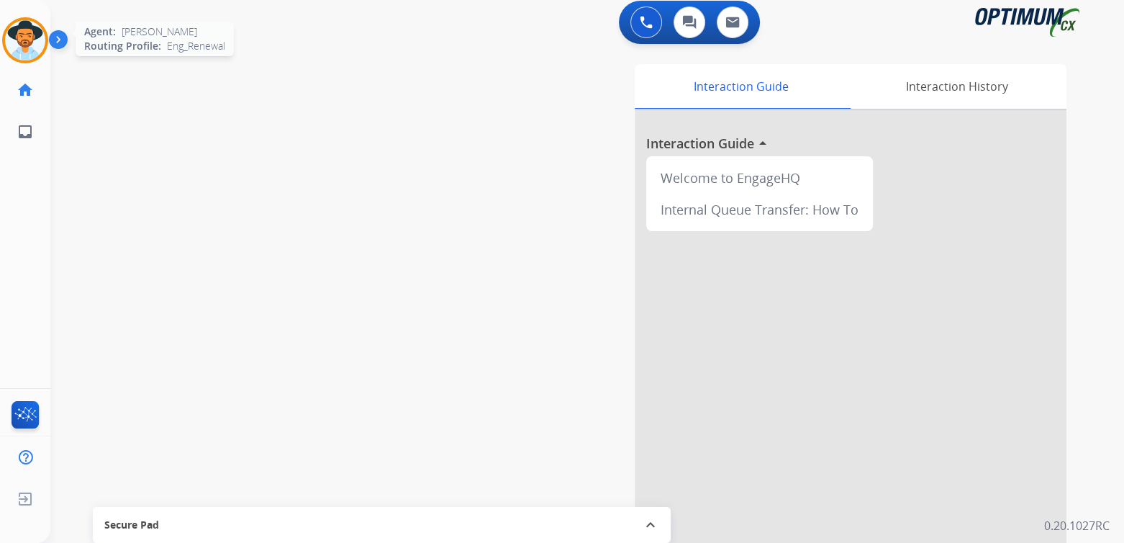
scroll to position [6, 0]
click at [10, 43] on img at bounding box center [25, 40] width 40 height 40
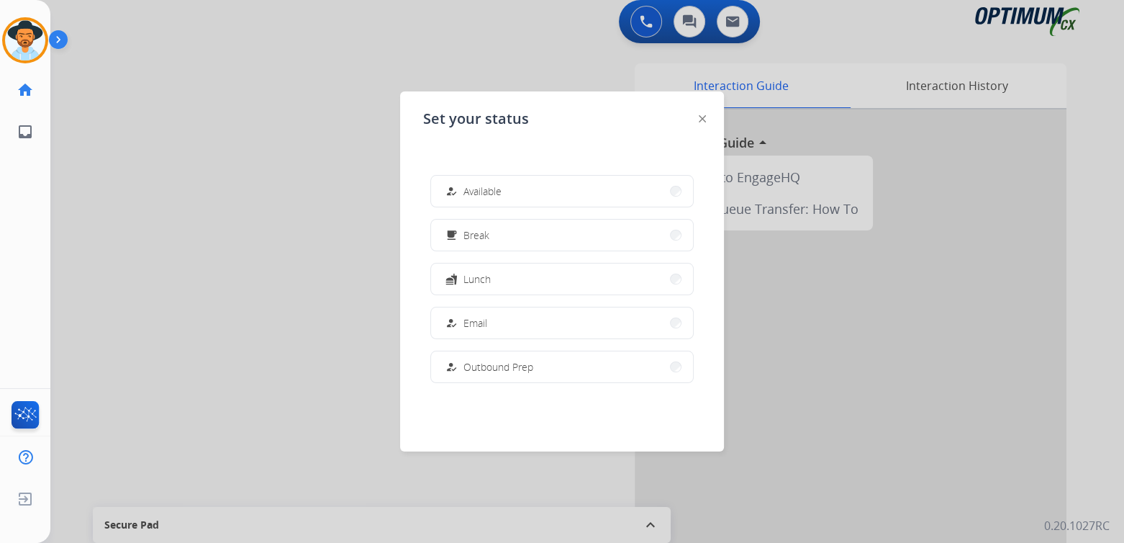
click at [484, 240] on span "Break" at bounding box center [476, 234] width 26 height 15
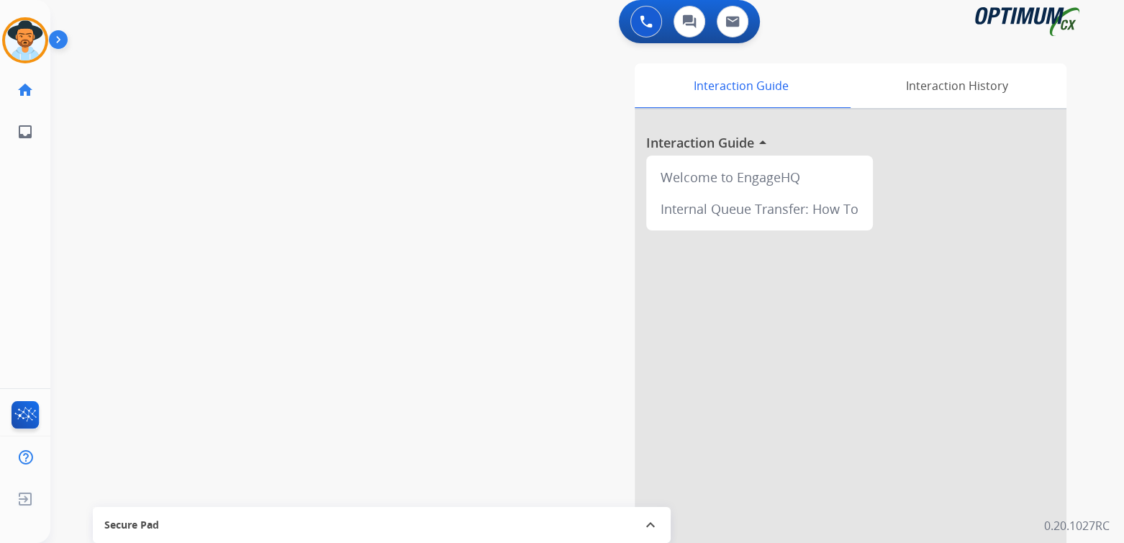
scroll to position [0, 0]
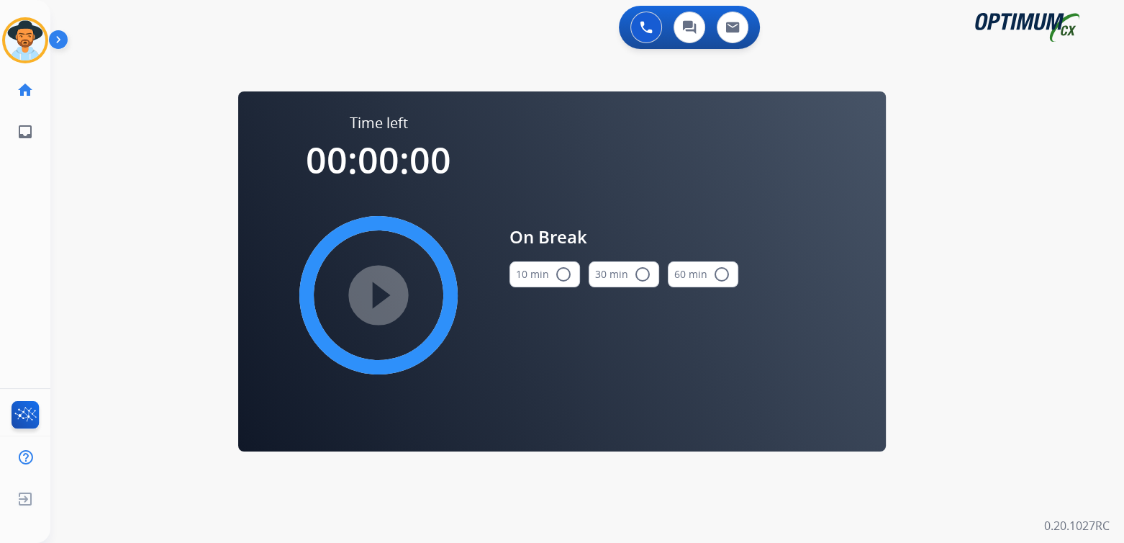
click at [558, 271] on mat-icon "radio_button_unchecked" at bounding box center [563, 274] width 17 height 17
click at [386, 286] on mat-icon "play_circle_filled" at bounding box center [378, 294] width 17 height 17
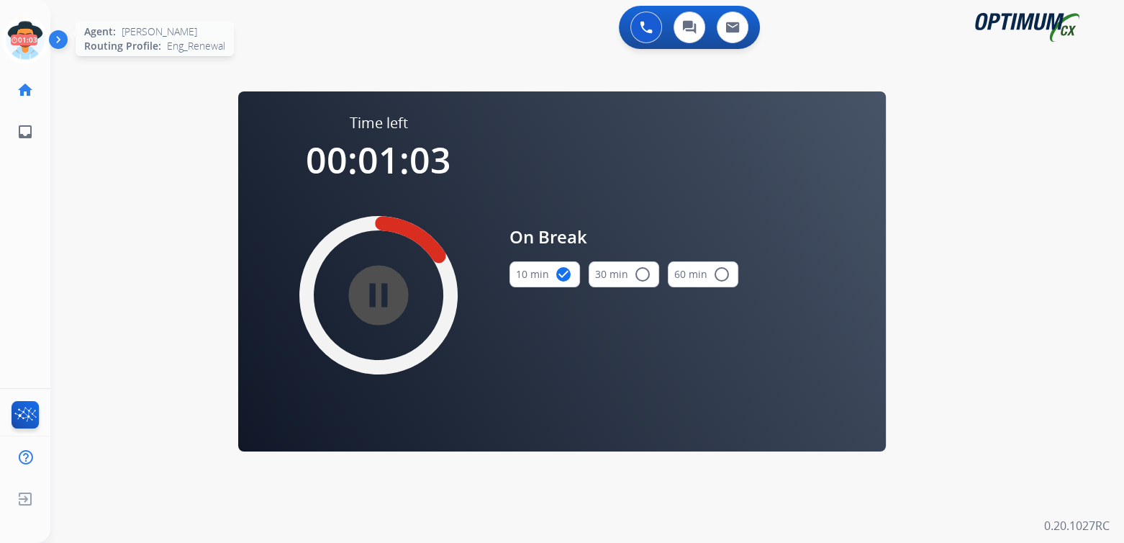
click at [30, 33] on icon at bounding box center [25, 40] width 47 height 47
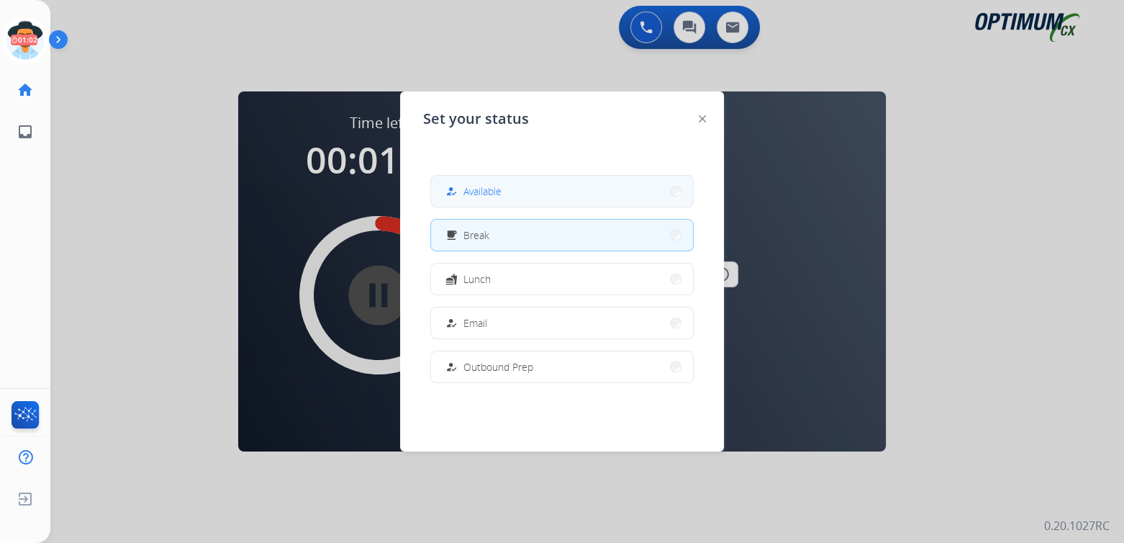
click at [520, 186] on button "how_to_reg Available" at bounding box center [562, 191] width 262 height 31
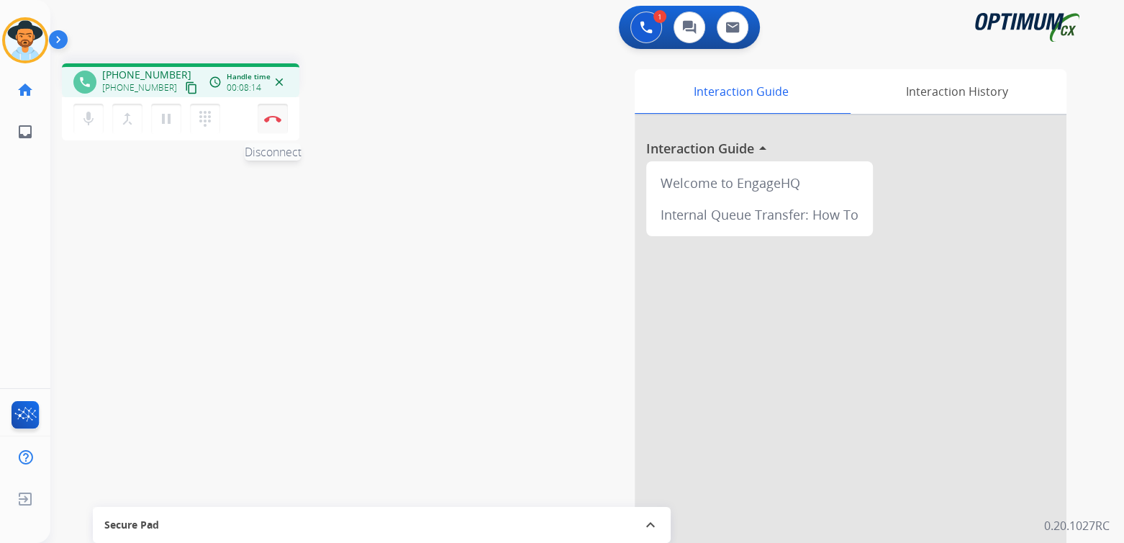
click at [278, 122] on button "Disconnect" at bounding box center [273, 119] width 30 height 30
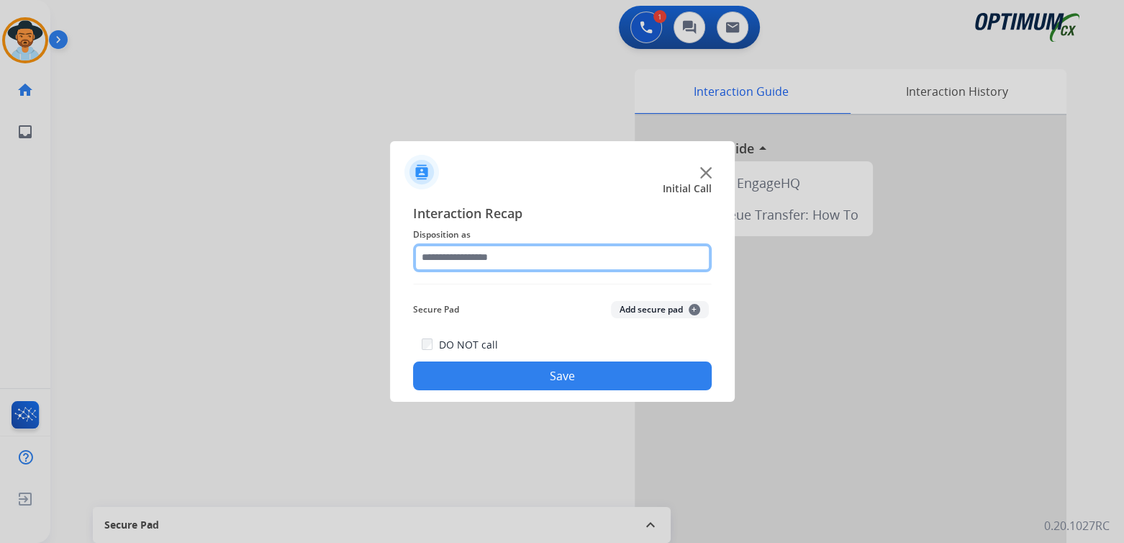
click at [498, 252] on input "text" at bounding box center [562, 257] width 299 height 29
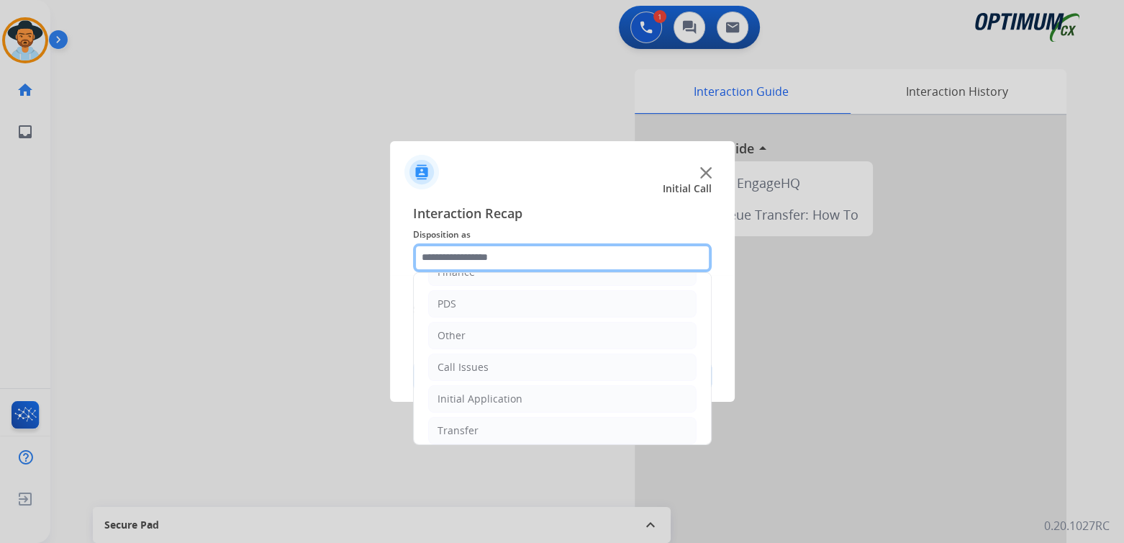
scroll to position [95, 0]
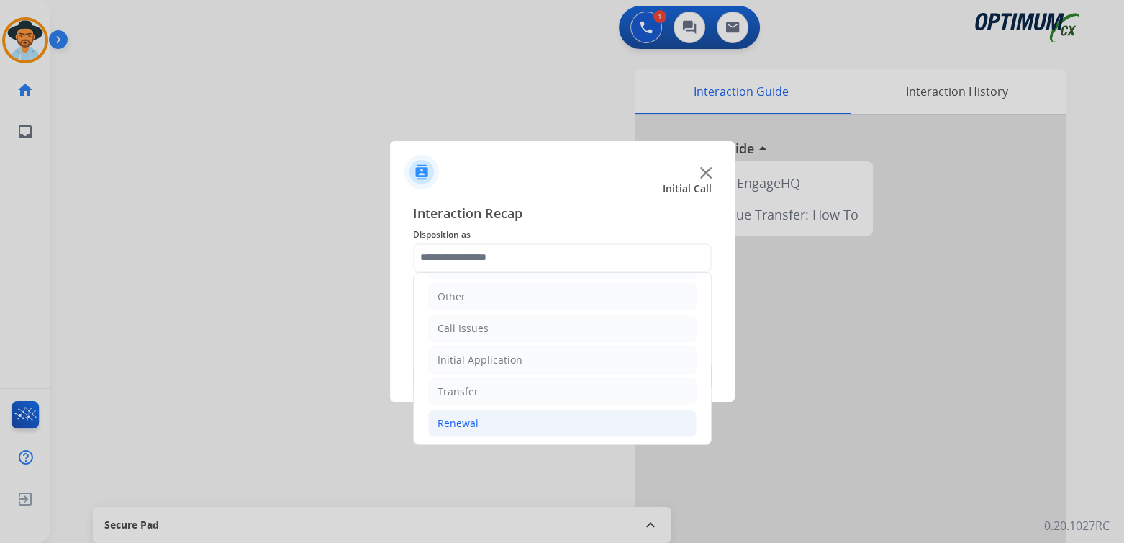
click at [488, 432] on li "Renewal" at bounding box center [562, 422] width 268 height 27
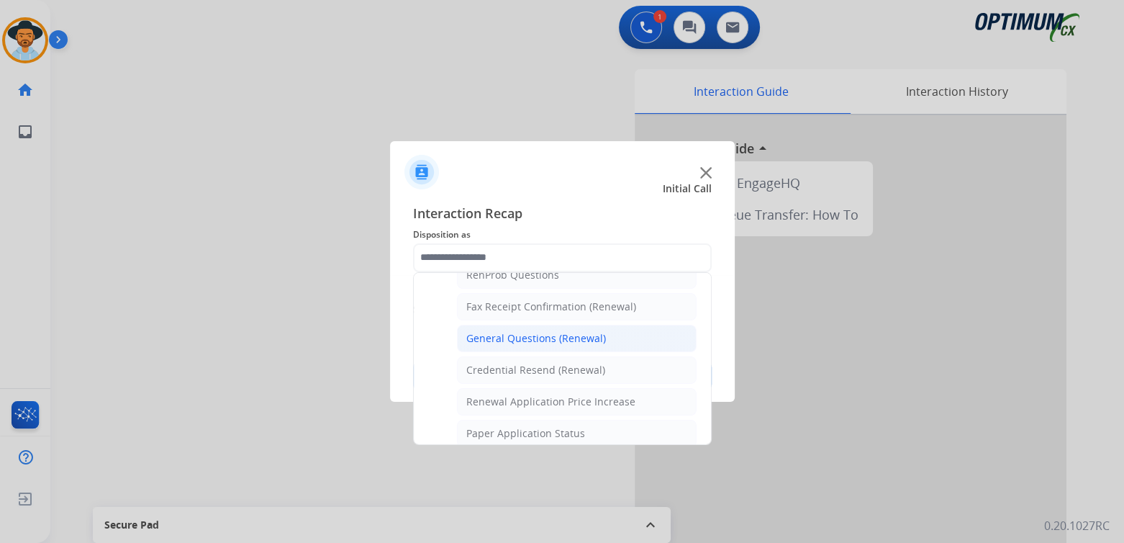
scroll to position [384, 0]
click at [517, 334] on div "General Questions (Renewal)" at bounding box center [536, 339] width 140 height 14
type input "**********"
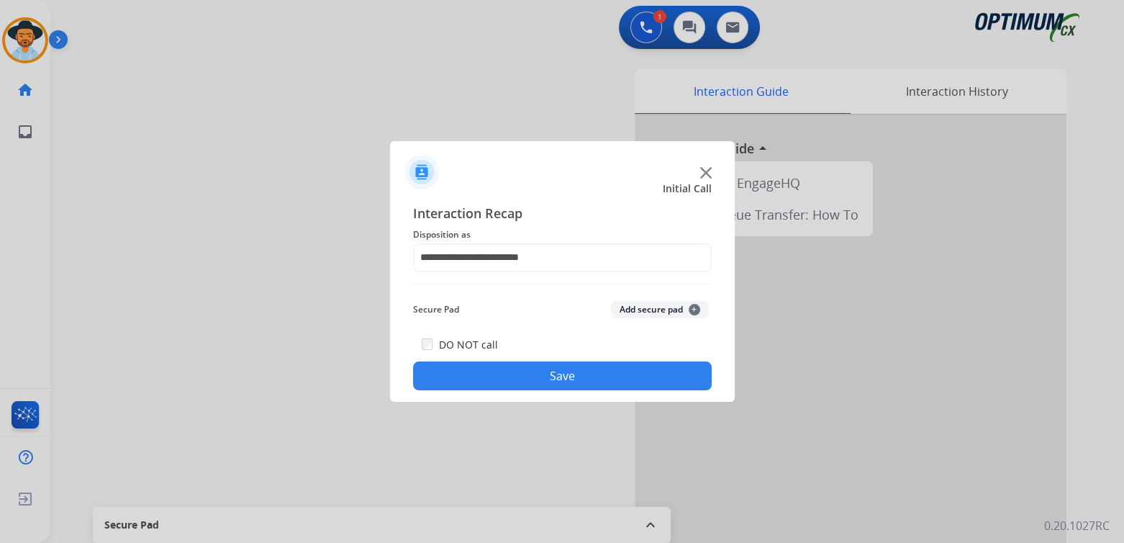
click at [611, 379] on button "Save" at bounding box center [562, 375] width 299 height 29
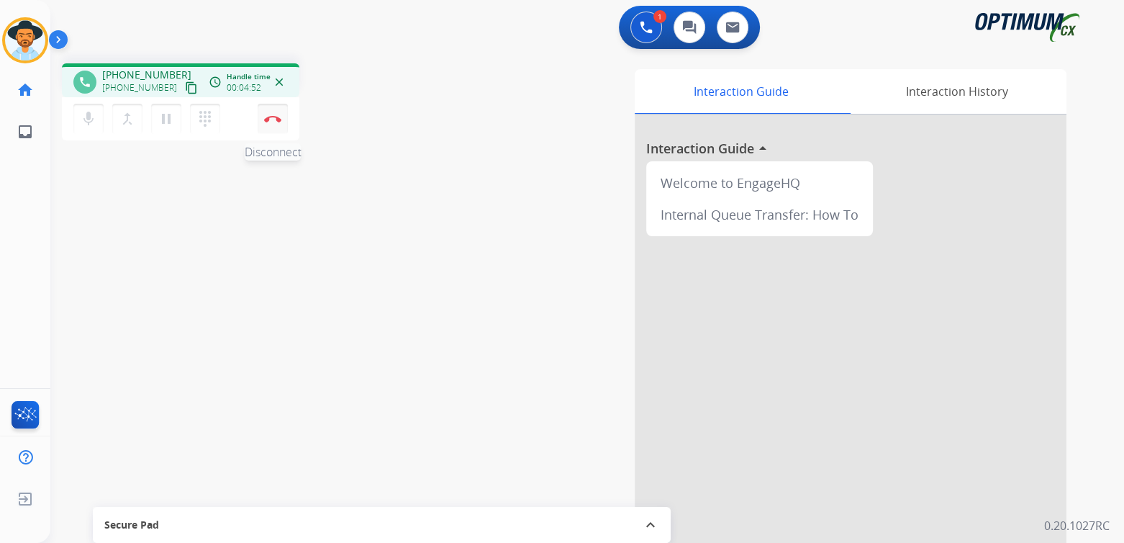
click at [271, 119] on img at bounding box center [272, 118] width 17 height 7
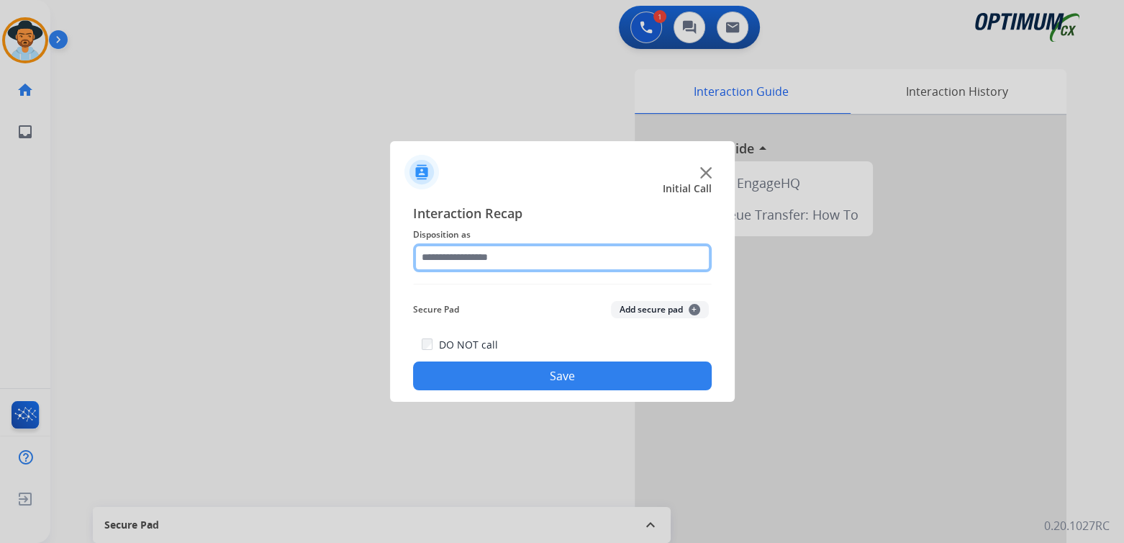
click at [538, 256] on input "text" at bounding box center [562, 257] width 299 height 29
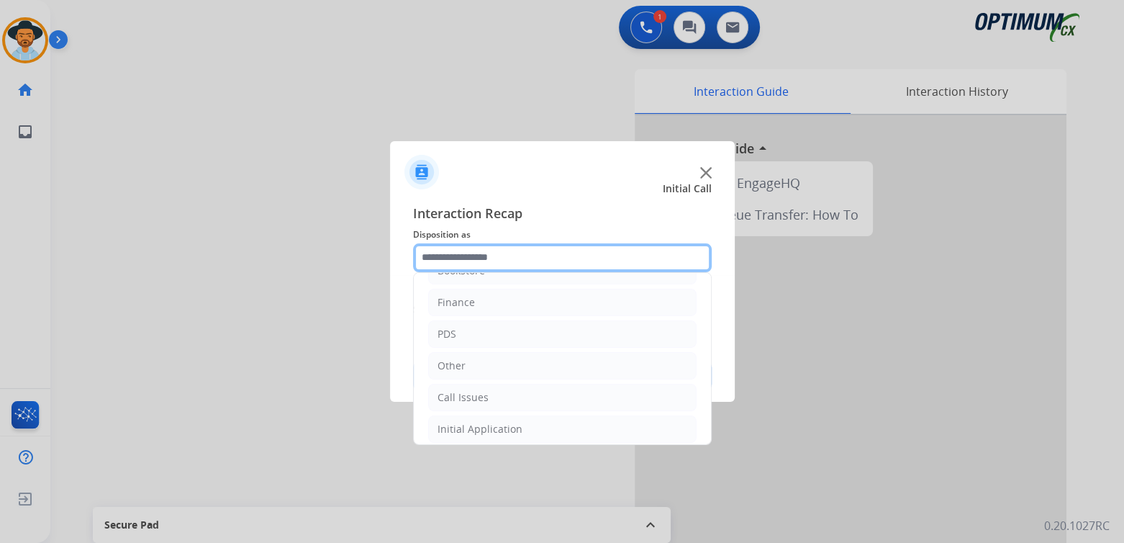
scroll to position [95, 0]
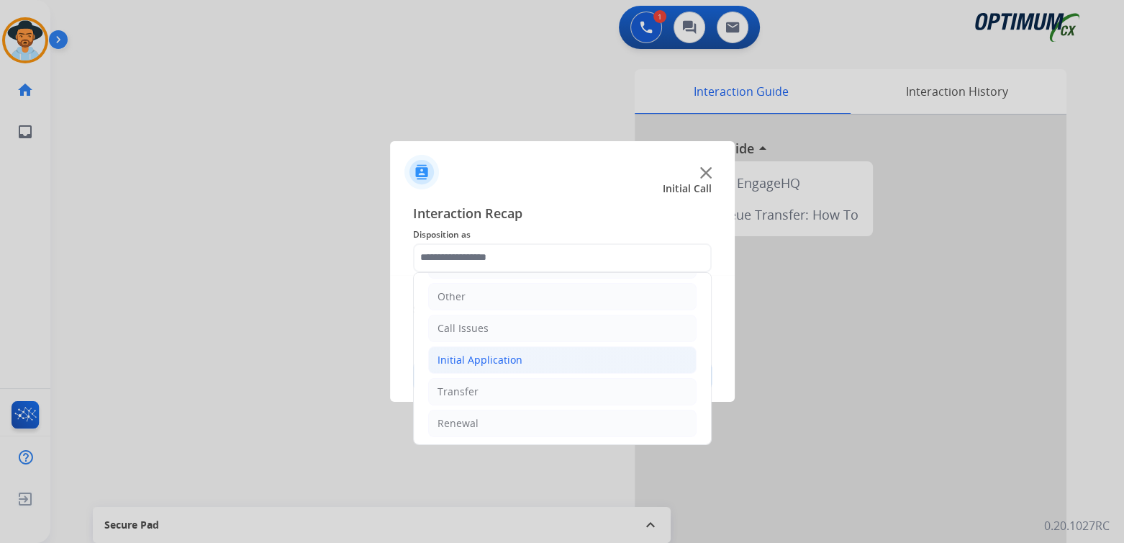
click at [527, 355] on li "Initial Application" at bounding box center [562, 359] width 268 height 27
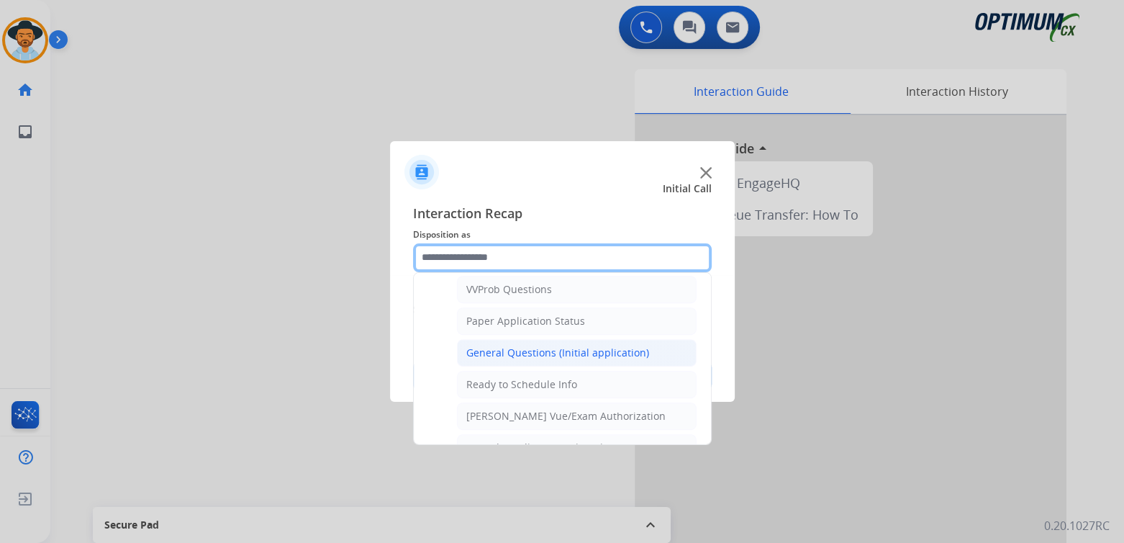
scroll to position [787, 0]
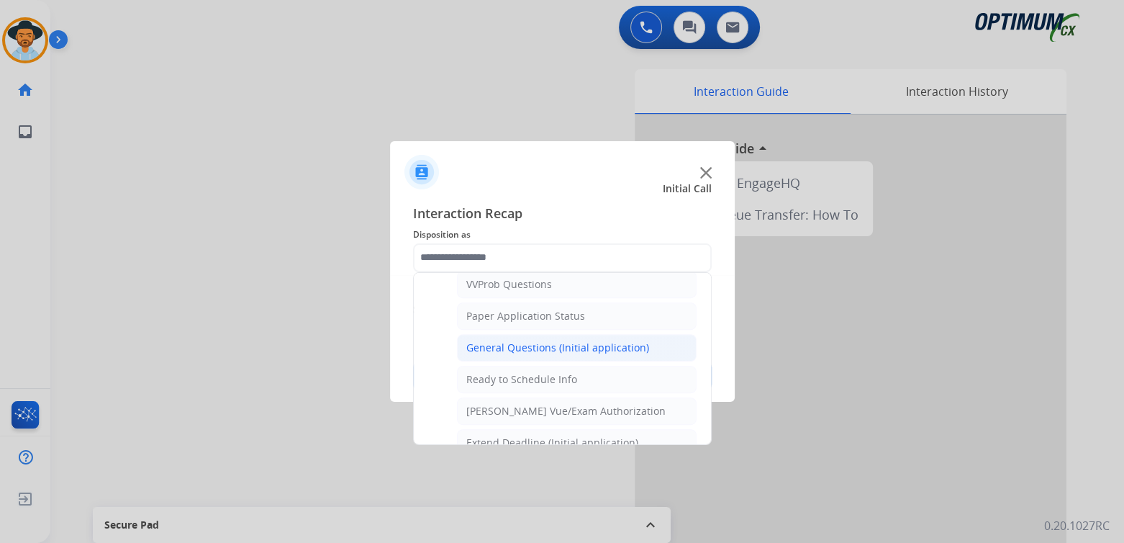
click at [531, 340] on div "General Questions (Initial application)" at bounding box center [557, 347] width 183 height 14
type input "**********"
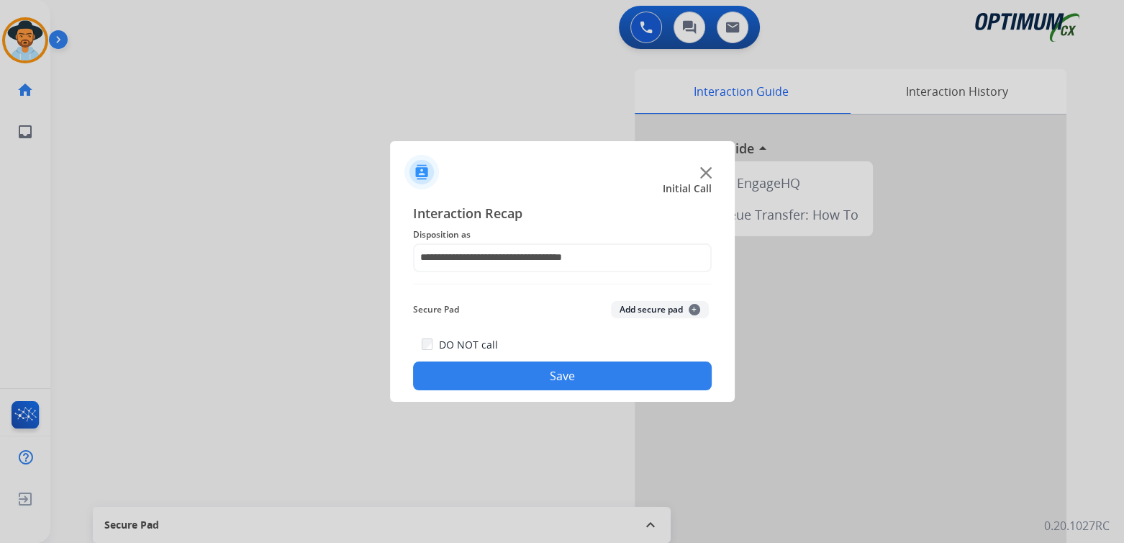
click at [575, 376] on button "Save" at bounding box center [562, 375] width 299 height 29
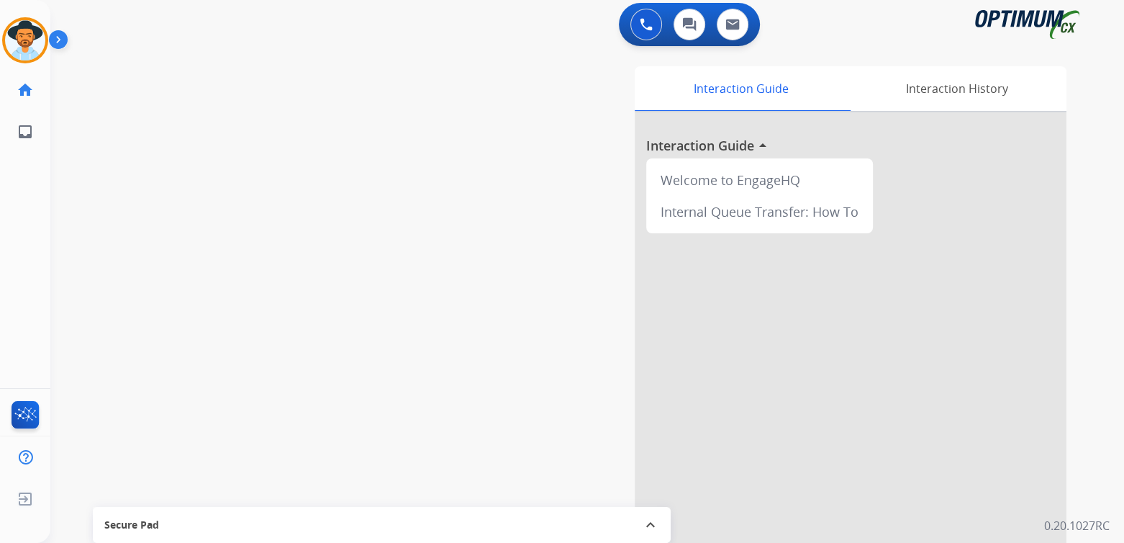
scroll to position [4, 0]
click at [40, 40] on img at bounding box center [25, 40] width 40 height 40
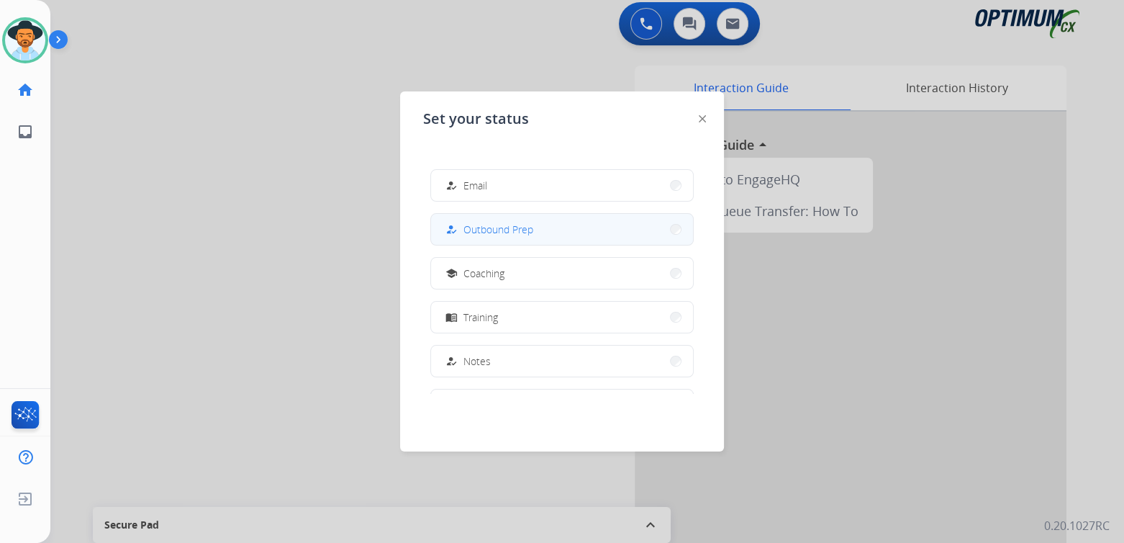
scroll to position [139, 0]
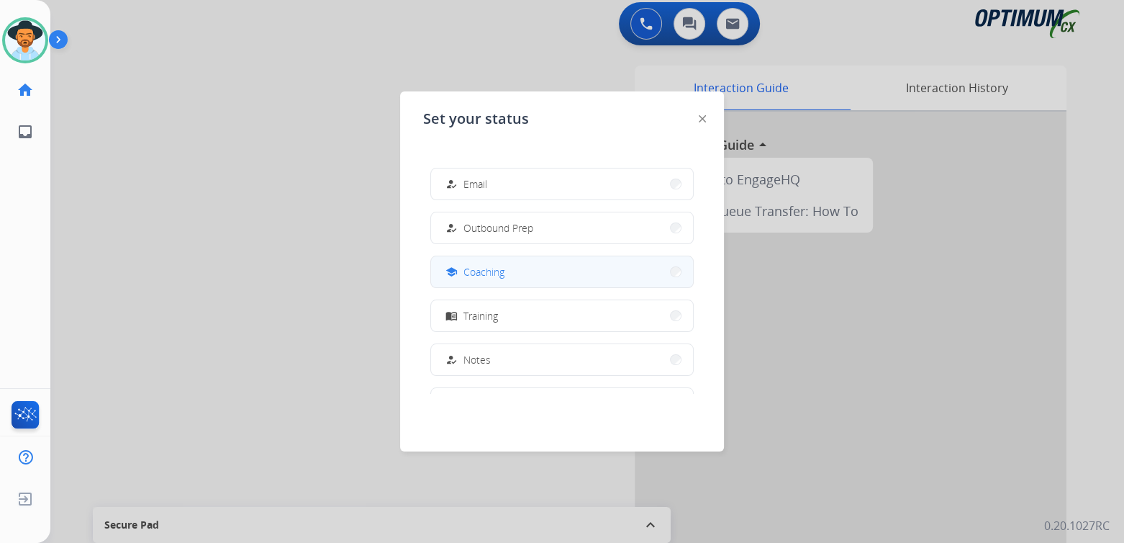
click at [500, 276] on span "Coaching" at bounding box center [483, 271] width 41 height 15
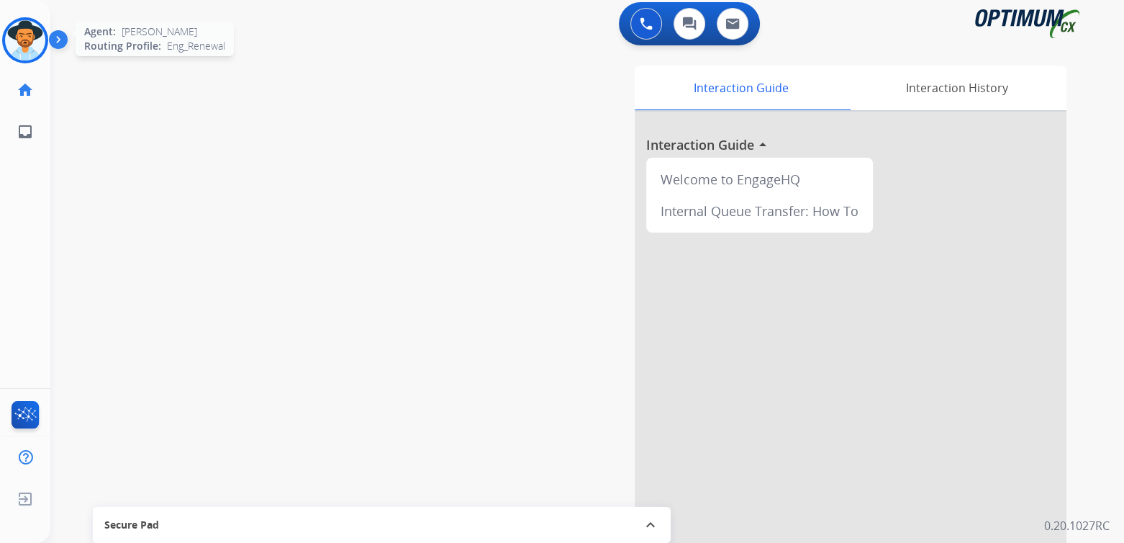
click at [15, 32] on img at bounding box center [25, 40] width 40 height 40
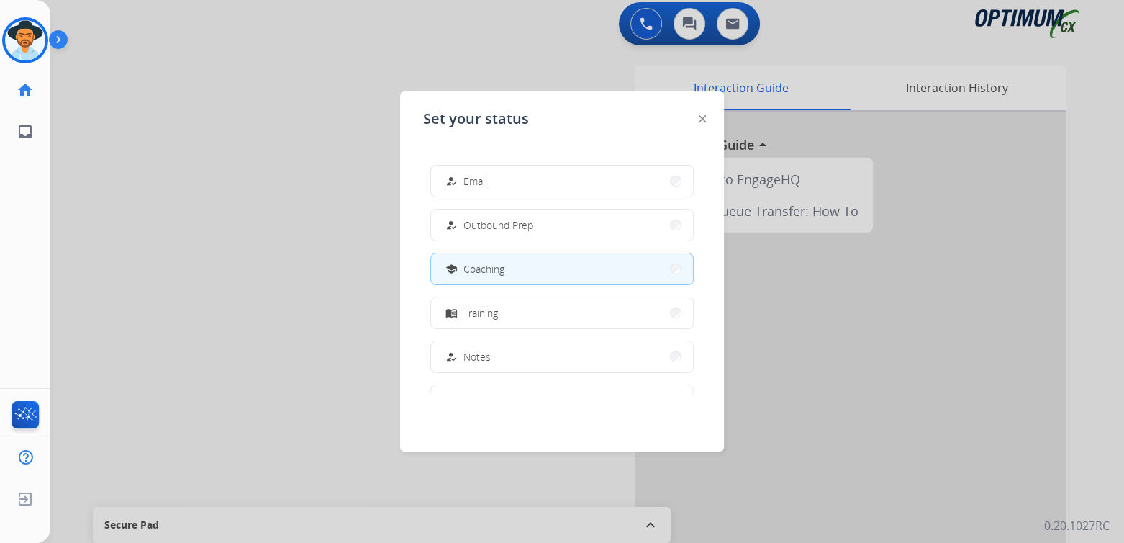
scroll to position [142, 0]
click at [535, 269] on button "school Coaching" at bounding box center [562, 268] width 262 height 31
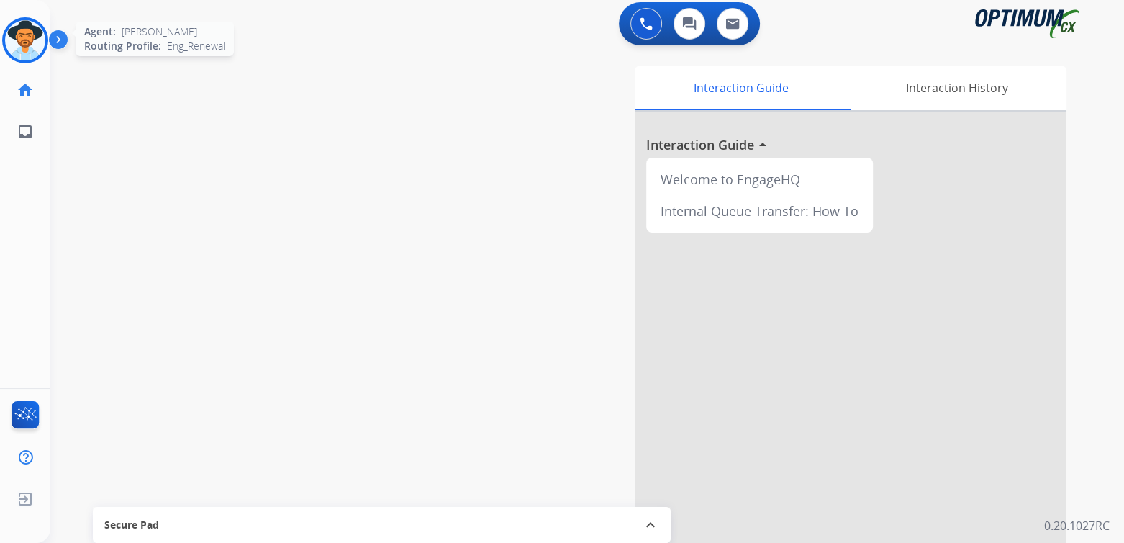
click at [21, 50] on img at bounding box center [25, 40] width 40 height 40
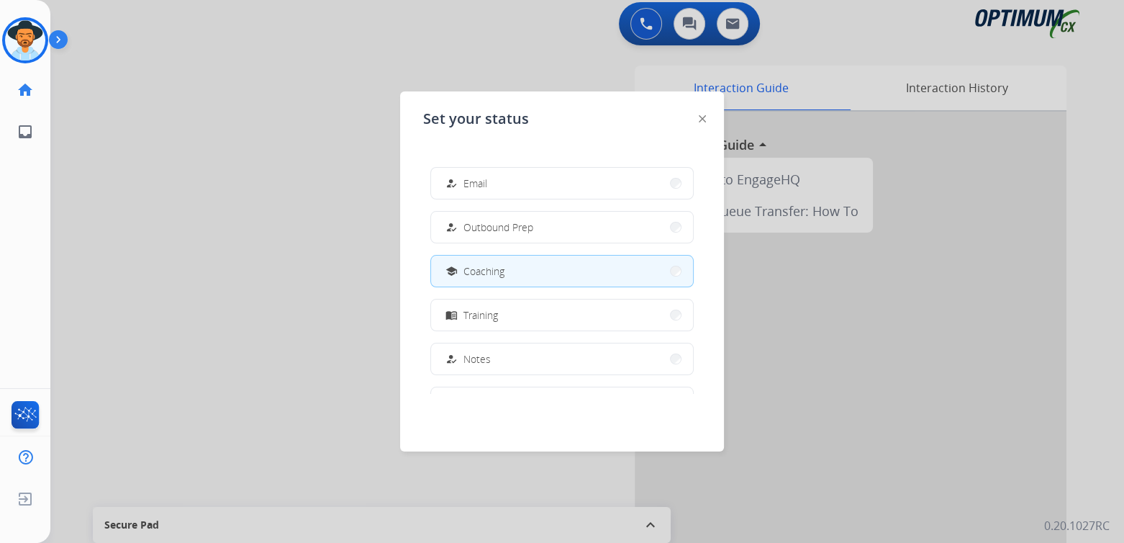
scroll to position [140, 0]
click at [499, 263] on span "Coaching" at bounding box center [483, 270] width 41 height 15
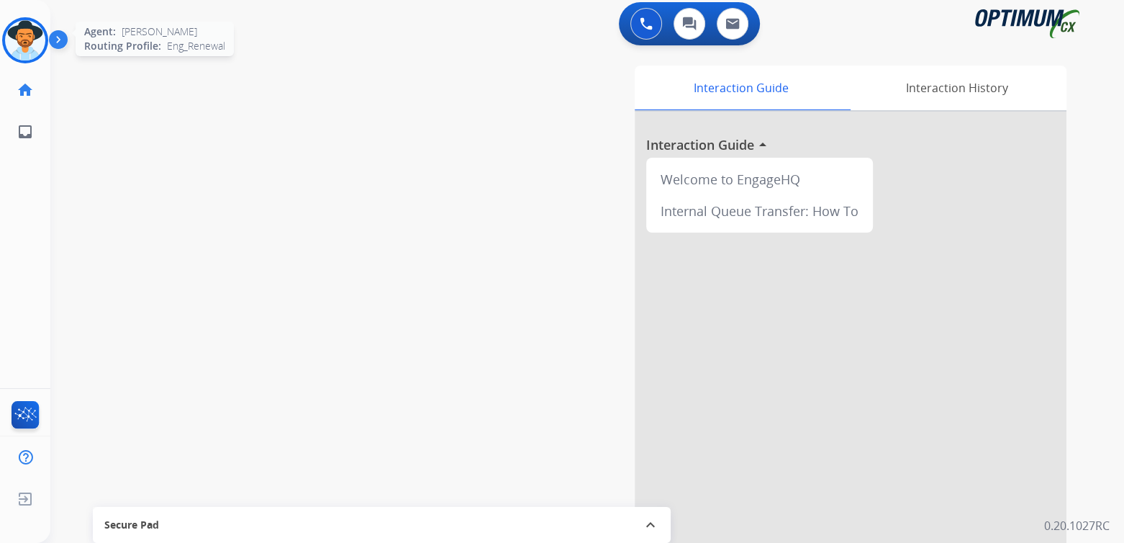
click at [30, 38] on img at bounding box center [25, 40] width 40 height 40
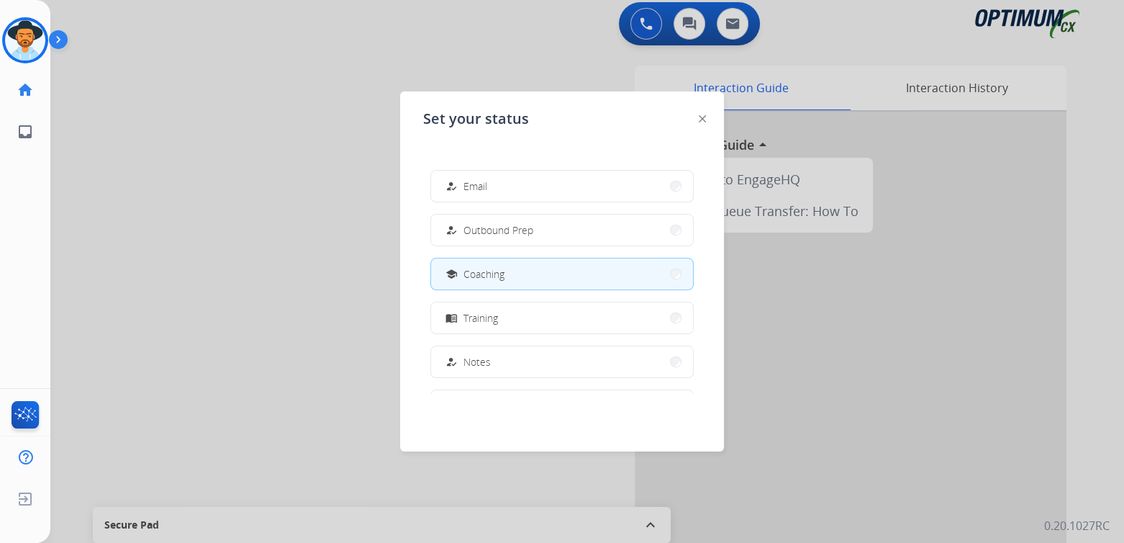
scroll to position [137, 0]
click at [275, 286] on div at bounding box center [562, 271] width 1124 height 543
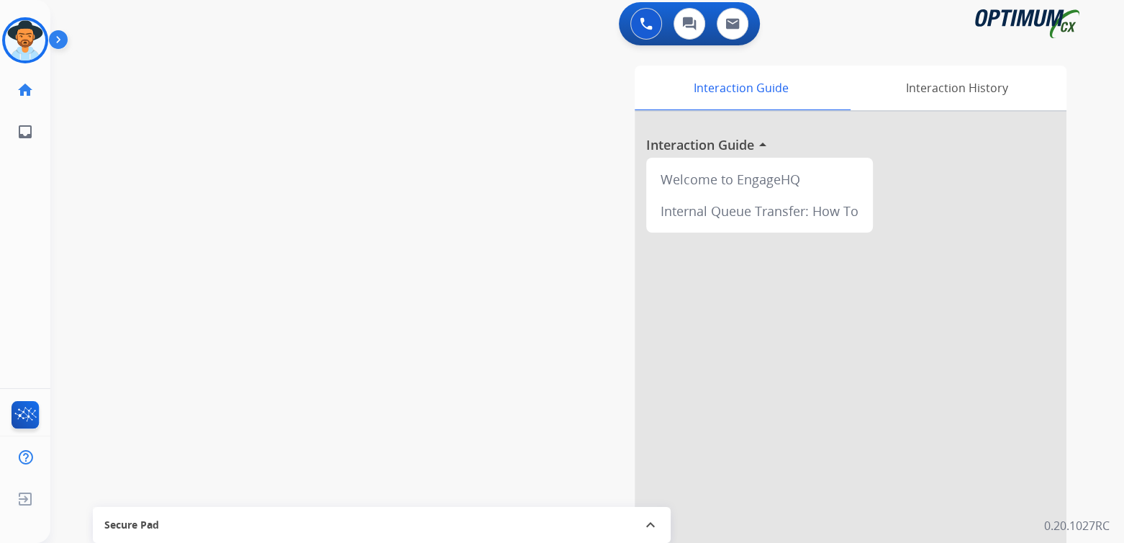
drag, startPoint x: 31, startPoint y: 40, endPoint x: 49, endPoint y: 58, distance: 25.4
click at [31, 40] on img at bounding box center [25, 40] width 40 height 40
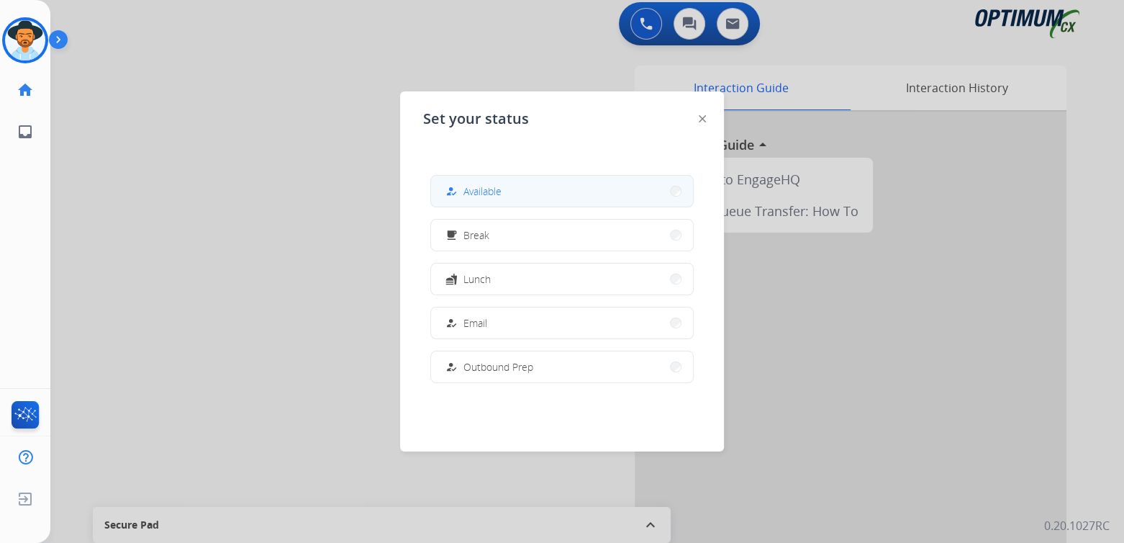
click at [471, 189] on span "Available" at bounding box center [482, 191] width 38 height 15
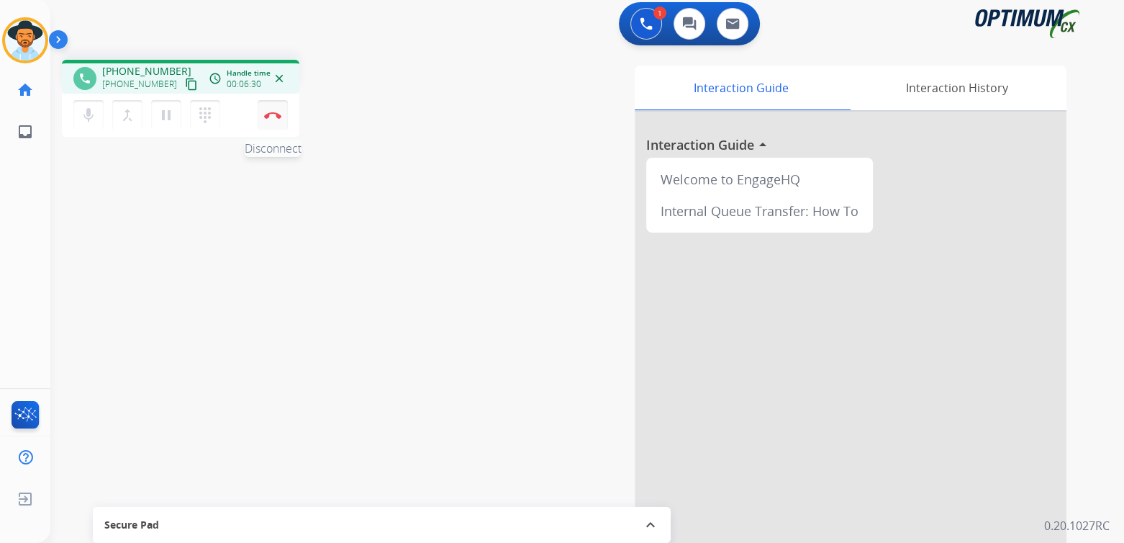
click at [275, 114] on img at bounding box center [272, 115] width 17 height 7
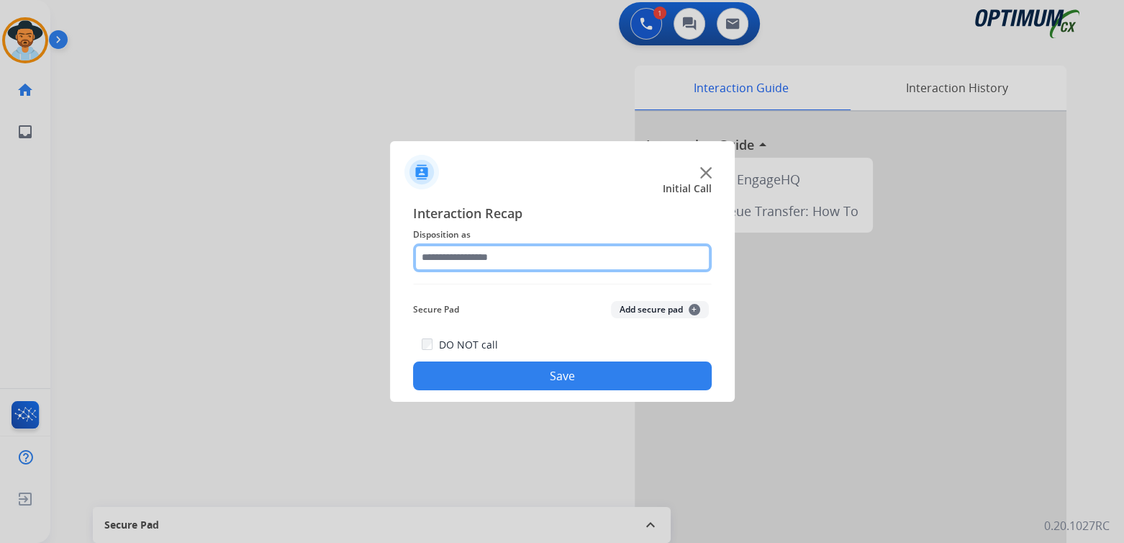
click at [517, 262] on input "text" at bounding box center [562, 257] width 299 height 29
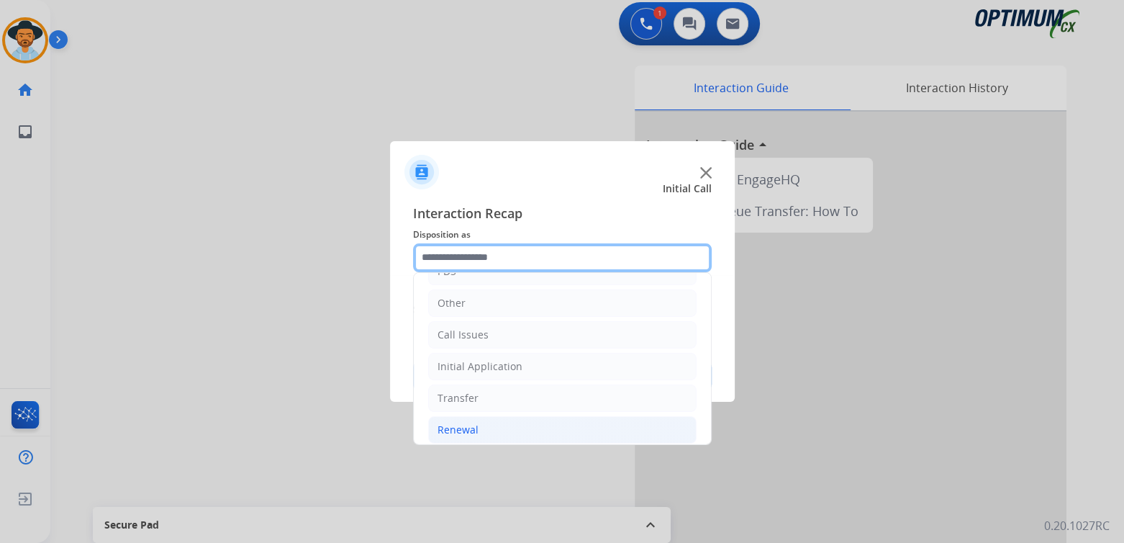
scroll to position [95, 0]
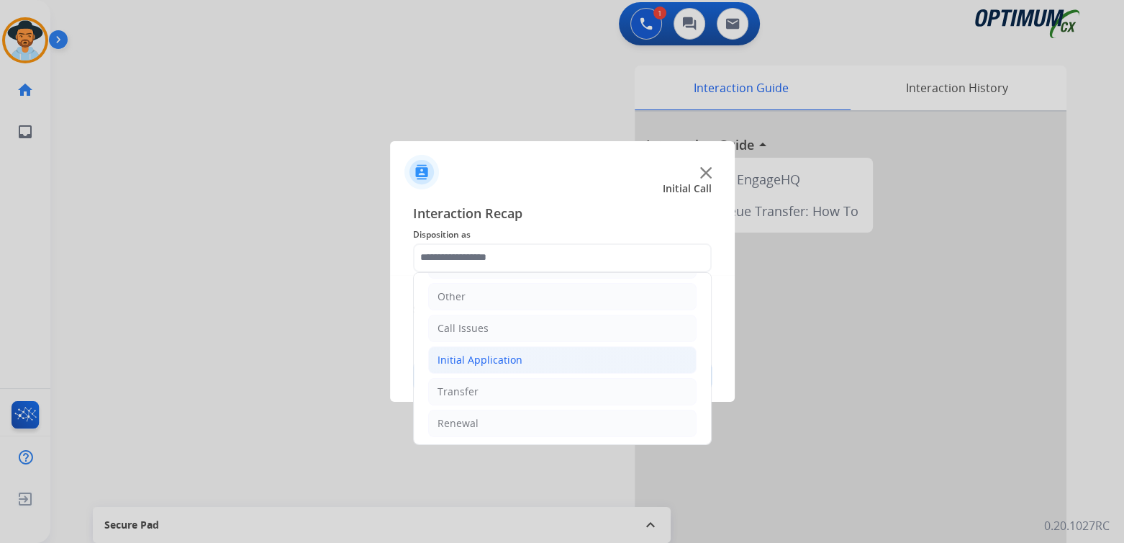
click at [509, 362] on div "Initial Application" at bounding box center [480, 360] width 85 height 14
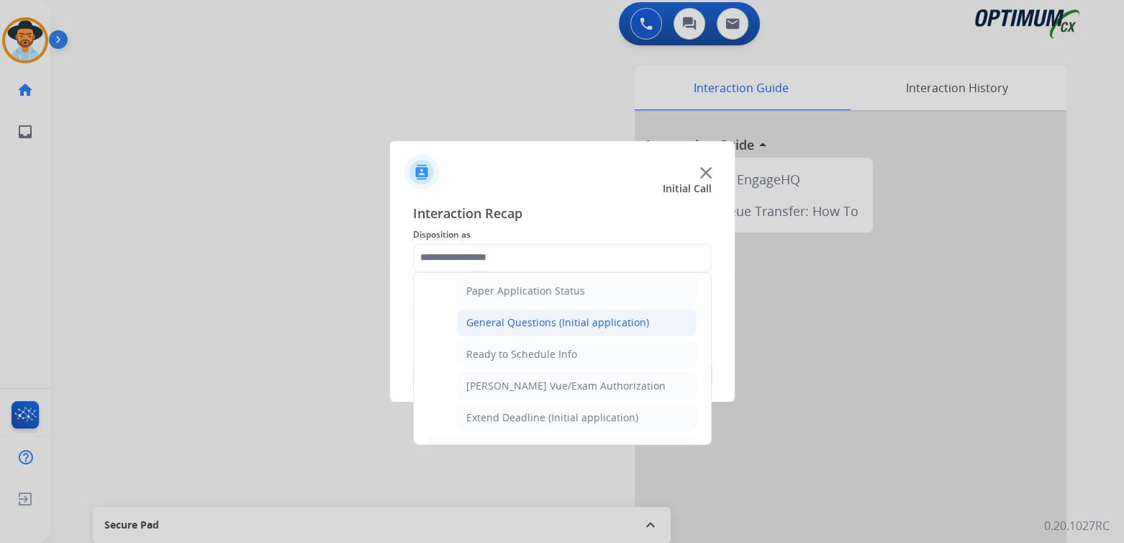
scroll to position [813, 0]
click at [526, 314] on div "General Questions (Initial application)" at bounding box center [557, 321] width 183 height 14
type input "**********"
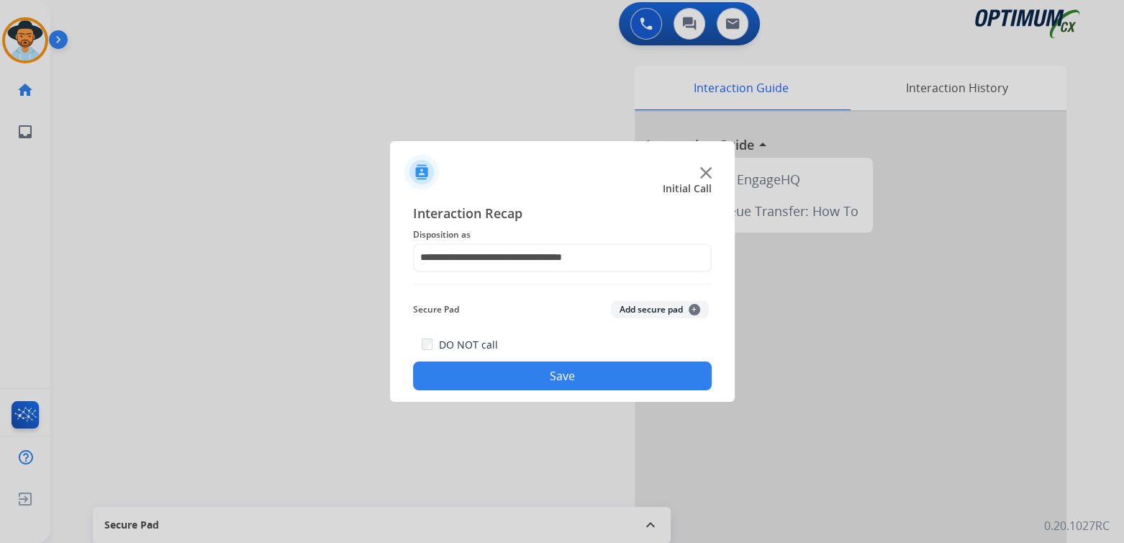
click at [601, 366] on button "Save" at bounding box center [562, 375] width 299 height 29
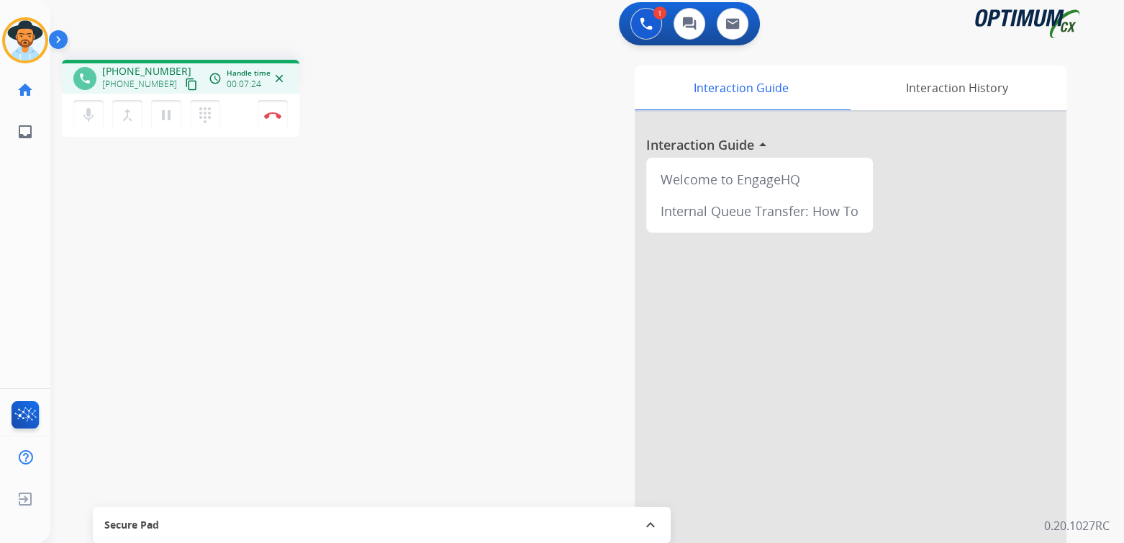
drag, startPoint x: 275, startPoint y: 116, endPoint x: 308, endPoint y: 140, distance: 41.2
click at [275, 116] on img at bounding box center [272, 115] width 17 height 7
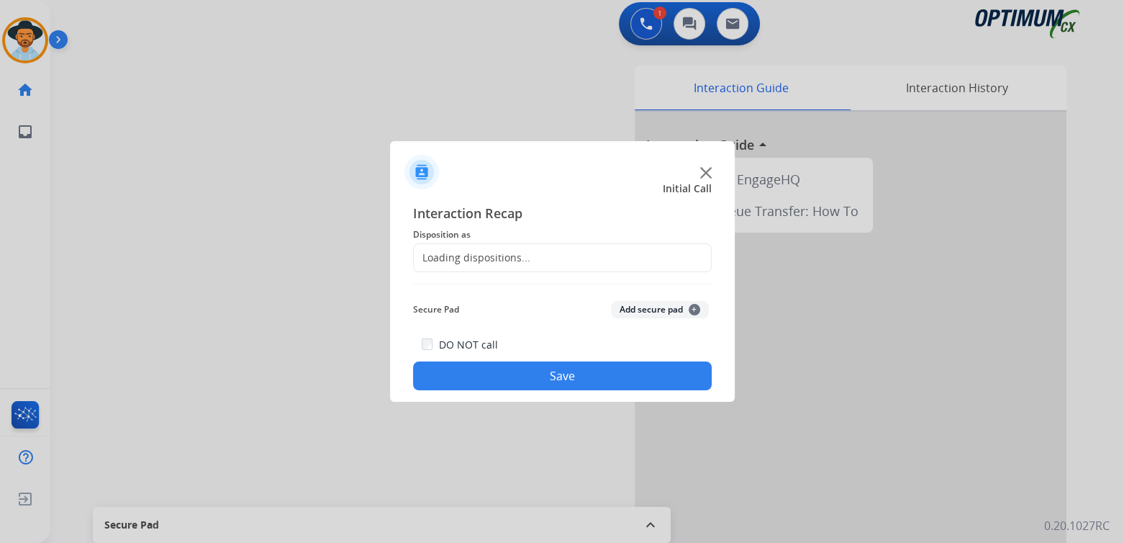
click at [490, 261] on div "Loading dispositions..." at bounding box center [472, 257] width 117 height 14
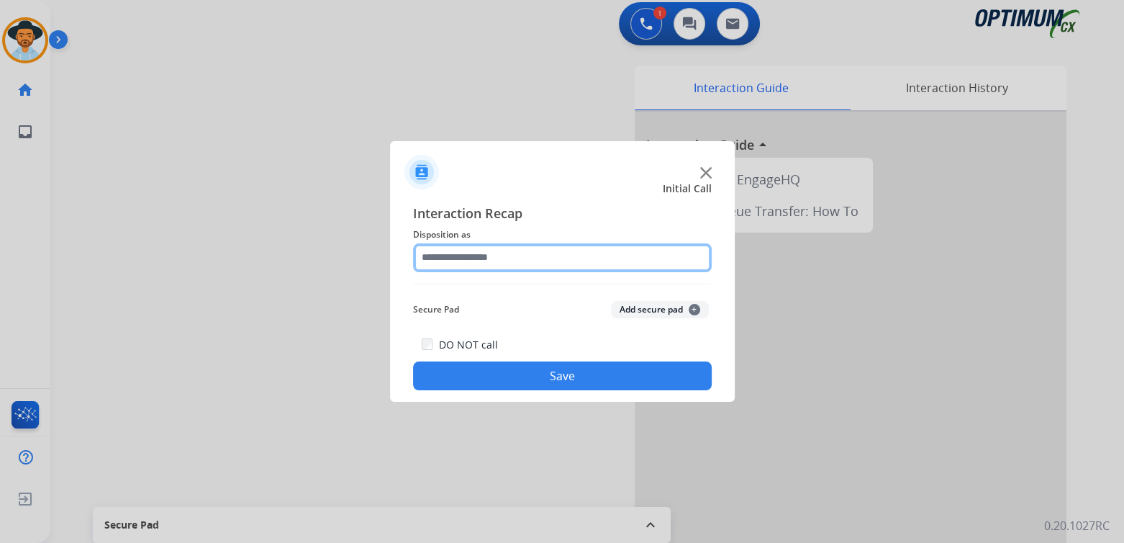
click at [490, 261] on input "text" at bounding box center [562, 257] width 299 height 29
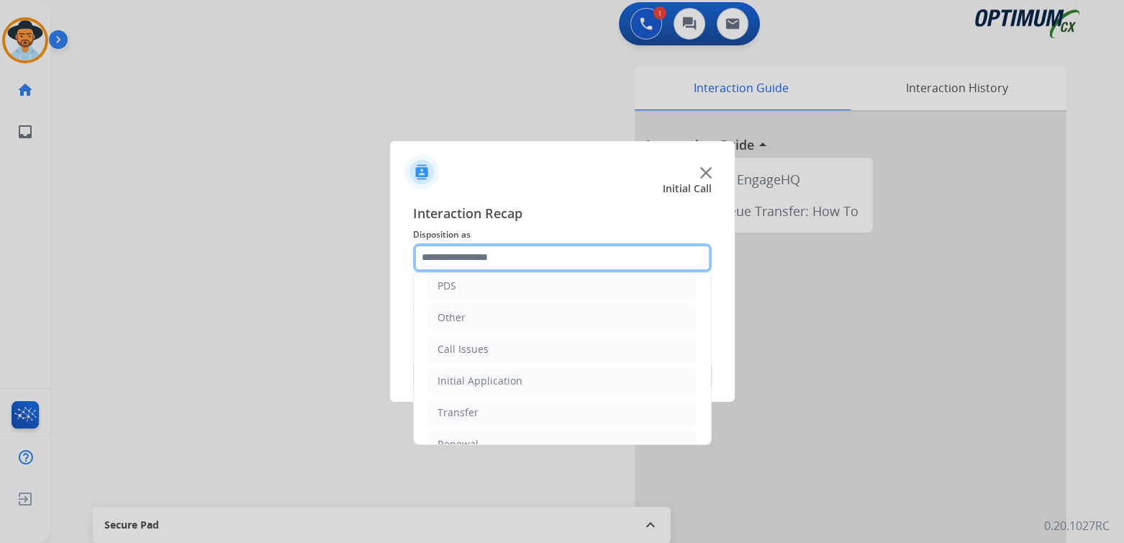
scroll to position [95, 0]
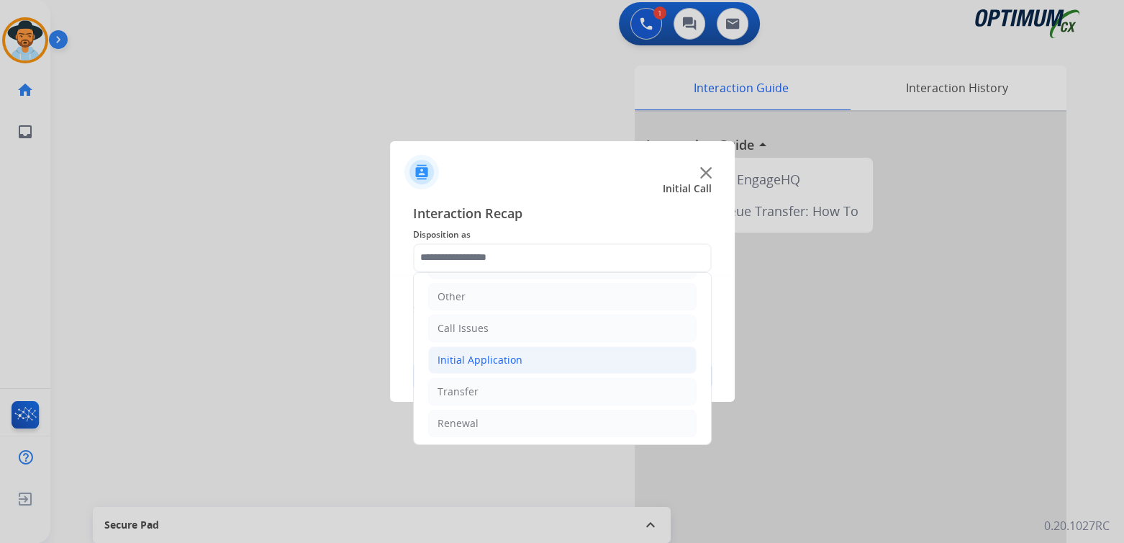
click at [504, 358] on div "Initial Application" at bounding box center [480, 360] width 85 height 14
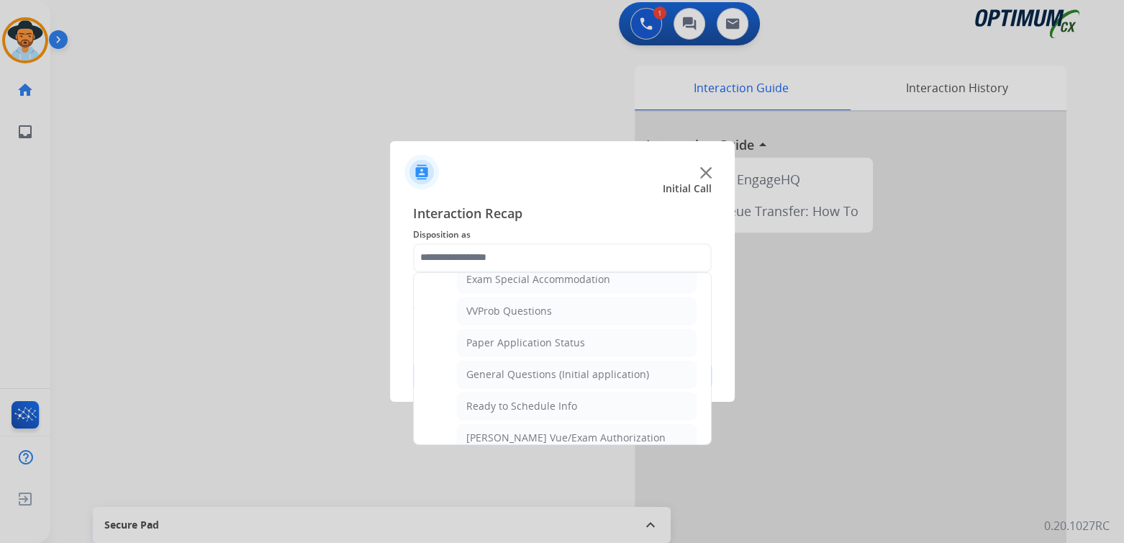
scroll to position [764, 0]
click at [535, 363] on div "General Questions (Initial application)" at bounding box center [557, 370] width 183 height 14
type input "**********"
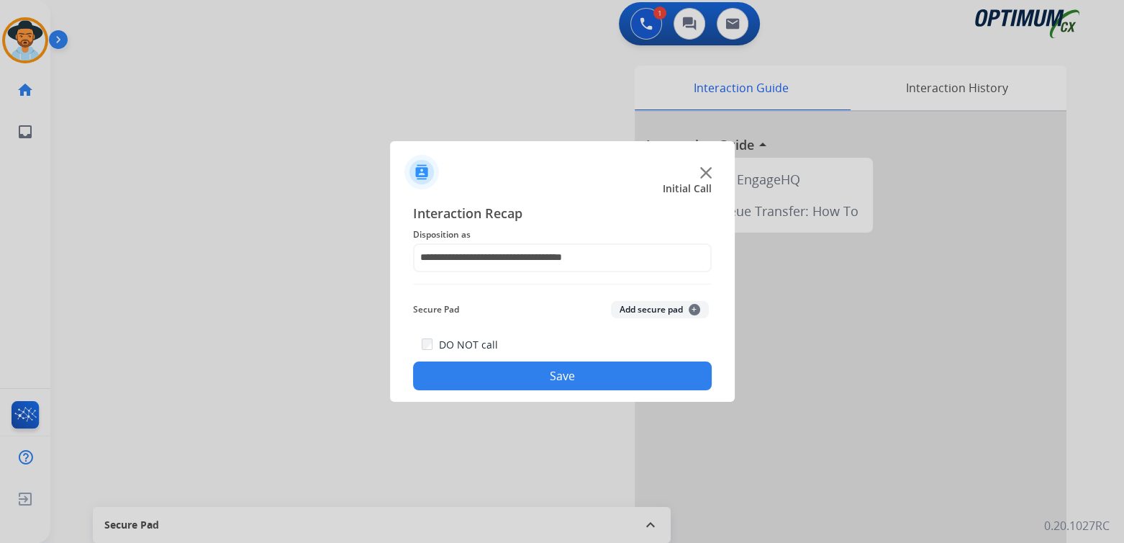
drag, startPoint x: 584, startPoint y: 384, endPoint x: 613, endPoint y: 381, distance: 28.9
click at [604, 379] on button "Save" at bounding box center [562, 375] width 299 height 29
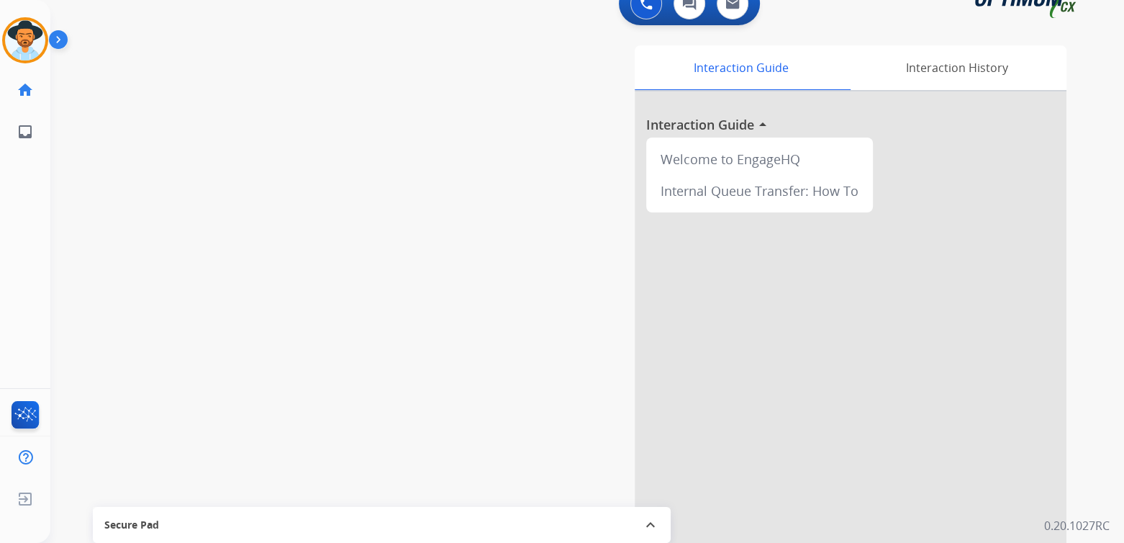
scroll to position [24, 0]
click at [31, 40] on img at bounding box center [25, 40] width 40 height 40
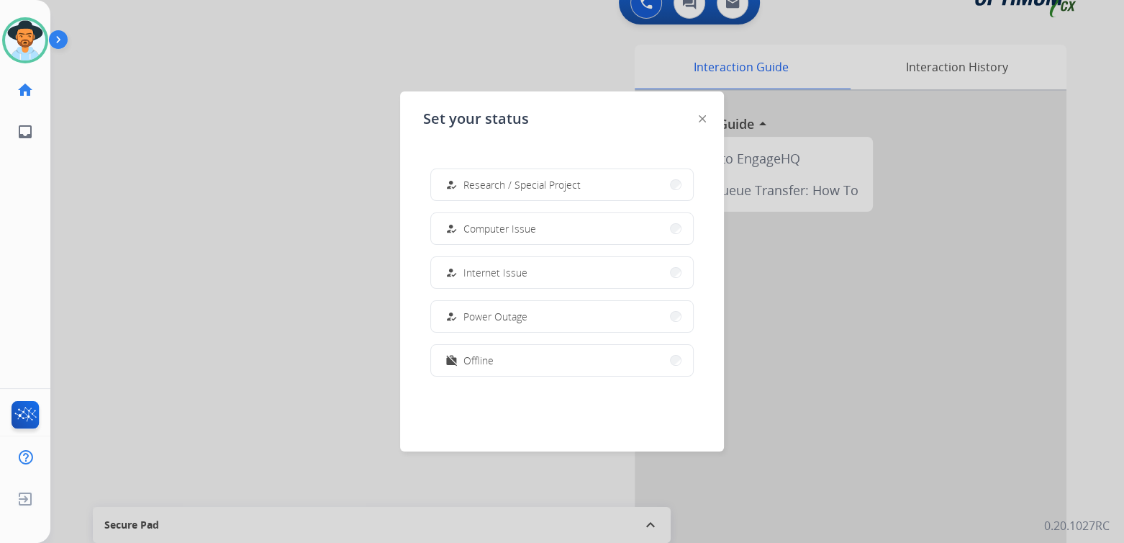
scroll to position [358, 0]
click at [504, 366] on button "work_off Offline" at bounding box center [562, 359] width 262 height 31
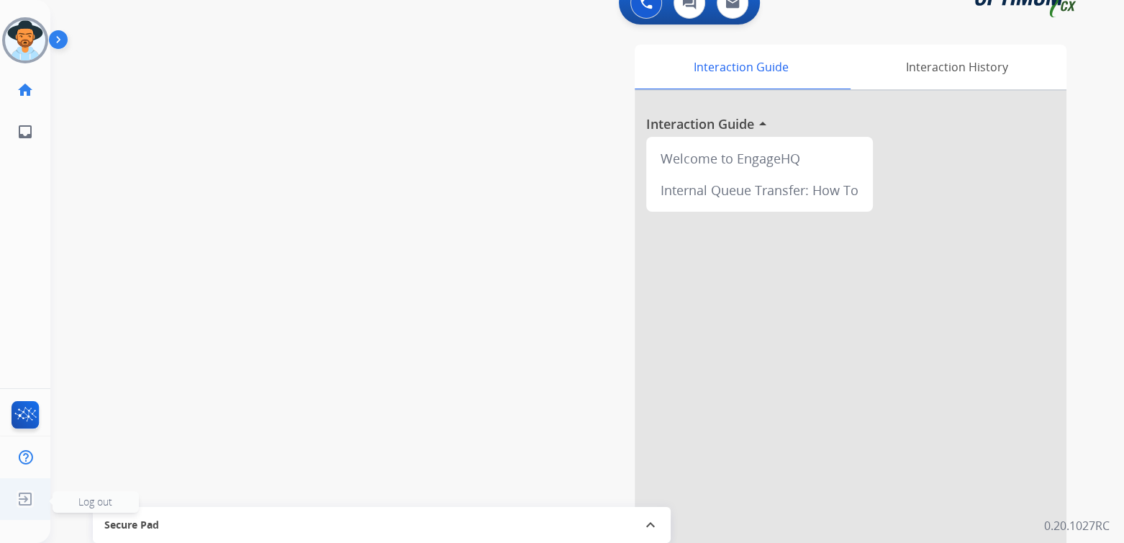
click at [34, 500] on img at bounding box center [25, 498] width 26 height 27
click at [92, 502] on span "Log out" at bounding box center [95, 501] width 34 height 14
